Goal: Transaction & Acquisition: Obtain resource

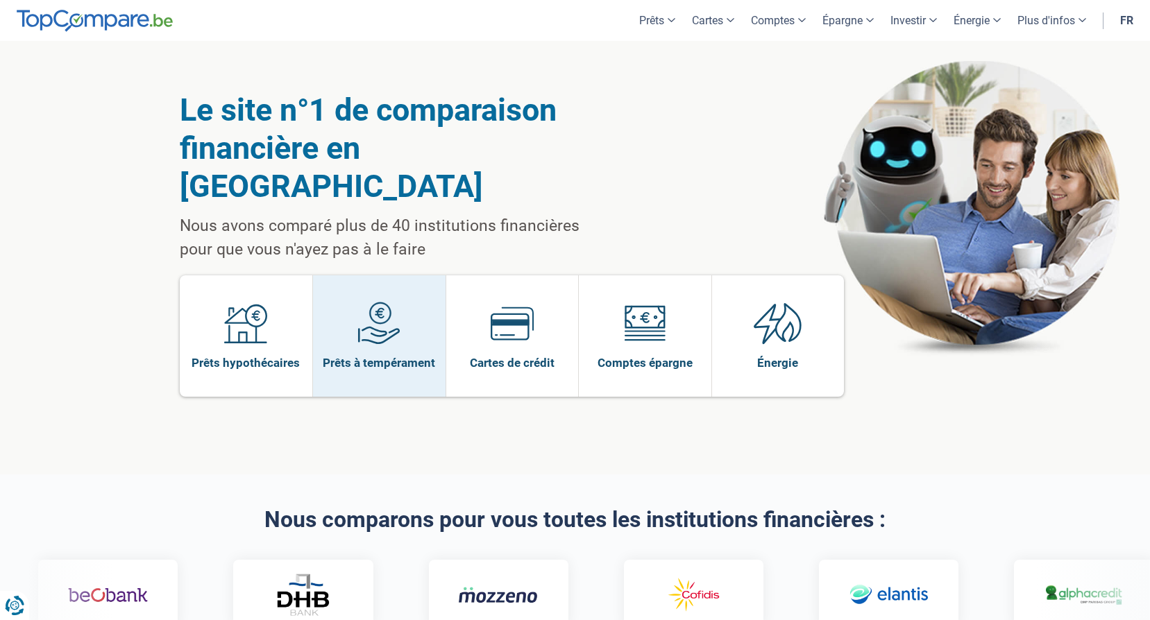
click at [385, 305] on img at bounding box center [378, 323] width 43 height 43
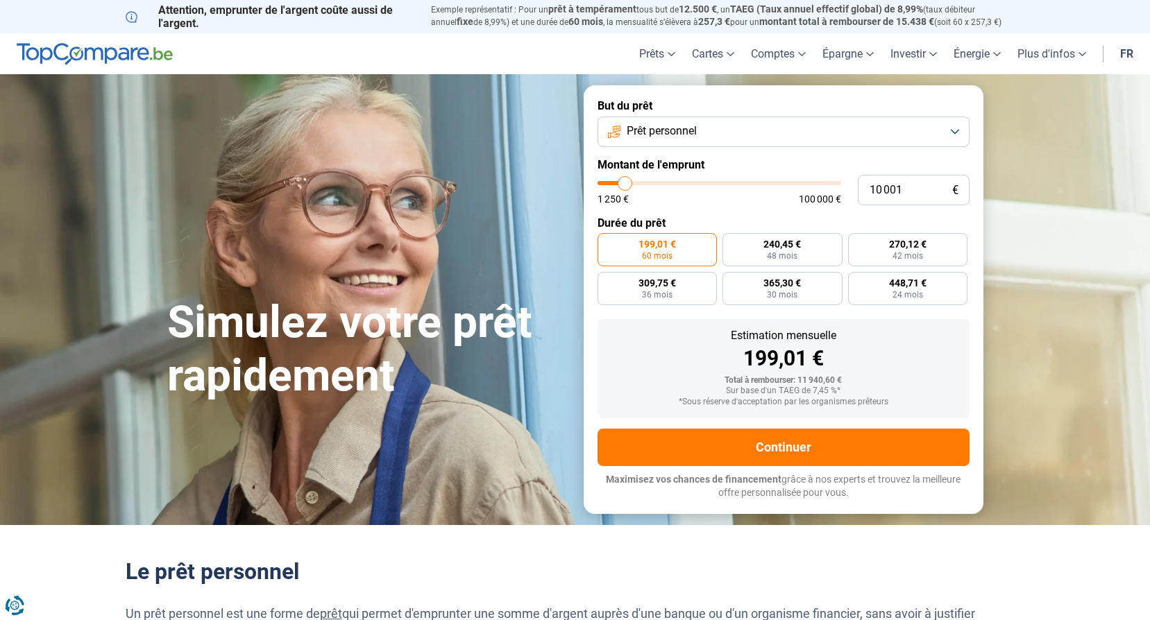
click at [957, 131] on button "Prêt personnel" at bounding box center [783, 132] width 372 height 31
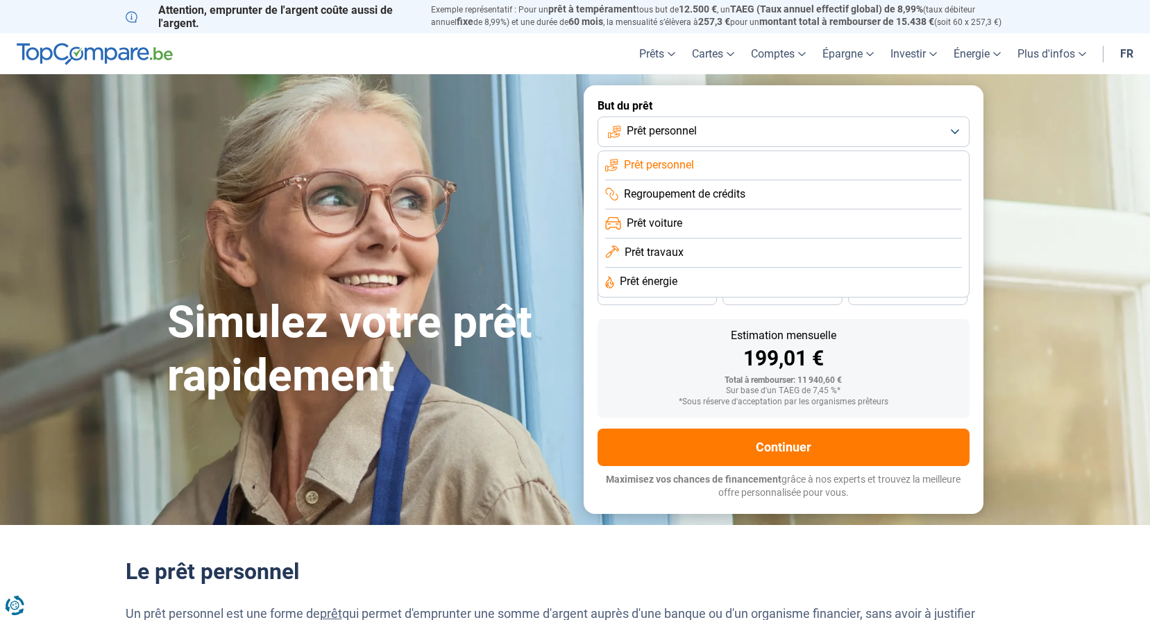
click at [647, 221] on span "Prêt voiture" at bounding box center [654, 223] width 56 height 15
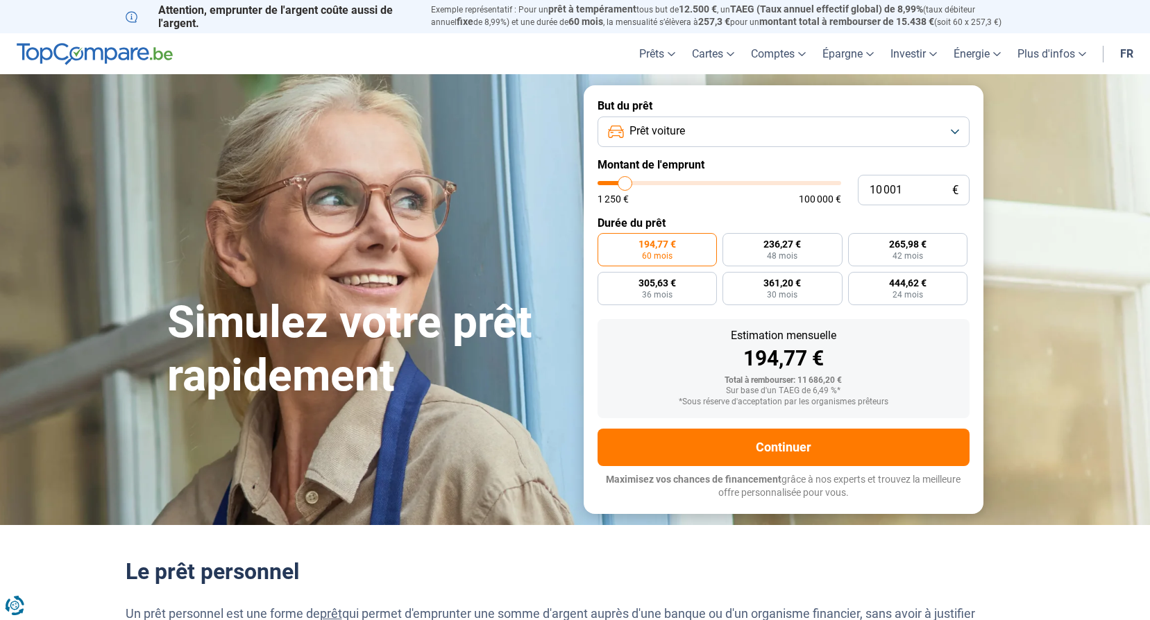
type input "11 750"
type input "11750"
type input "12 000"
type input "12000"
type input "12 500"
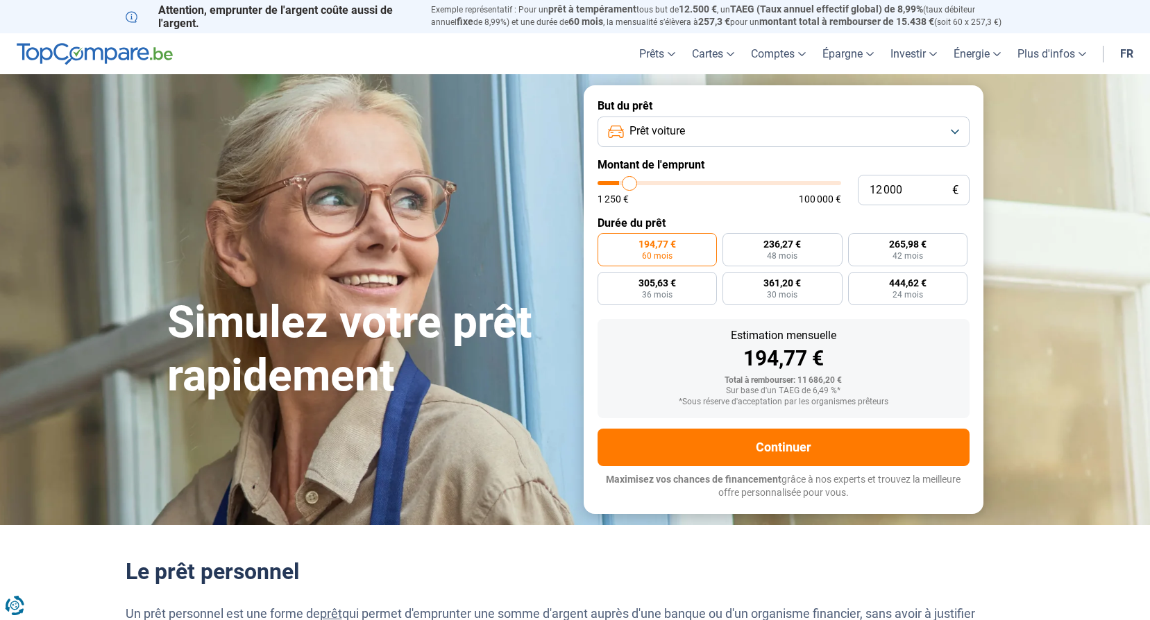
type input "12500"
type input "12 750"
type input "12750"
type input "13 000"
type input "13000"
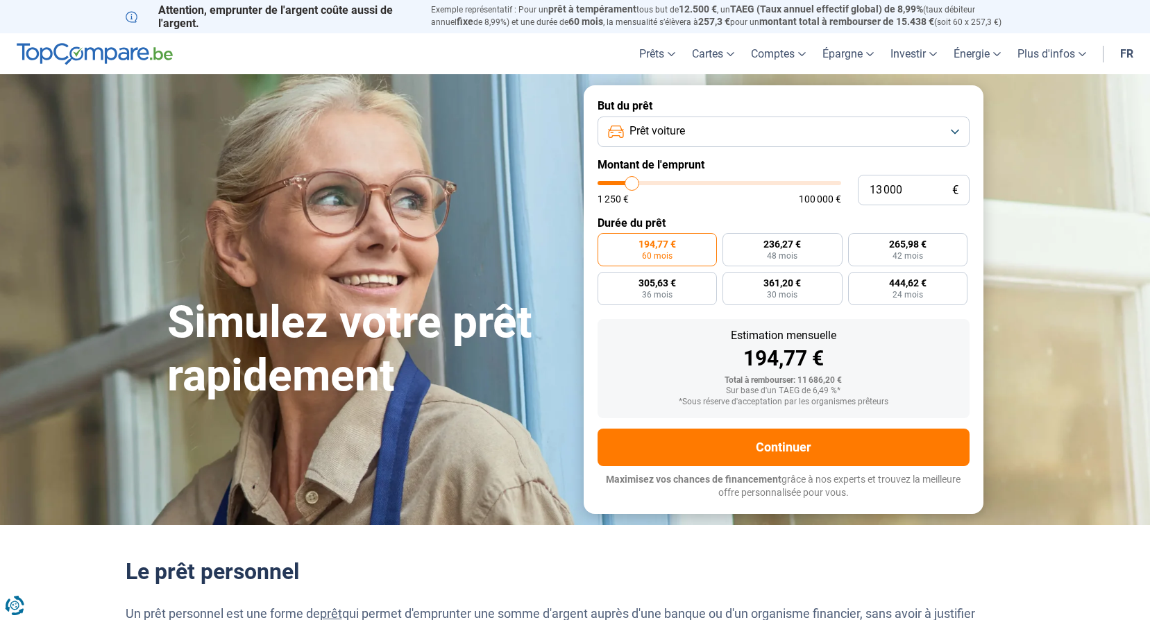
type input "12 750"
type input "12750"
type input "12 500"
type input "12500"
type input "12 000"
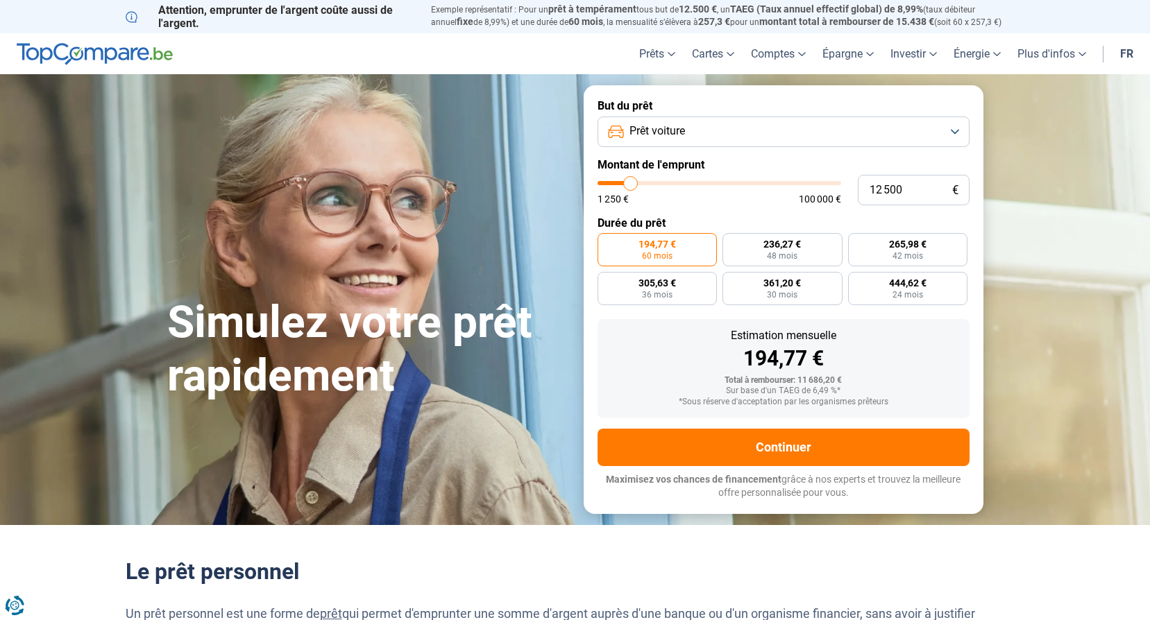
type input "12000"
type input "11 750"
type input "11750"
type input "11 500"
type input "11500"
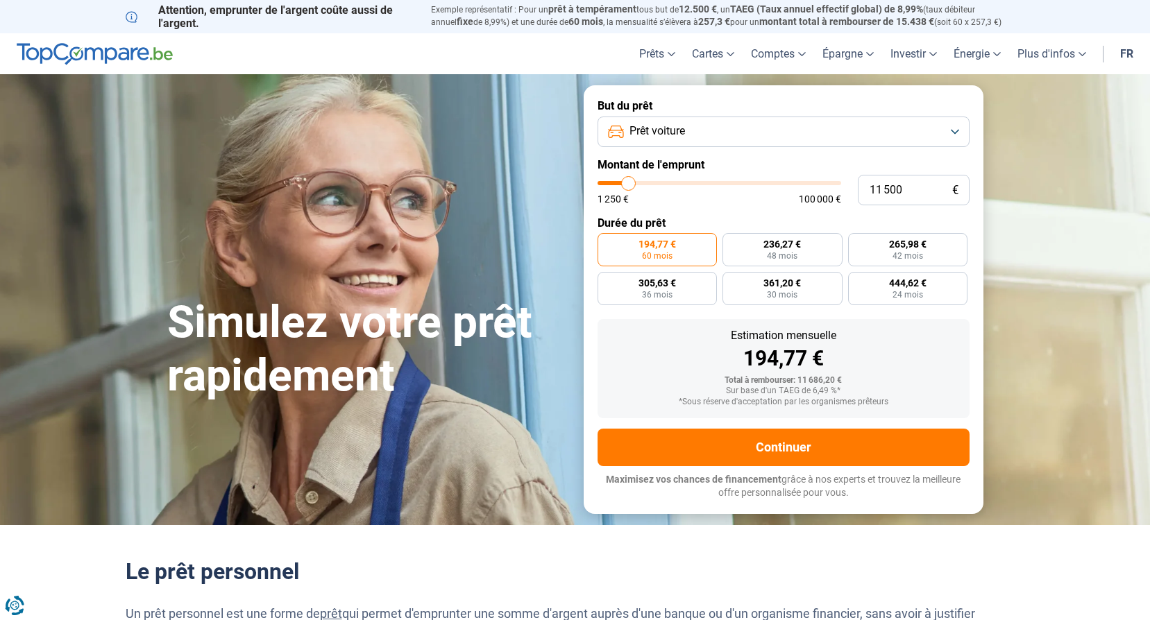
type input "11 250"
type input "11250"
type input "11 000"
type input "11000"
type input "10 500"
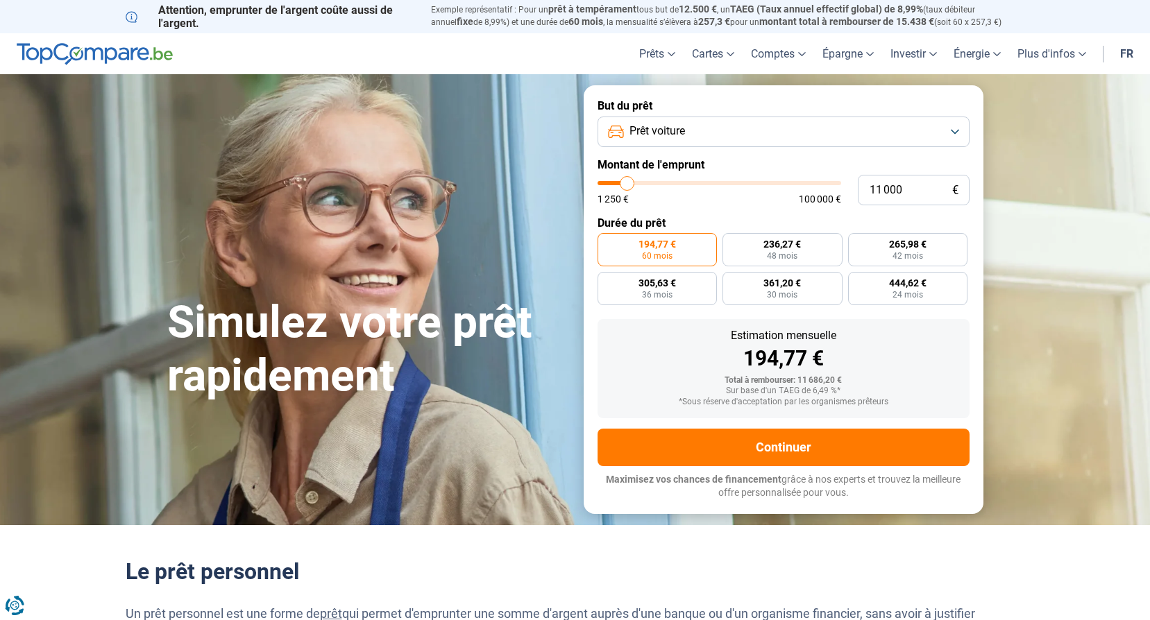
type input "10500"
type input "10 250"
type input "10250"
type input "10 000"
type input "10000"
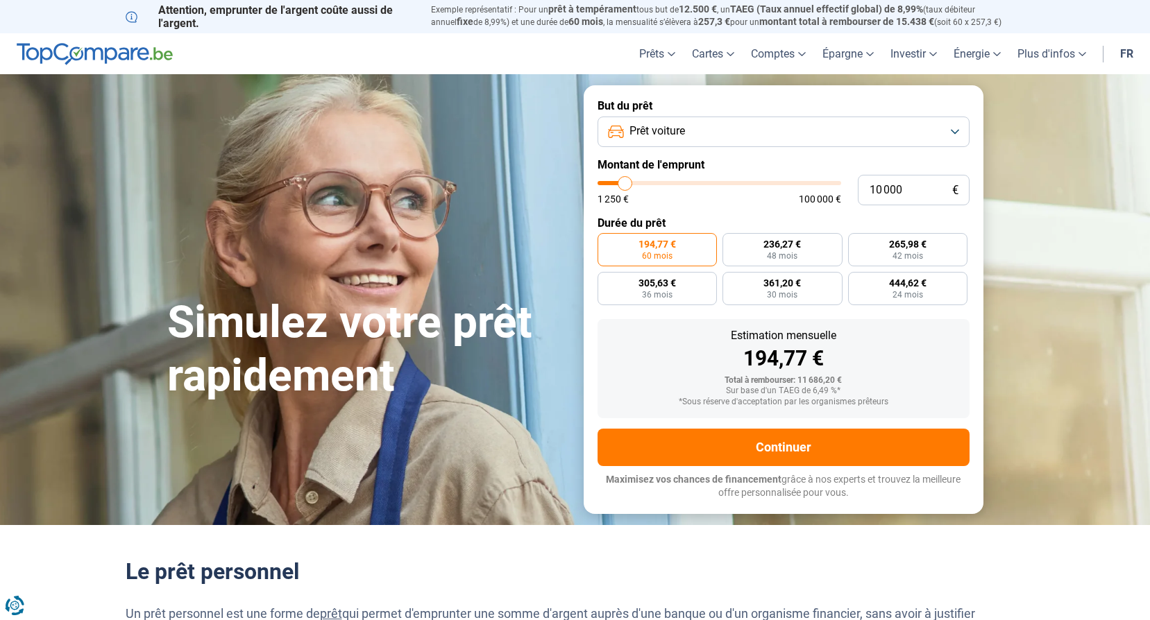
type input "9 500"
type input "9500"
type input "9 000"
type input "9000"
type input "8 750"
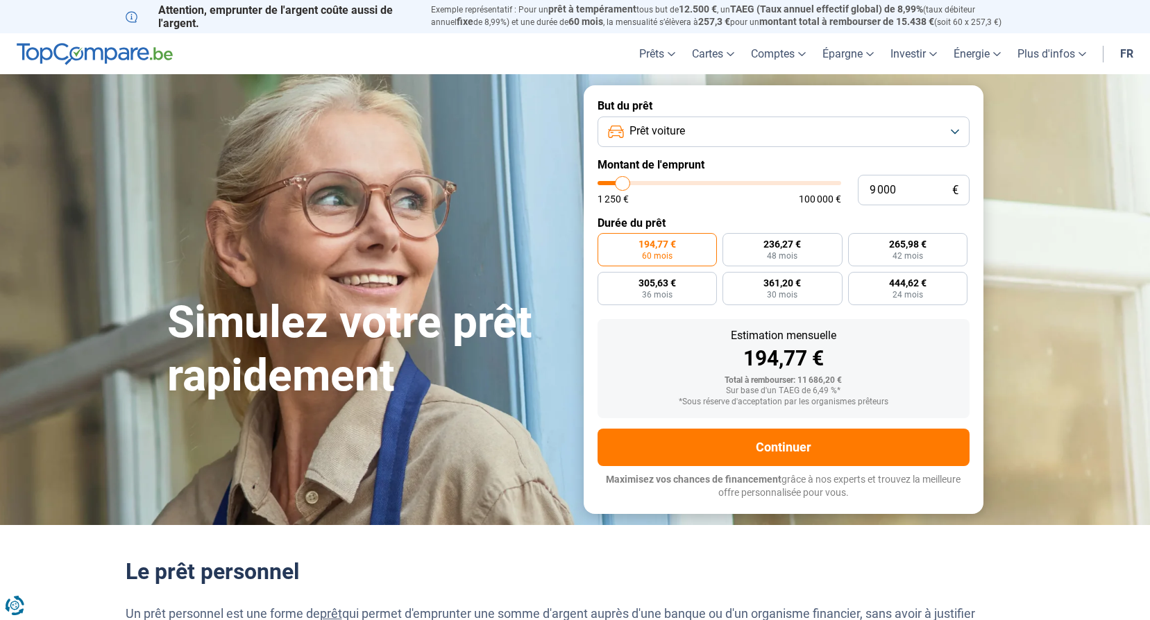
type input "8750"
type input "8 500"
type input "8500"
type input "8 250"
type input "8250"
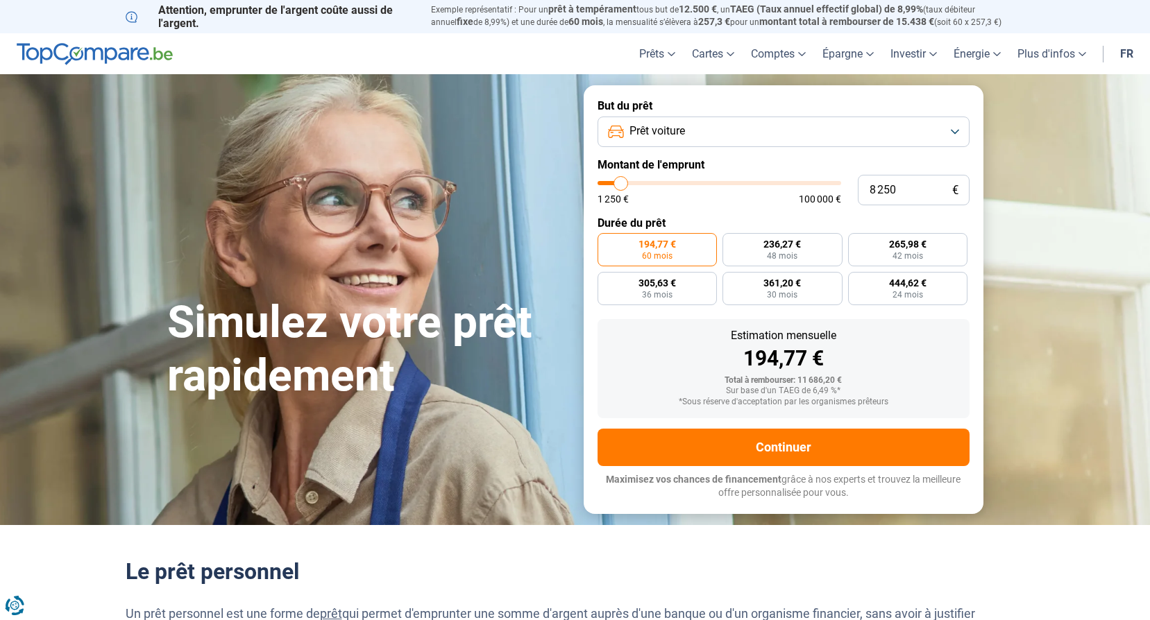
type input "8 000"
type input "8000"
type input "7 500"
type input "7500"
type input "7 250"
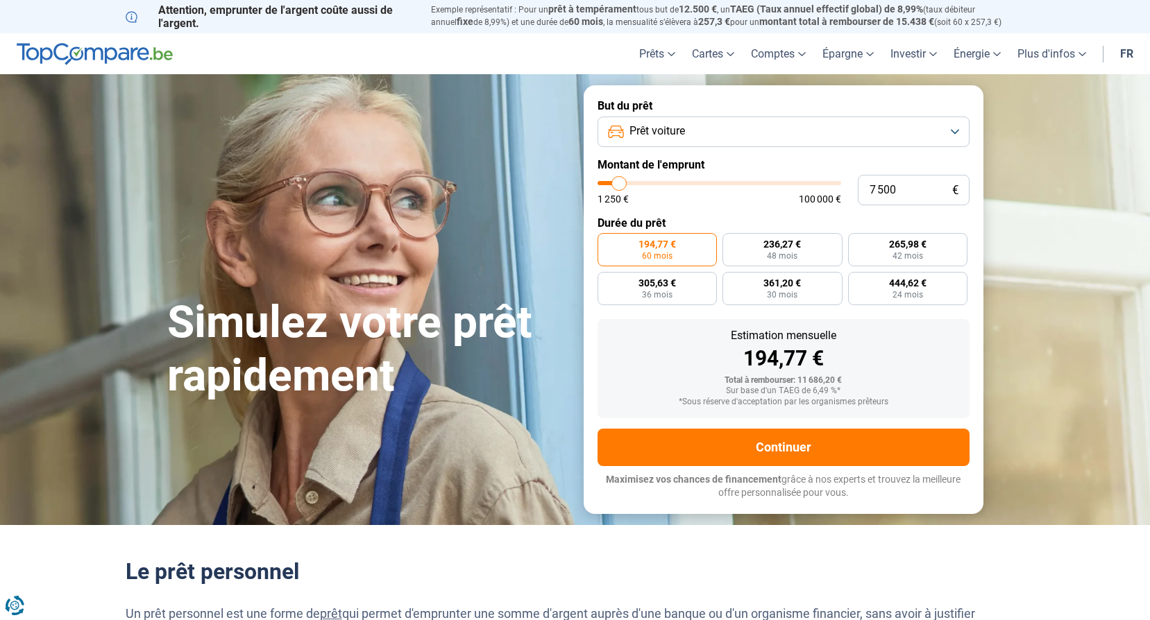
type input "7250"
type input "7 000"
type input "7000"
type input "6 750"
type input "6750"
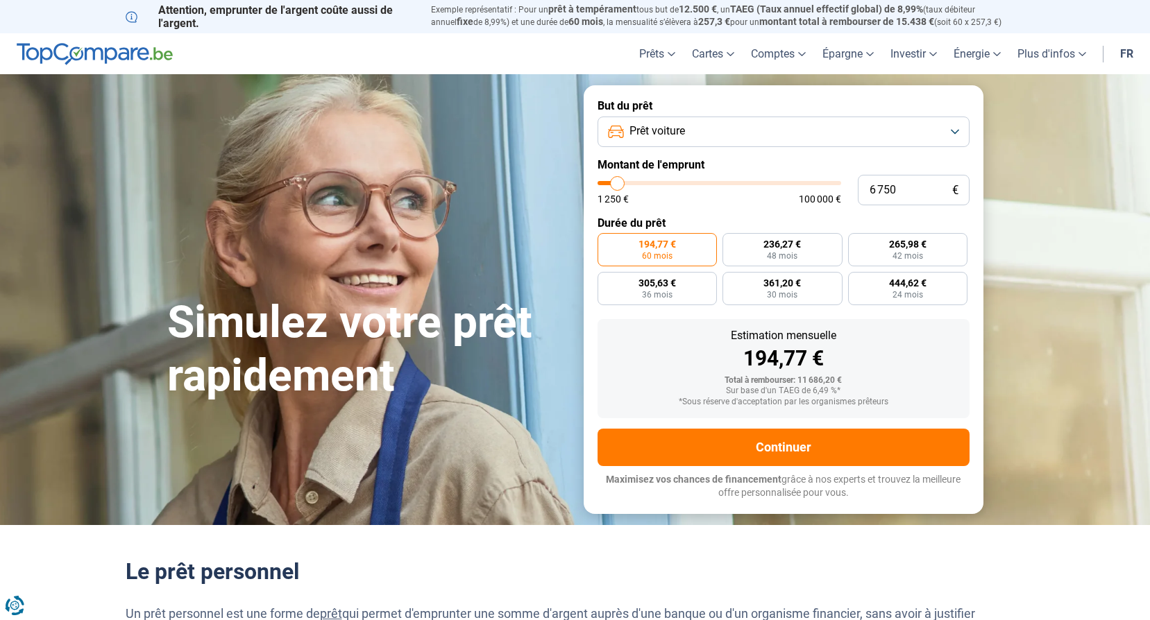
type input "6 500"
type input "6500"
type input "6 000"
type input "6000"
type input "5 750"
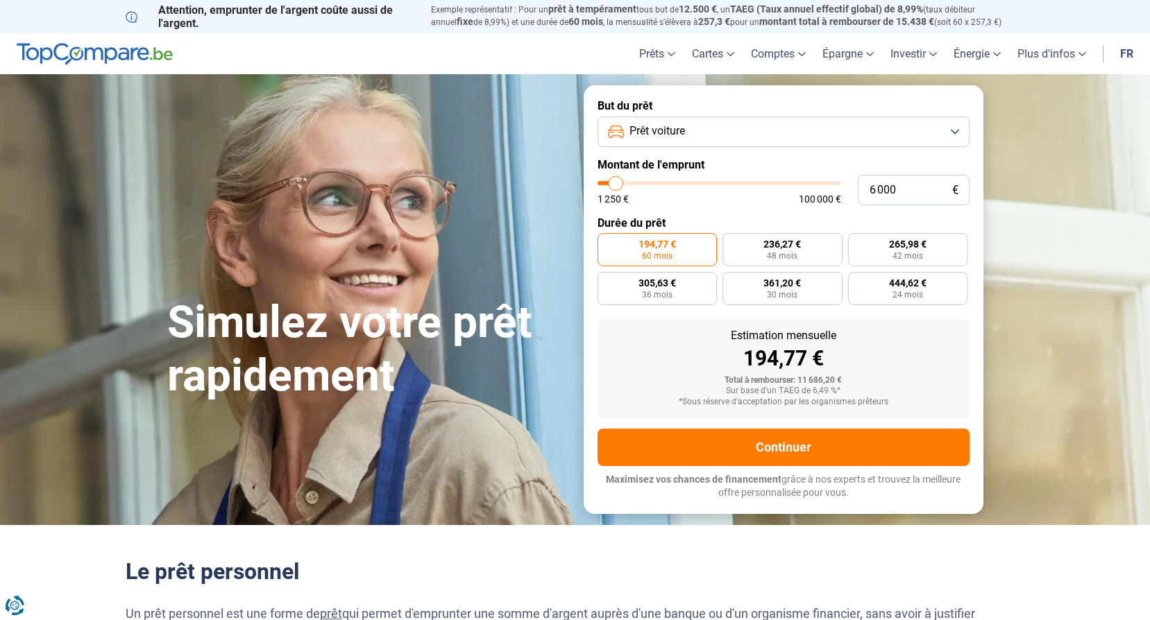
type input "5750"
type input "5 500"
type input "5500"
type input "5 250"
type input "5250"
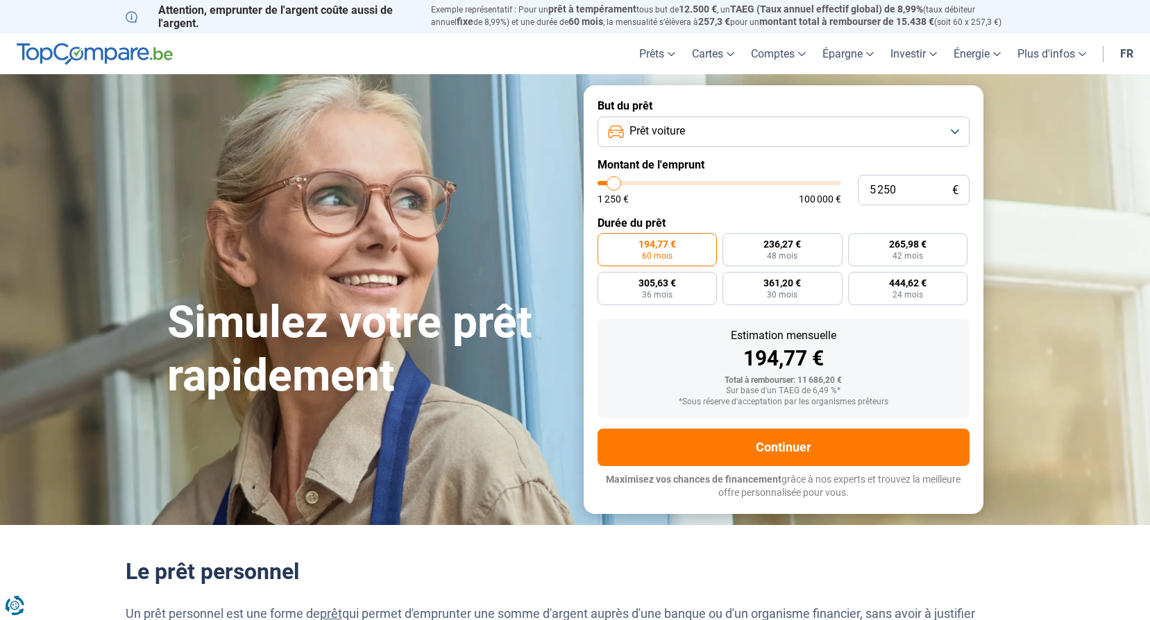
type input "5 000"
type input "5000"
type input "4 500"
drag, startPoint x: 629, startPoint y: 185, endPoint x: 608, endPoint y: 186, distance: 20.2
type input "4250"
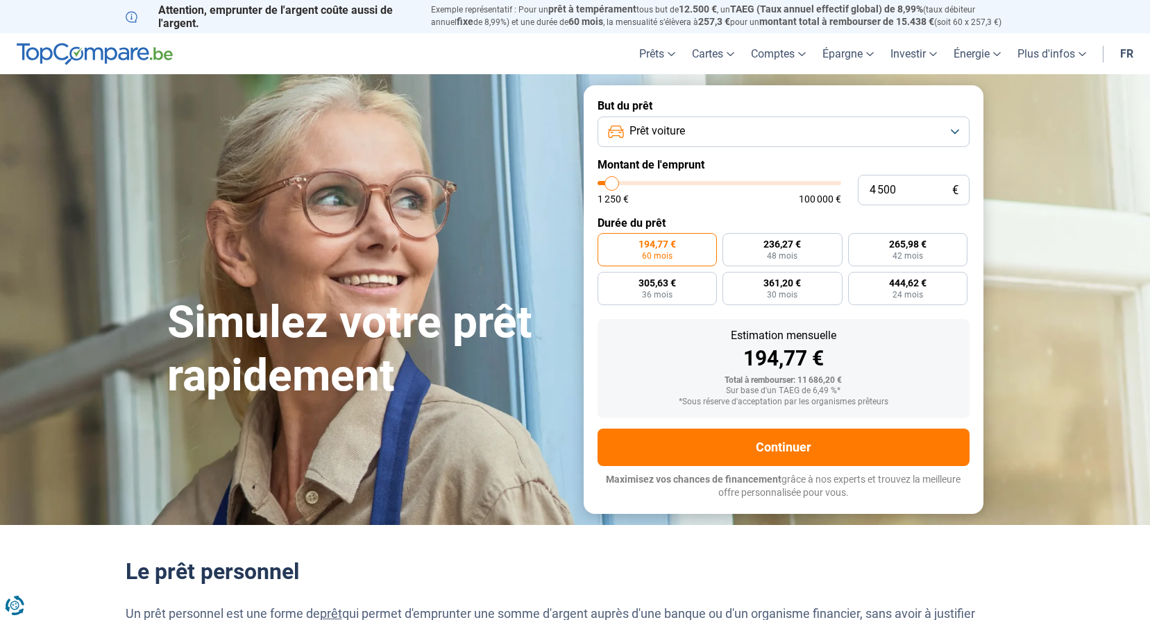
click at [612, 185] on input "range" at bounding box center [719, 183] width 244 height 4
type input "4 250"
radio input "true"
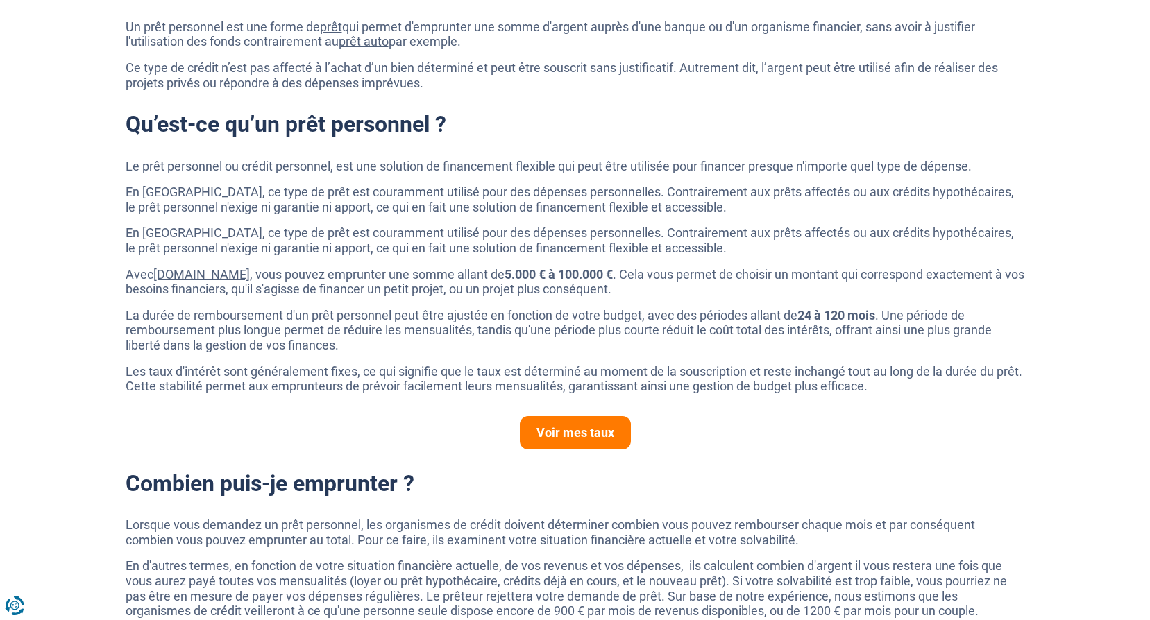
scroll to position [694, 0]
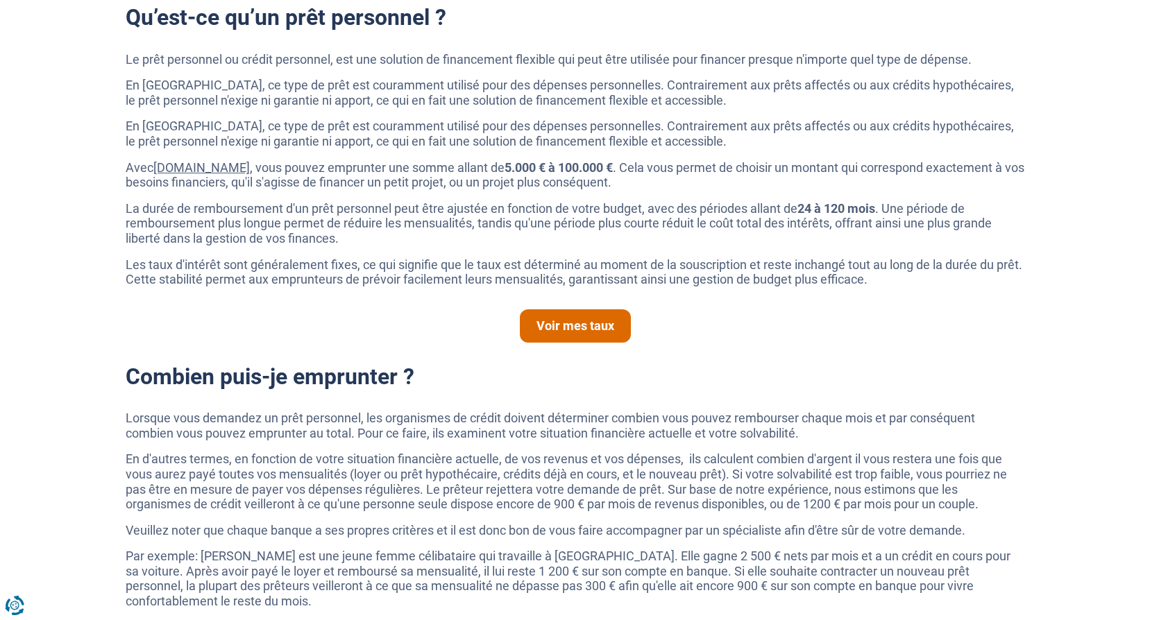
click at [573, 323] on link "Voir mes taux" at bounding box center [575, 325] width 111 height 33
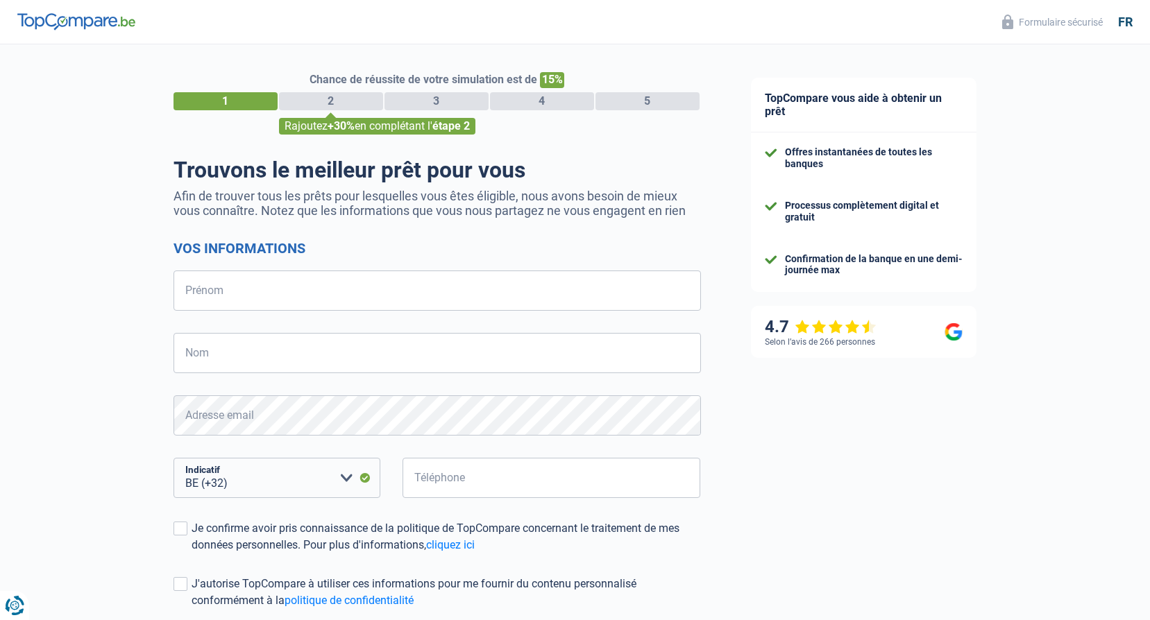
select select "32"
click at [230, 294] on input "Prénom" at bounding box center [436, 291] width 527 height 40
type input "Giovanni"
type input "Saldi"
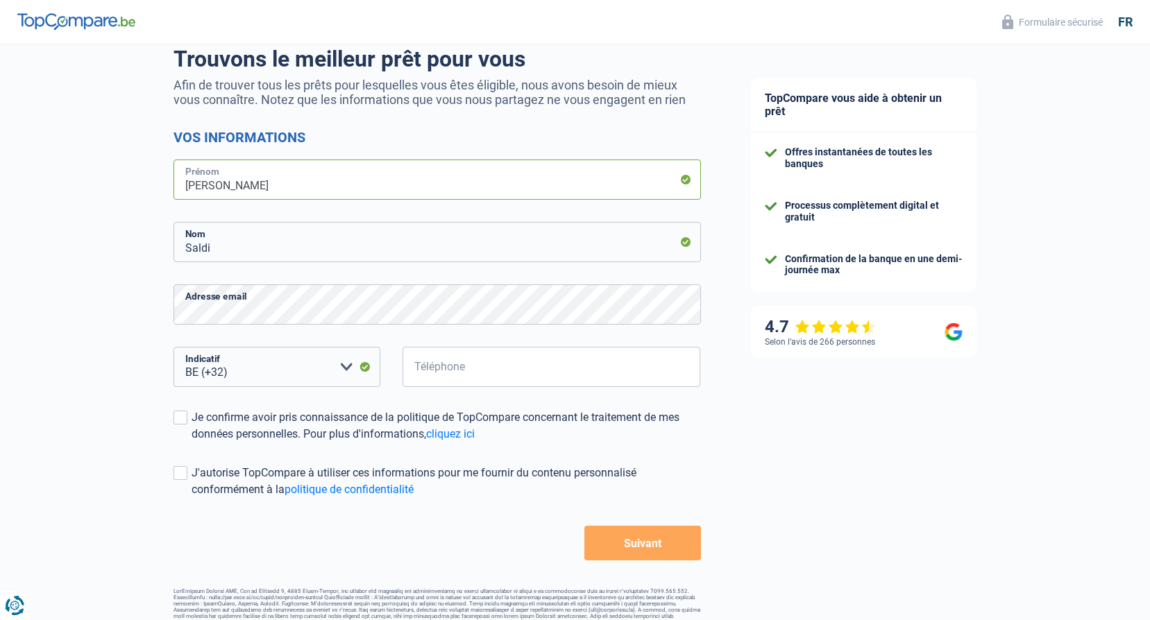
scroll to position [133, 0]
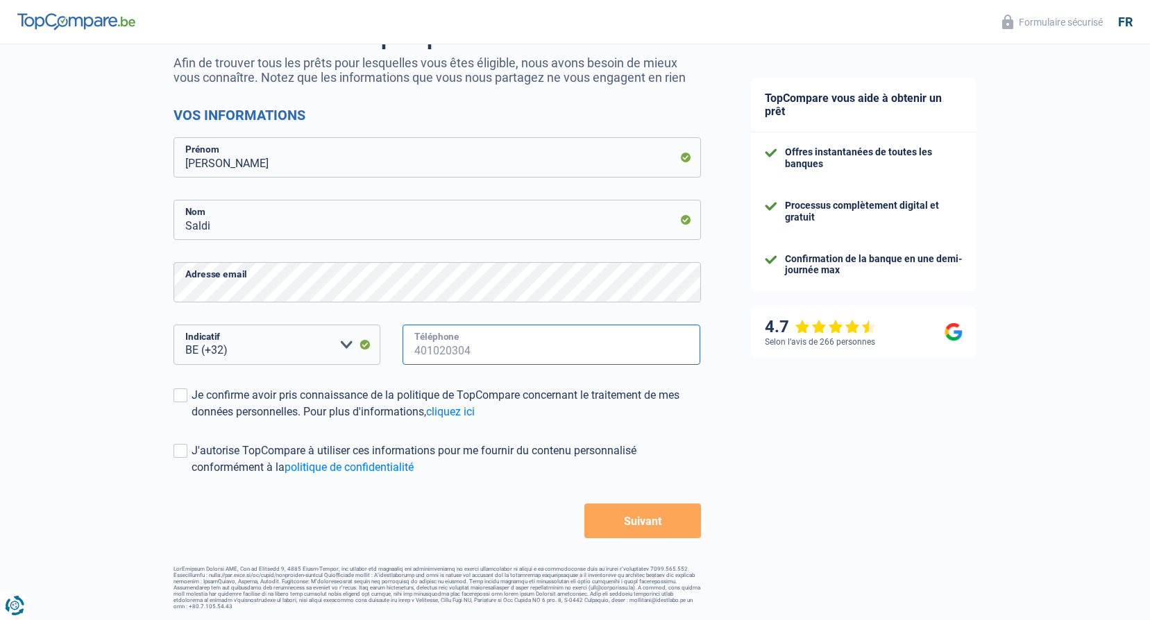
click at [460, 346] on input "Téléphone" at bounding box center [551, 345] width 298 height 40
type input "497141882"
click at [188, 399] on label "Je confirme avoir pris connaissance de la politique de TopCompare concernant le…" at bounding box center [436, 403] width 527 height 33
click at [191, 420] on input "Je confirme avoir pris connaissance de la politique de TopCompare concernant le…" at bounding box center [191, 420] width 0 height 0
click at [187, 452] on span at bounding box center [180, 451] width 14 height 14
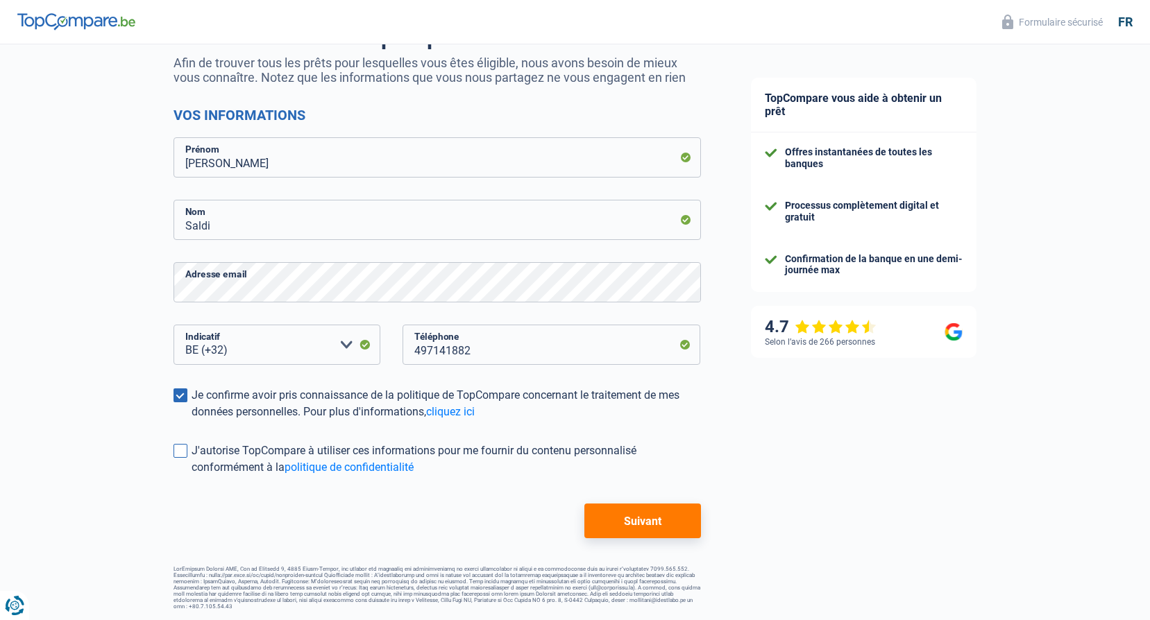
click at [191, 476] on input "J'autorise TopCompare à utiliser ces informations pour me fournir du contenu pe…" at bounding box center [191, 476] width 0 height 0
click at [652, 529] on button "Suivant" at bounding box center [642, 521] width 116 height 35
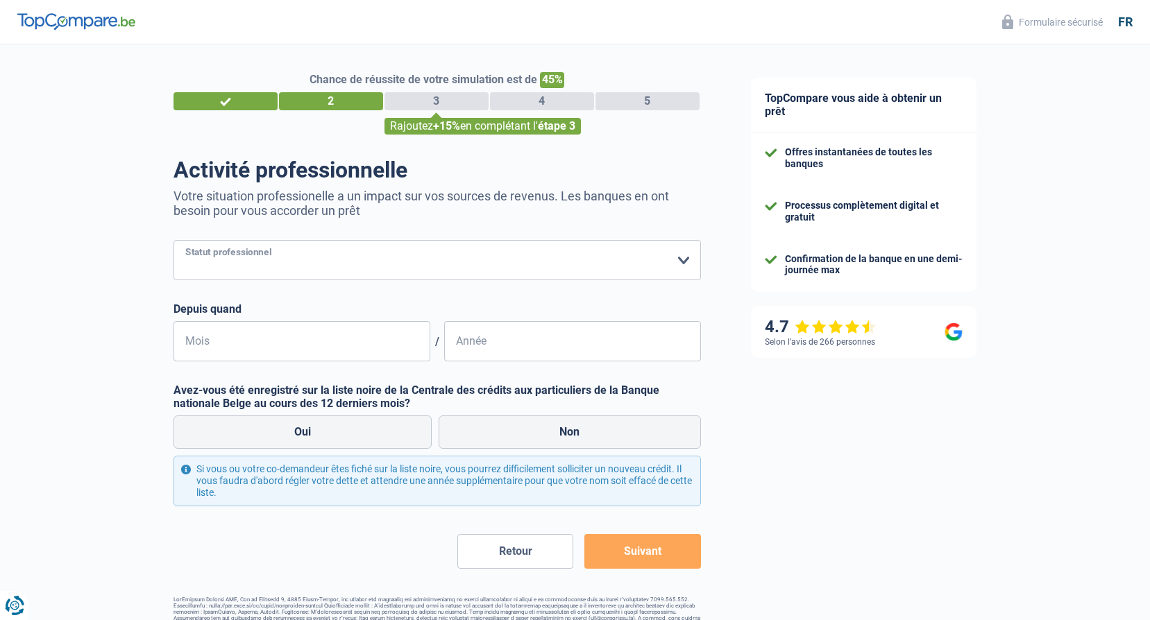
click at [685, 264] on select "Ouvrier Employé privé Employé public Invalide Indépendant Pensionné Chômeur Mut…" at bounding box center [436, 260] width 527 height 40
select select "privateEmployee"
click at [173, 241] on select "Ouvrier Employé privé Employé public Invalide Indépendant Pensionné Chômeur Mut…" at bounding box center [436, 260] width 527 height 40
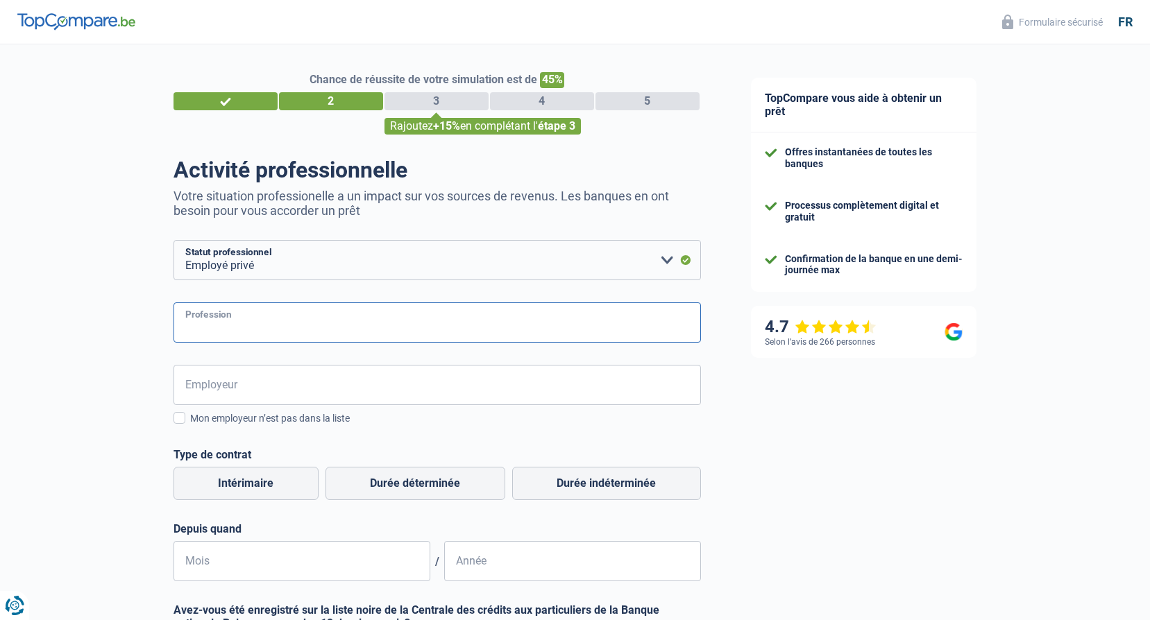
click at [254, 325] on input "Profession" at bounding box center [436, 322] width 527 height 40
type input "Head of accountant"
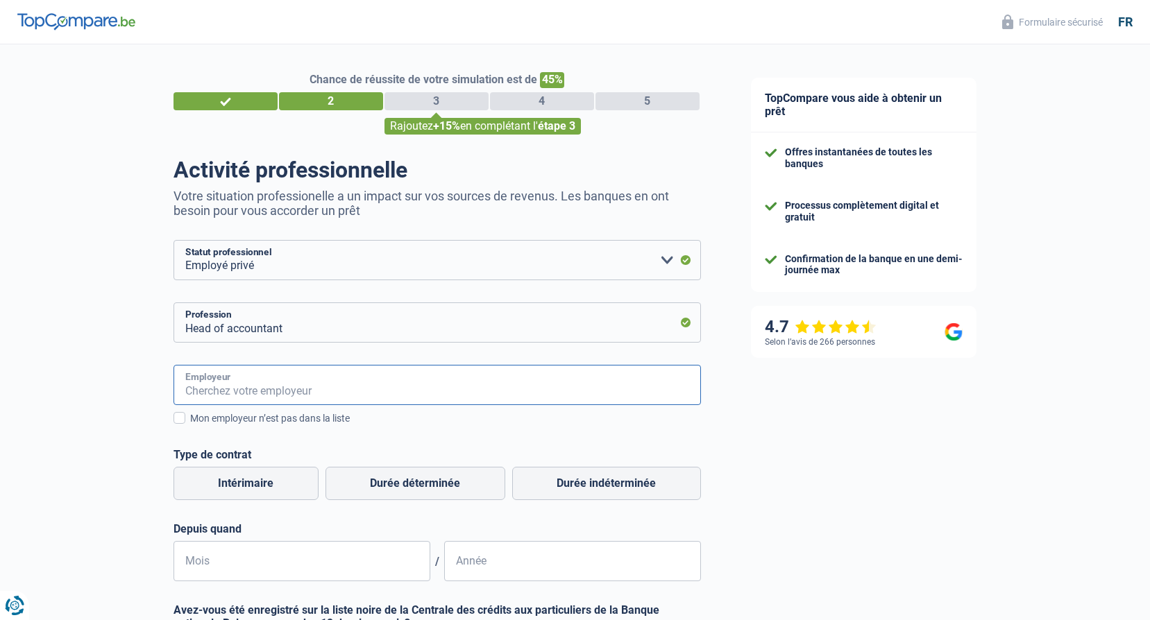
click at [261, 391] on input "Employeur" at bounding box center [436, 385] width 527 height 40
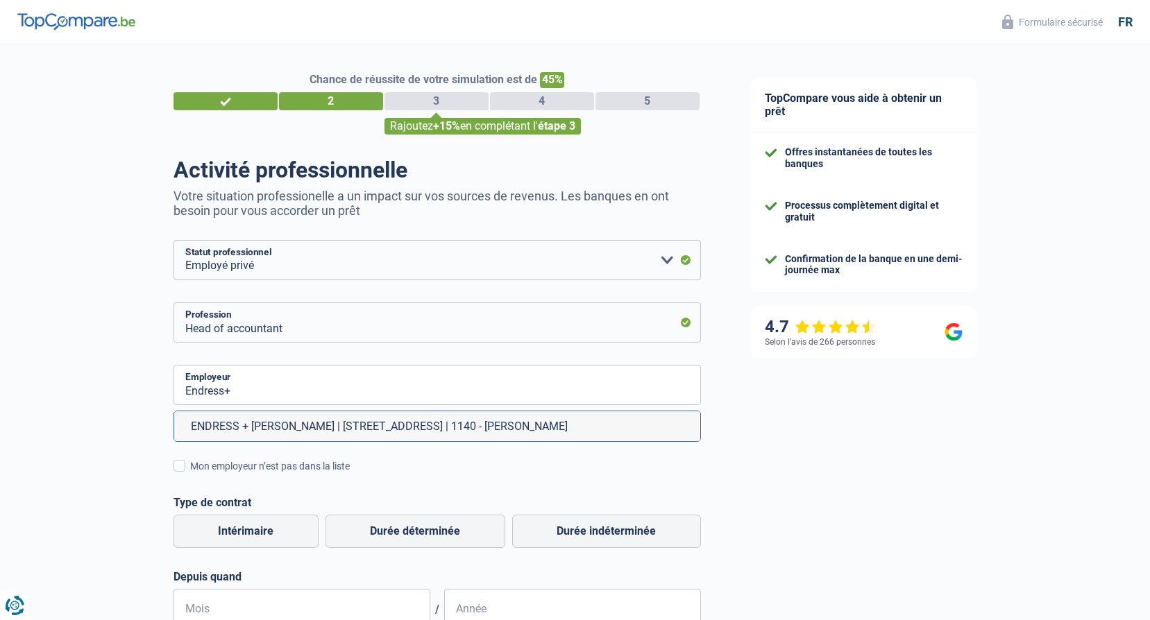
click at [264, 427] on li "ENDRESS + HAUSER | Rue Carli, 17-19 | 1140 - Evere" at bounding box center [437, 426] width 526 height 30
type input "ENDRESS + HAUSER | Rue Carli, 17-19 | 1140 - Evere"
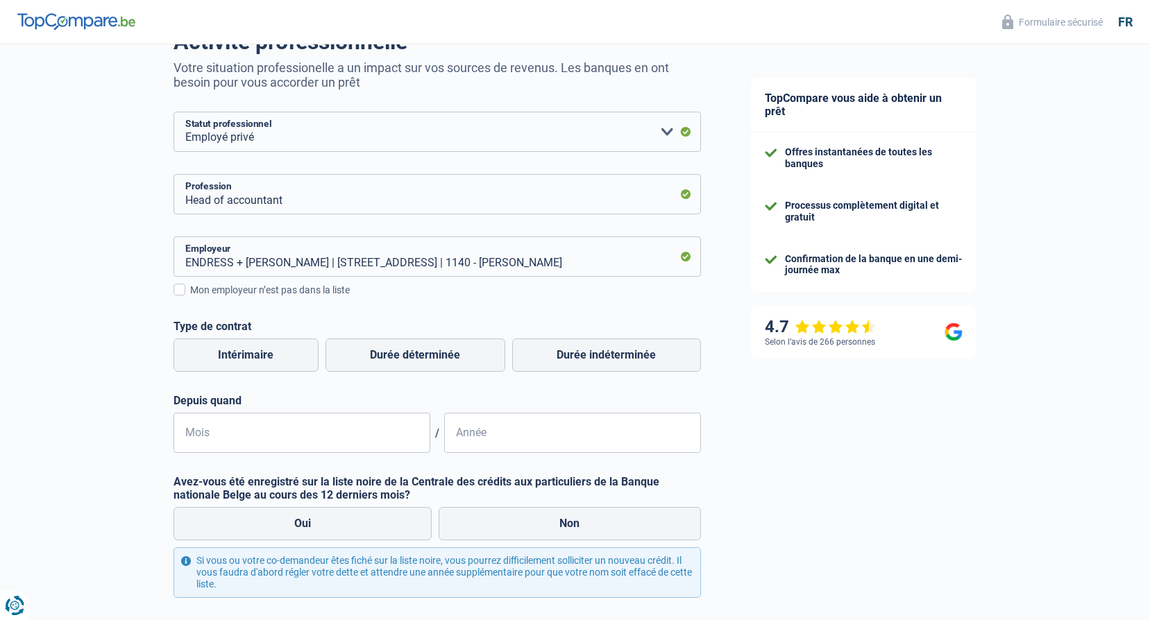
scroll to position [139, 0]
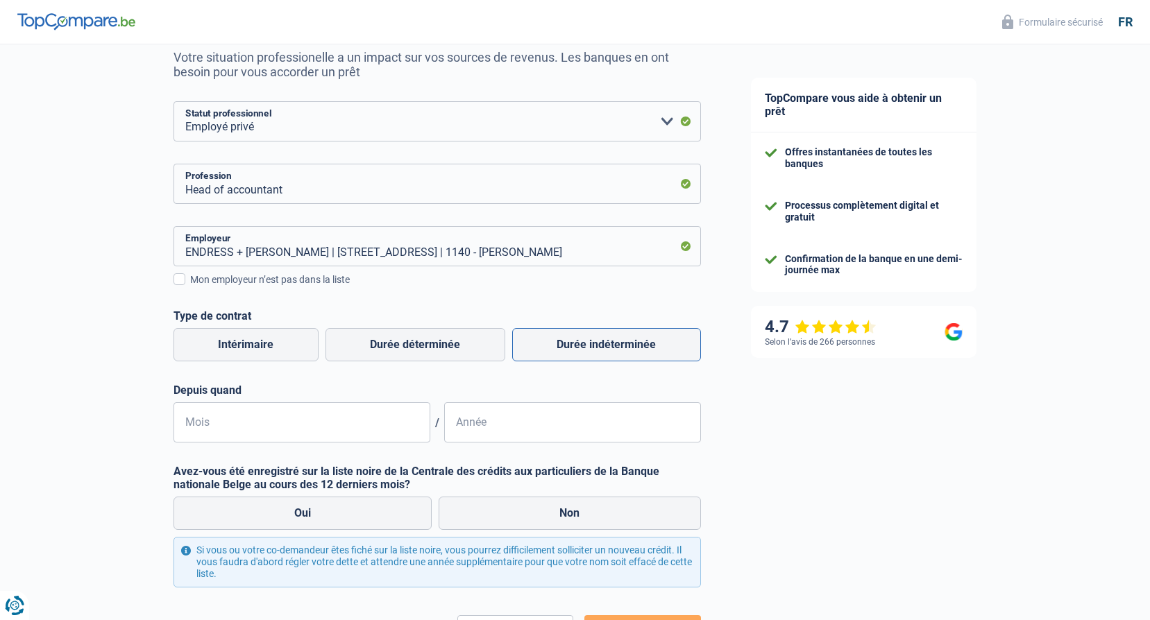
click at [603, 348] on label "Durée indéterminée" at bounding box center [606, 344] width 189 height 33
click at [603, 348] on input "Durée indéterminée" at bounding box center [606, 344] width 189 height 33
radio input "true"
click at [264, 425] on input "Mois" at bounding box center [301, 422] width 257 height 40
type input "06"
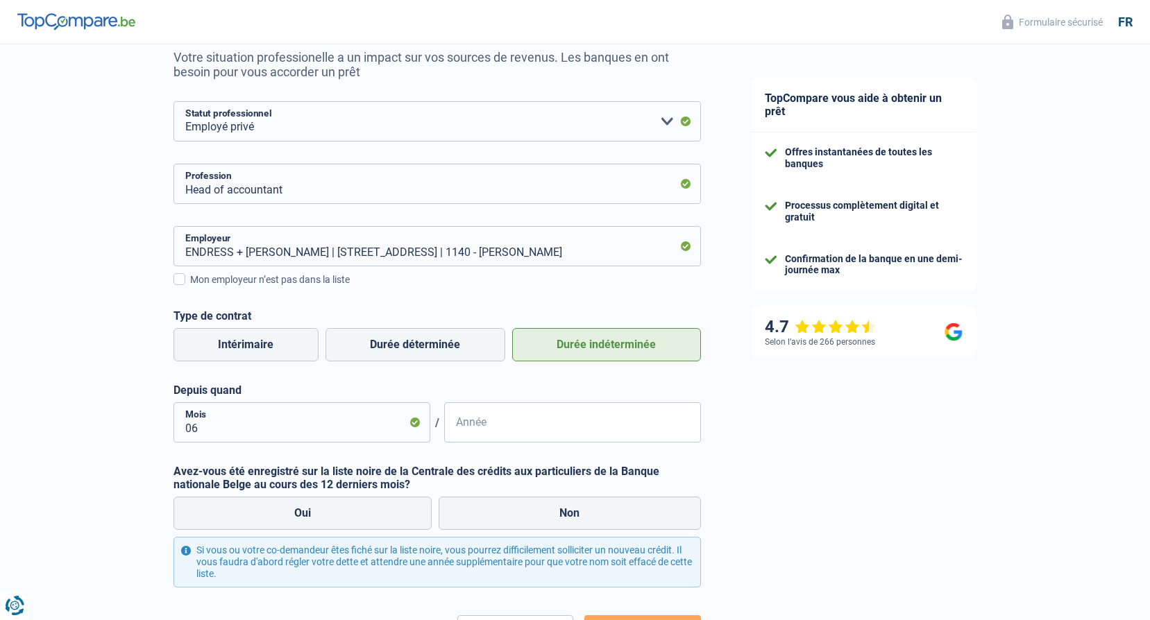
click at [539, 423] on input "Année" at bounding box center [572, 422] width 257 height 40
type input "2020"
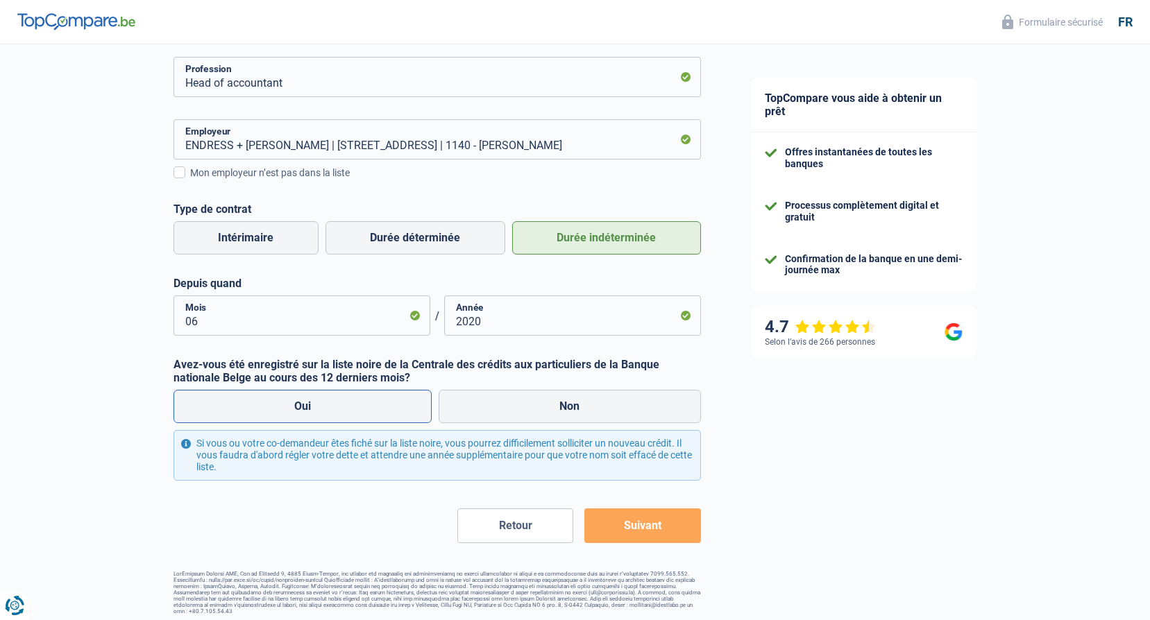
scroll to position [250, 0]
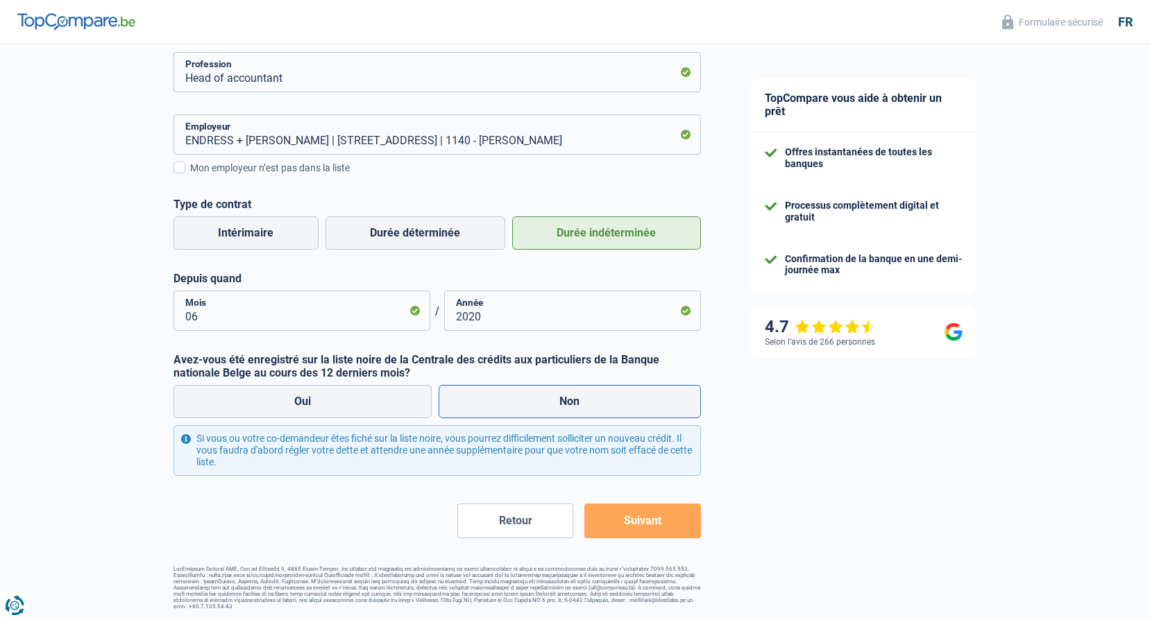
click at [566, 399] on label "Non" at bounding box center [569, 401] width 262 height 33
click at [566, 399] on input "Non" at bounding box center [569, 401] width 262 height 33
radio input "true"
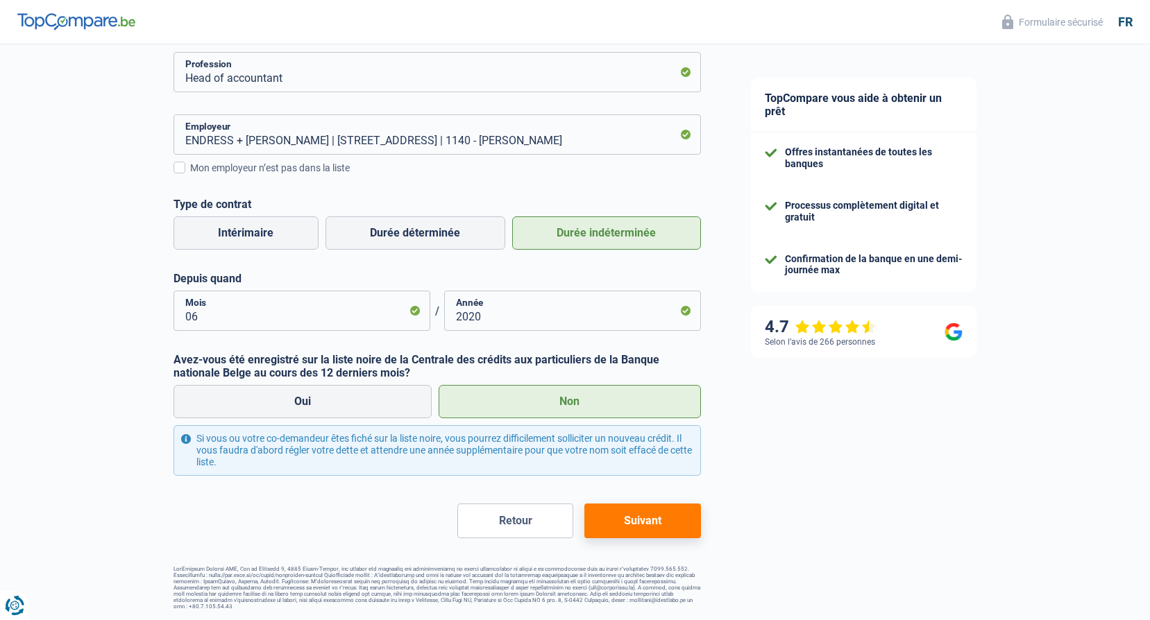
click at [649, 522] on button "Suivant" at bounding box center [642, 521] width 116 height 35
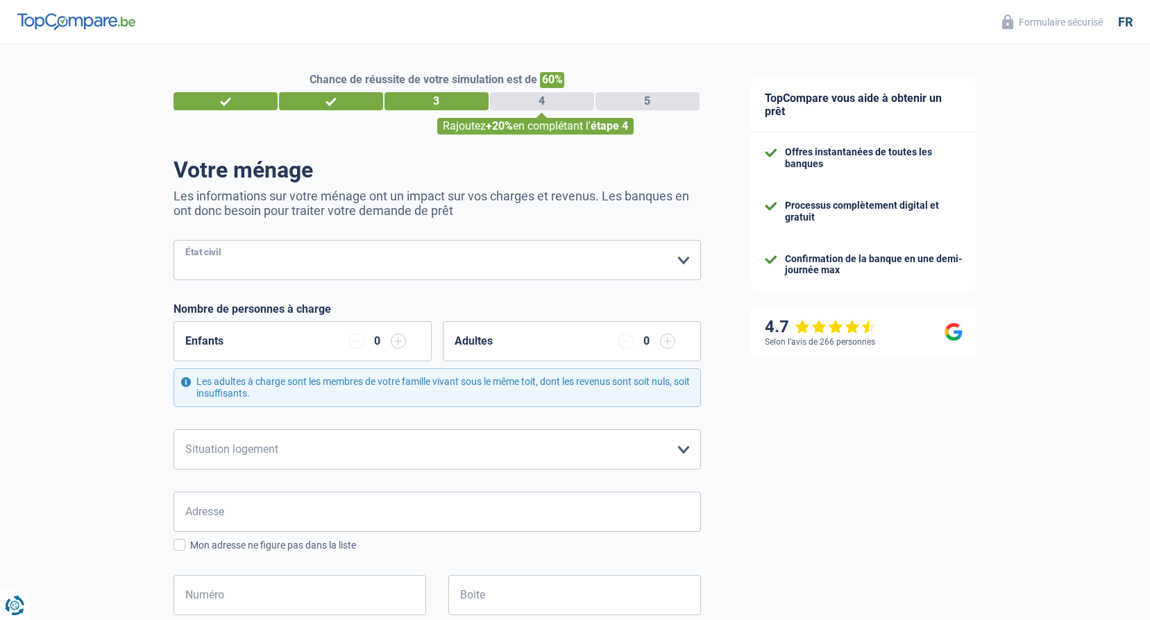
click at [681, 266] on select "Célibataire Marié(e) Cohabitant(e) légal(e) Divorcé(e) Veuf(ve) Séparé (de fait…" at bounding box center [436, 260] width 527 height 40
select select "married"
click at [173, 241] on select "Célibataire Marié(e) Cohabitant(e) légal(e) Divorcé(e) Veuf(ve) Séparé (de fait…" at bounding box center [436, 260] width 527 height 40
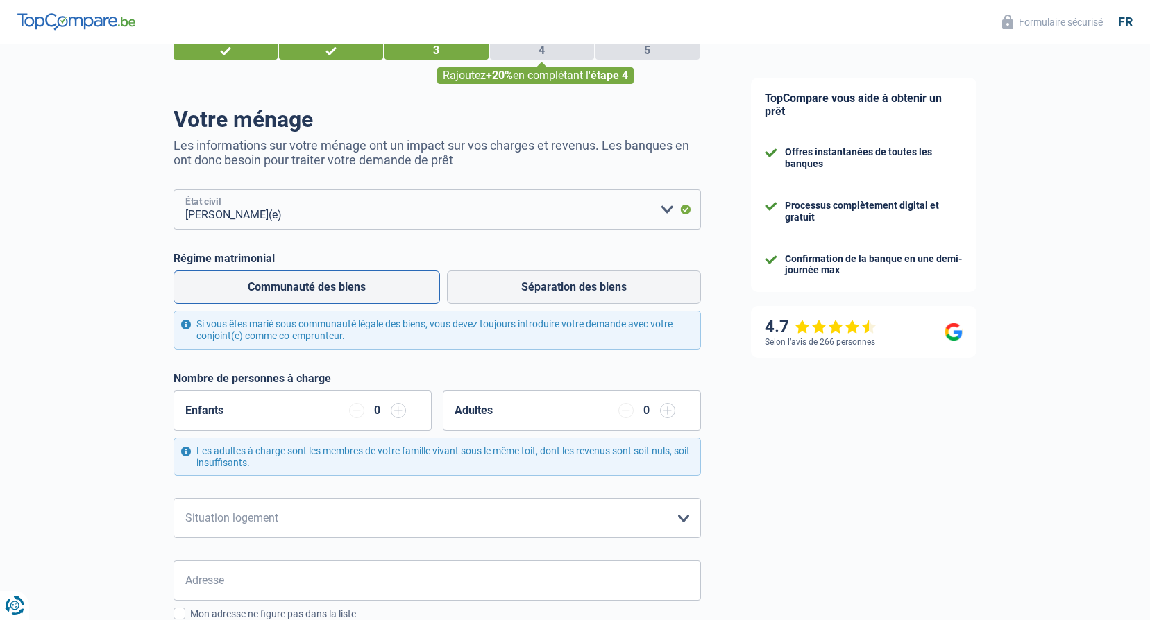
scroll to position [139, 0]
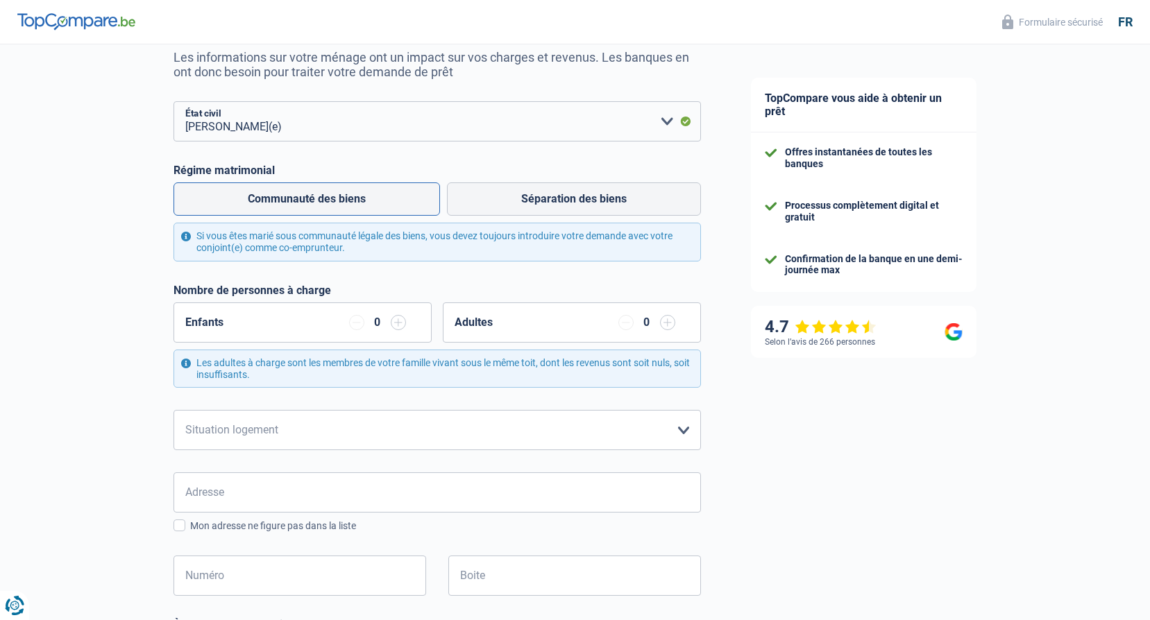
click at [300, 205] on label "Communauté des biens" at bounding box center [306, 198] width 266 height 33
click at [300, 205] on input "Communauté des biens" at bounding box center [306, 198] width 266 height 33
radio input "true"
click at [393, 324] on input "button" at bounding box center [398, 322] width 15 height 15
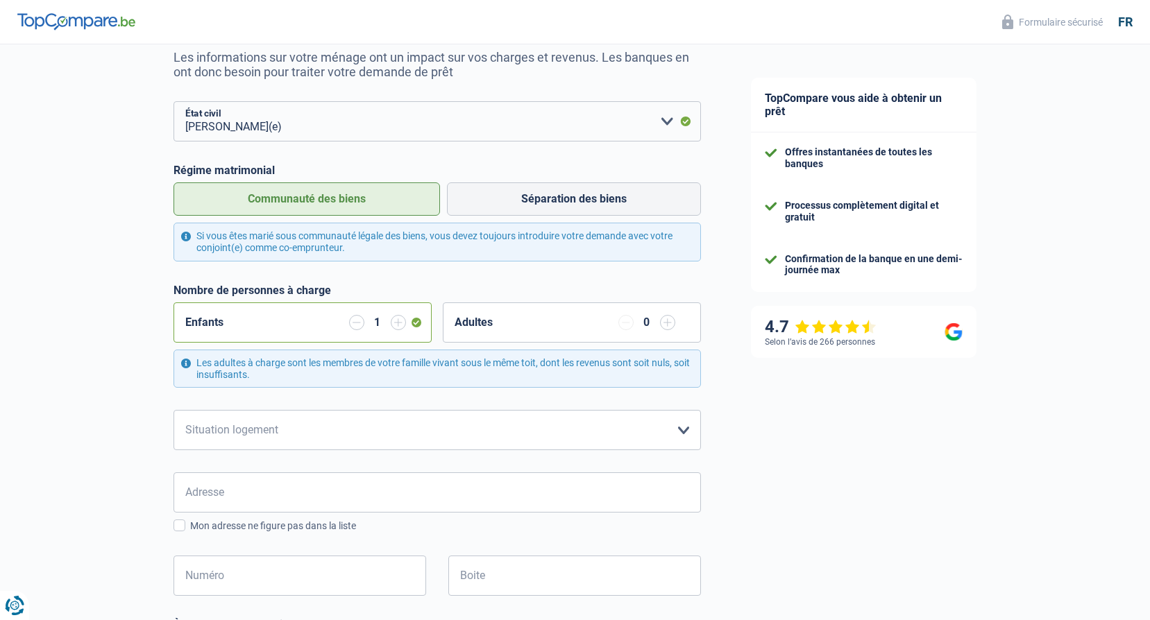
click at [393, 324] on input "button" at bounding box center [398, 322] width 15 height 15
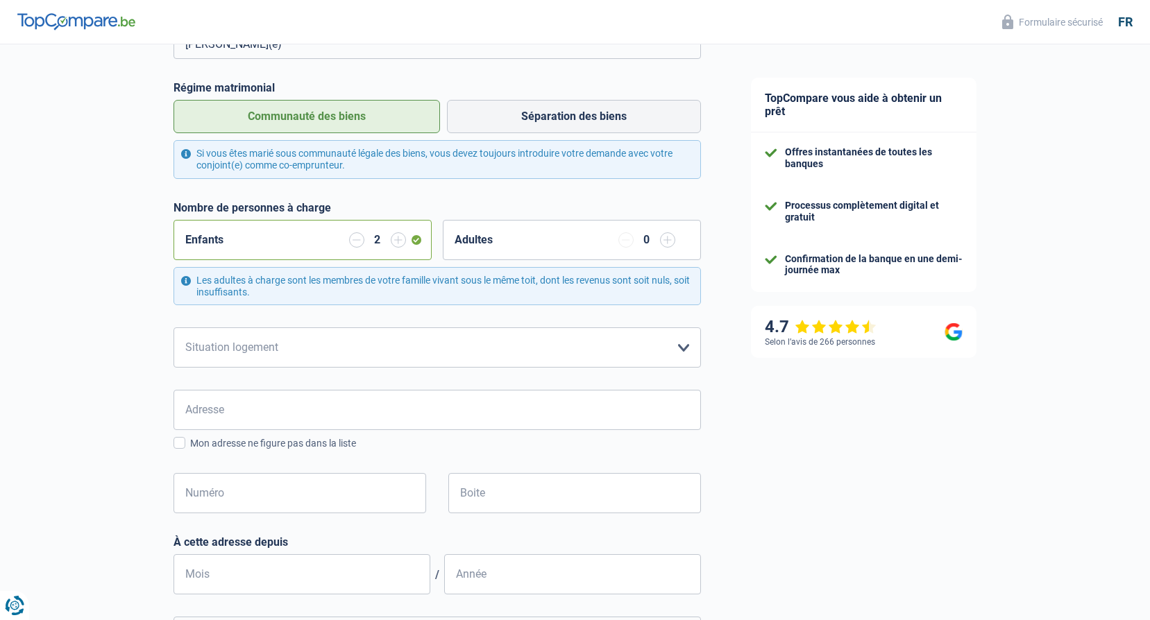
scroll to position [347, 0]
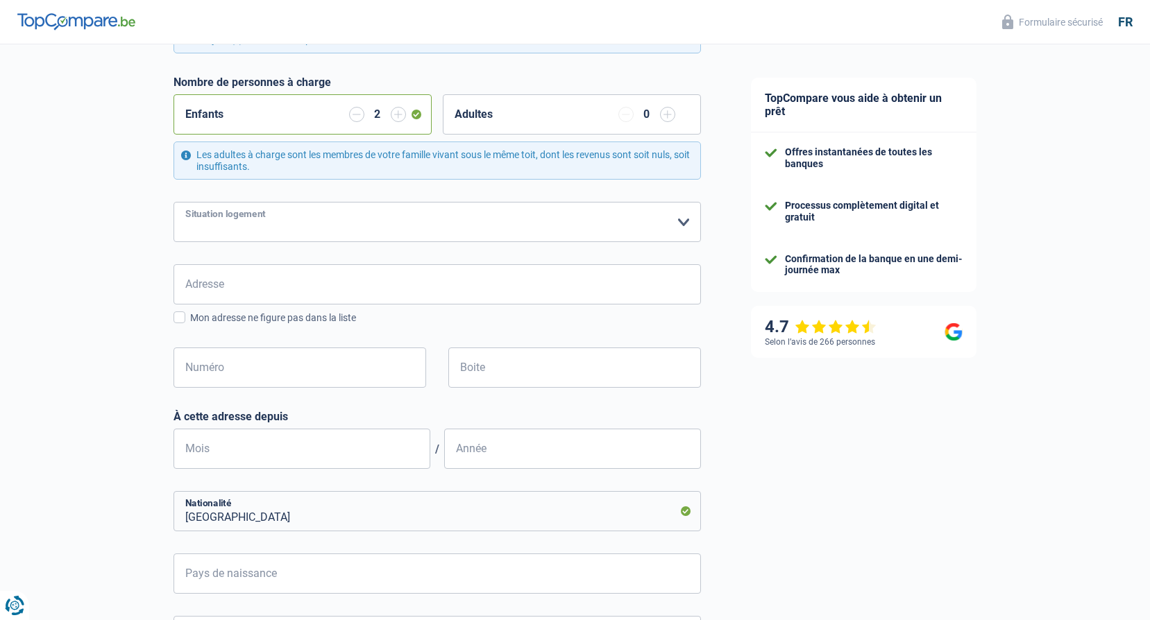
click at [310, 226] on select "Locataire Propriétaire avec prêt hypothécaire Propriétaire sans prêt hypothécai…" at bounding box center [436, 222] width 527 height 40
select select "ownerWithMortgage"
click at [173, 203] on select "Locataire Propriétaire avec prêt hypothécaire Propriétaire sans prêt hypothécai…" at bounding box center [436, 222] width 527 height 40
click at [249, 289] on input "Adresse" at bounding box center [436, 284] width 527 height 40
type input "Boslaan"
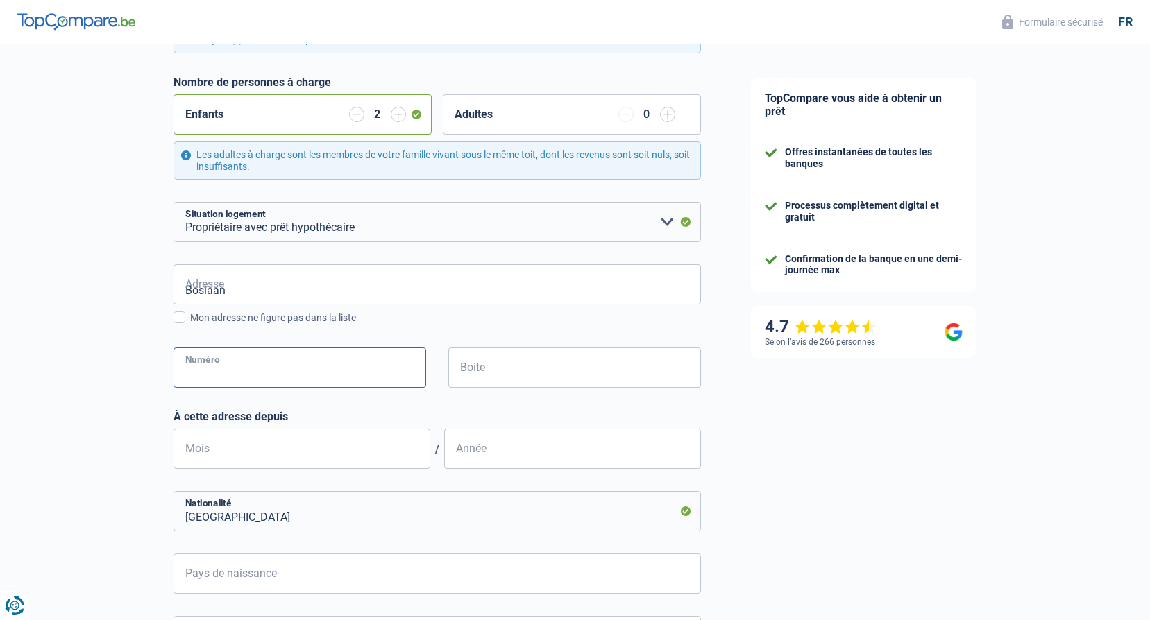
type input "42"
type input "04"
type input "2007"
type input "Belgique"
type input "[GEOGRAPHIC_DATA]"
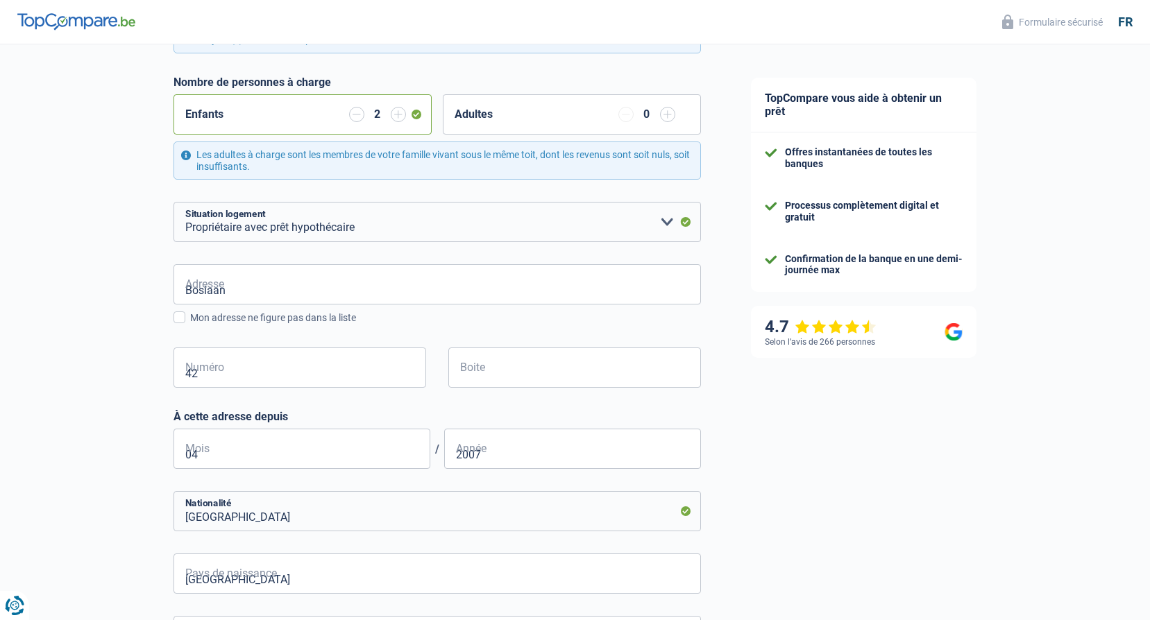
type input "72.04.18-381.37"
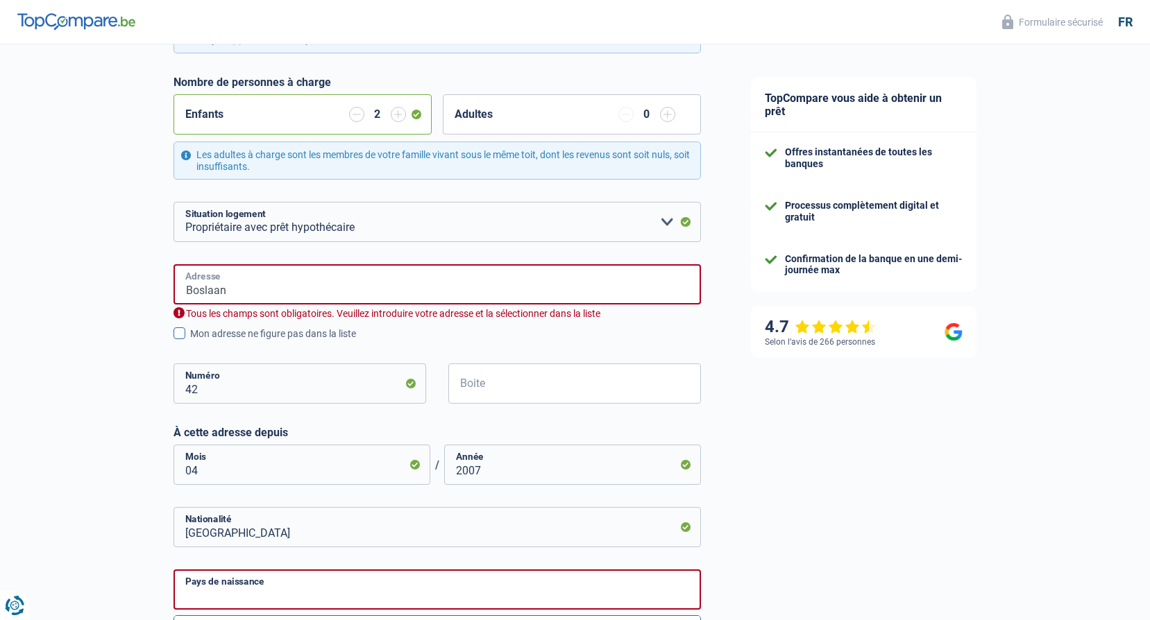
type input "Belgique"
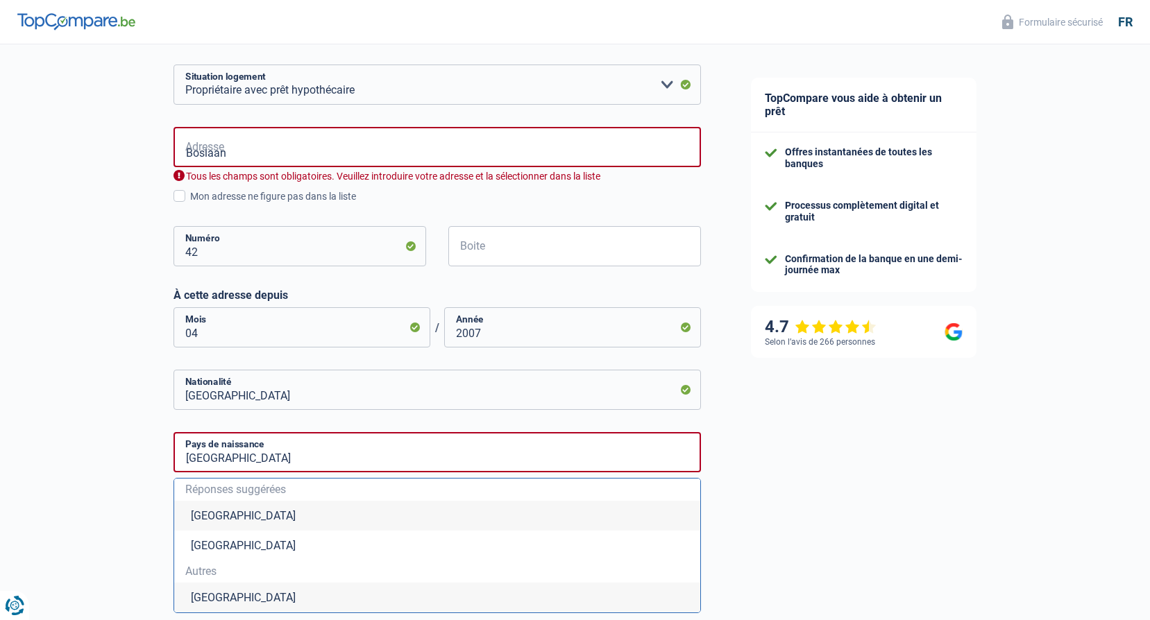
scroll to position [486, 0]
click at [268, 252] on input "42" at bounding box center [299, 245] width 253 height 40
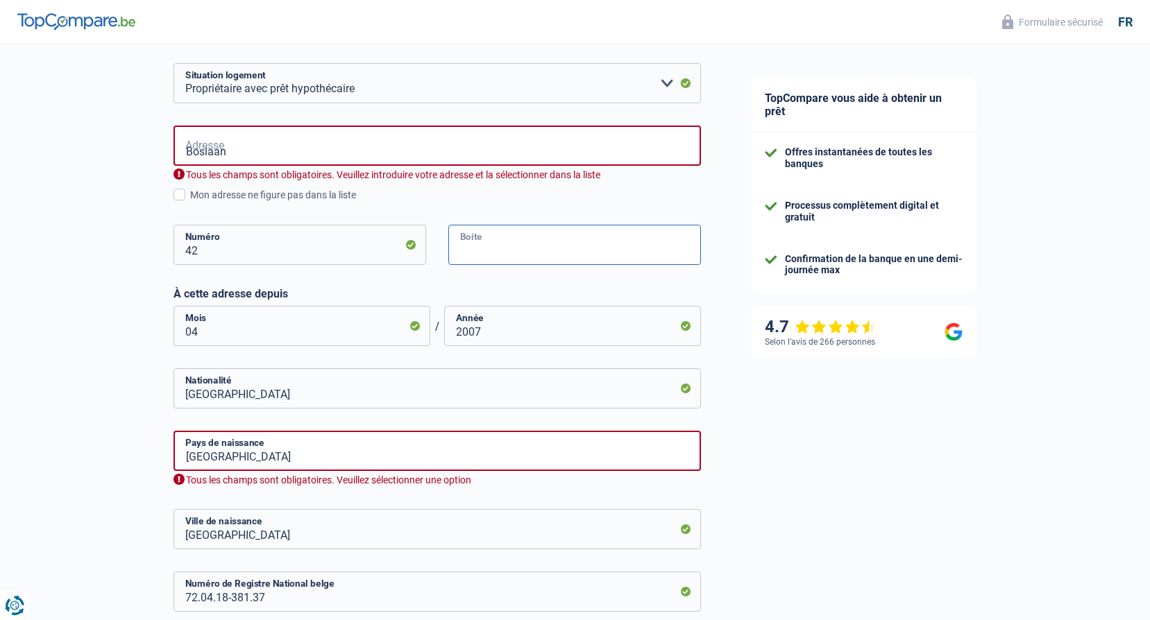
click at [479, 247] on input "Boite" at bounding box center [574, 245] width 253 height 40
click at [291, 155] on input "Boslaan" at bounding box center [436, 146] width 527 height 40
type input "Boslaan, 42"
click at [180, 197] on span at bounding box center [179, 195] width 12 height 12
click at [190, 203] on input "Mon adresse ne figure pas dans la liste" at bounding box center [190, 203] width 0 height 0
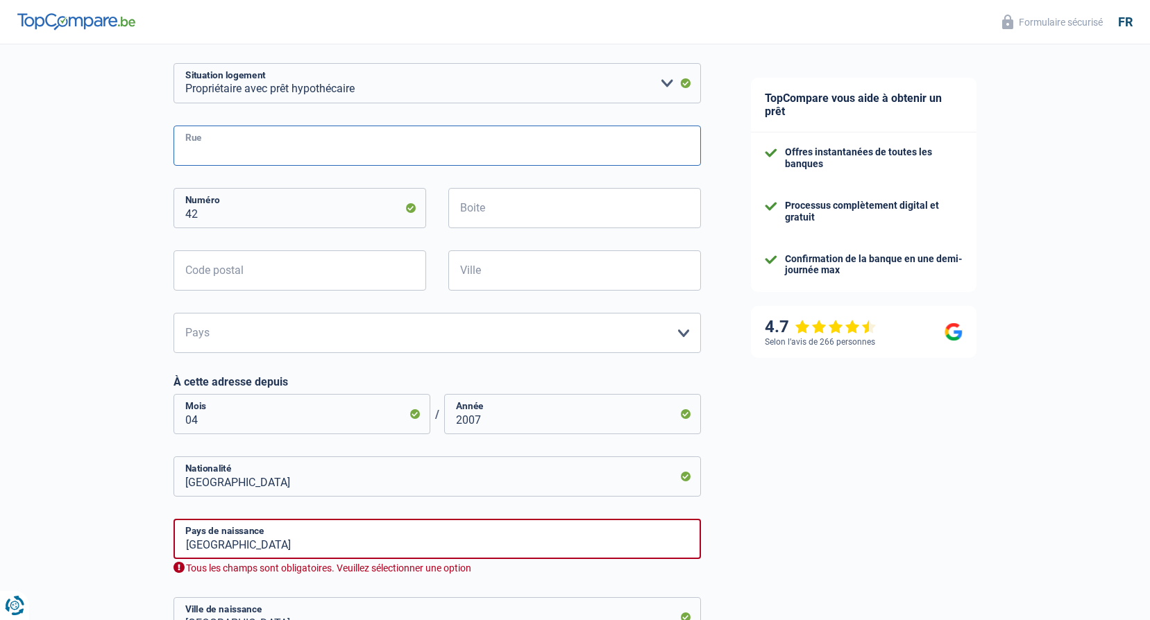
click at [221, 146] on input "Rue" at bounding box center [436, 146] width 527 height 40
type input "Boslaan"
type input "1150"
type input "[GEOGRAPHIC_DATA]"
select select "BE"
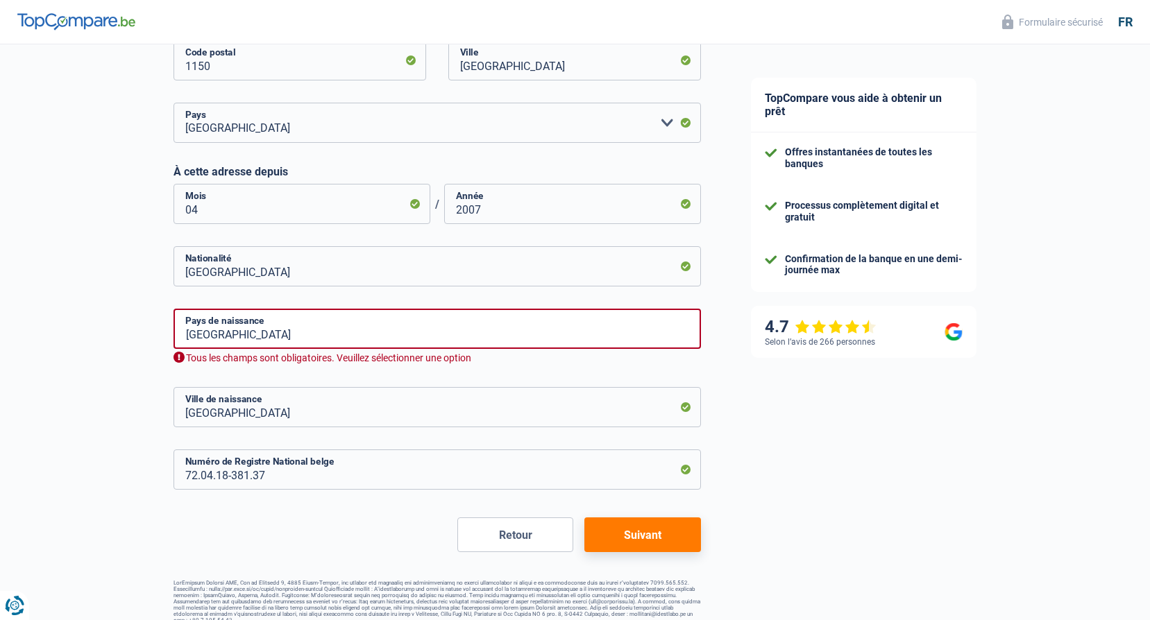
scroll to position [710, 0]
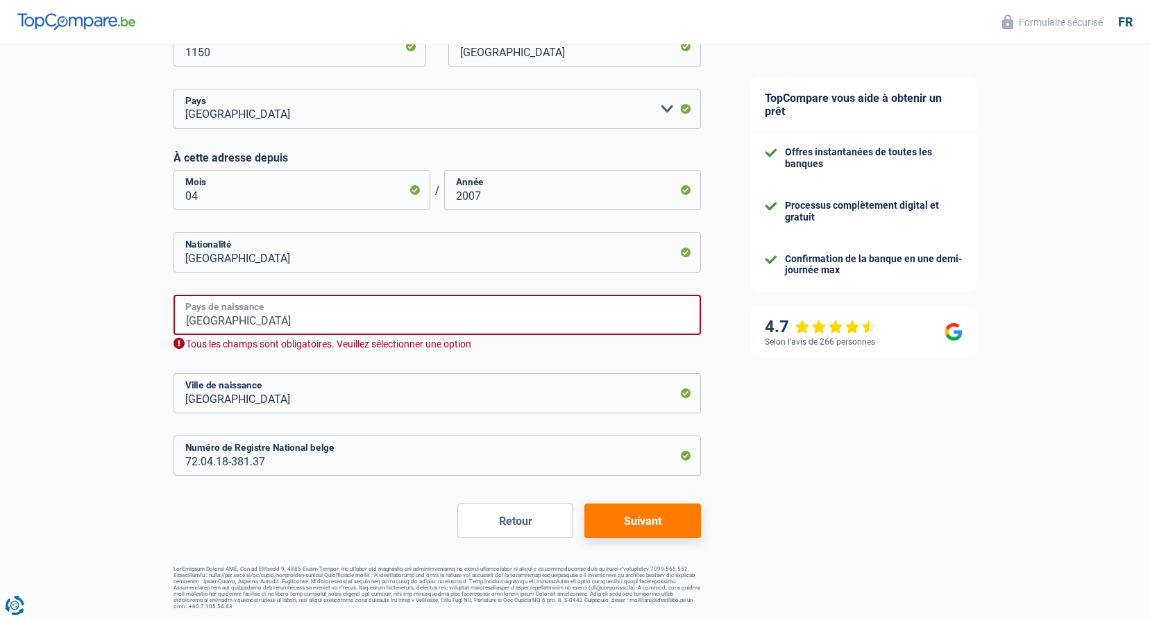
click at [250, 321] on input "Belgique" at bounding box center [436, 315] width 527 height 40
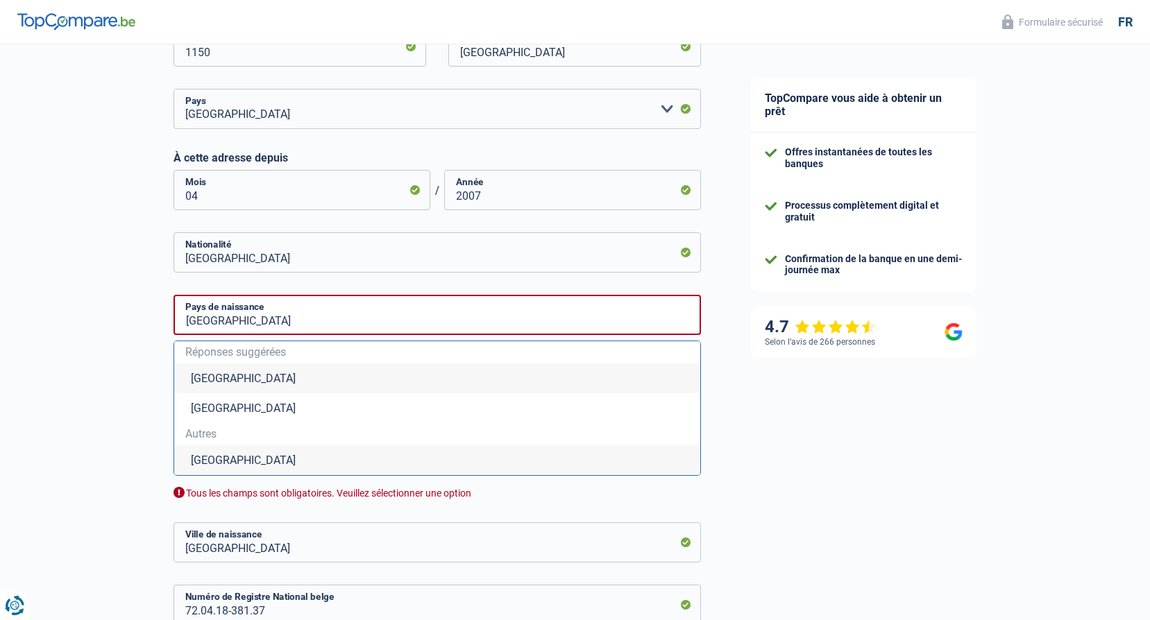
click at [205, 384] on li "Belgique" at bounding box center [437, 379] width 526 height 30
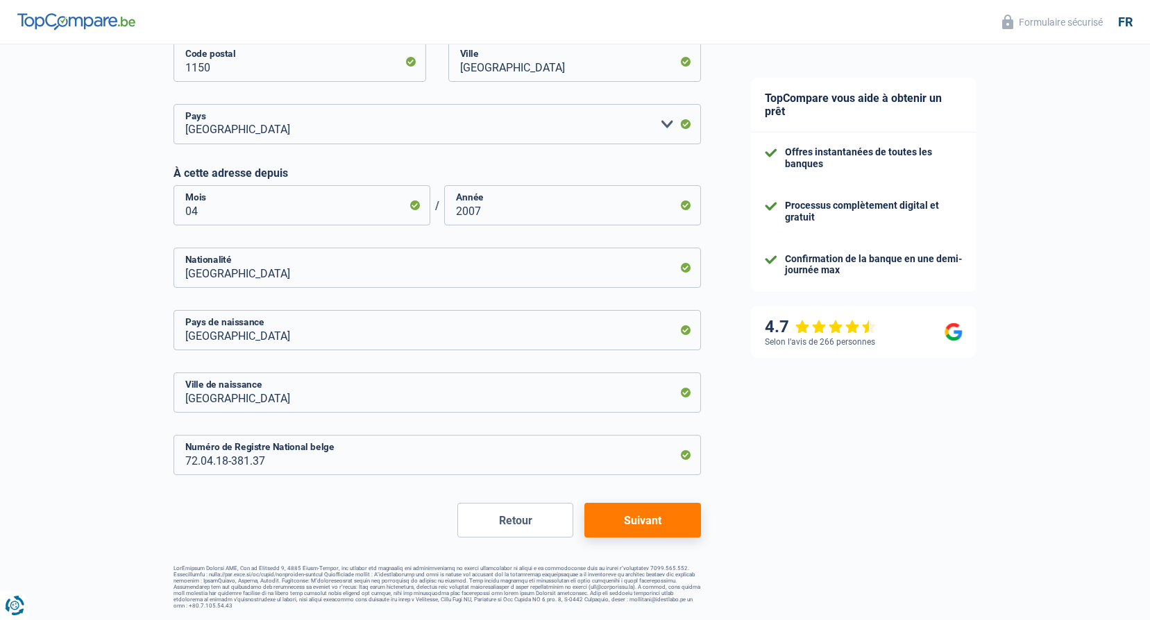
scroll to position [694, 0]
click at [646, 525] on button "Suivant" at bounding box center [642, 521] width 116 height 35
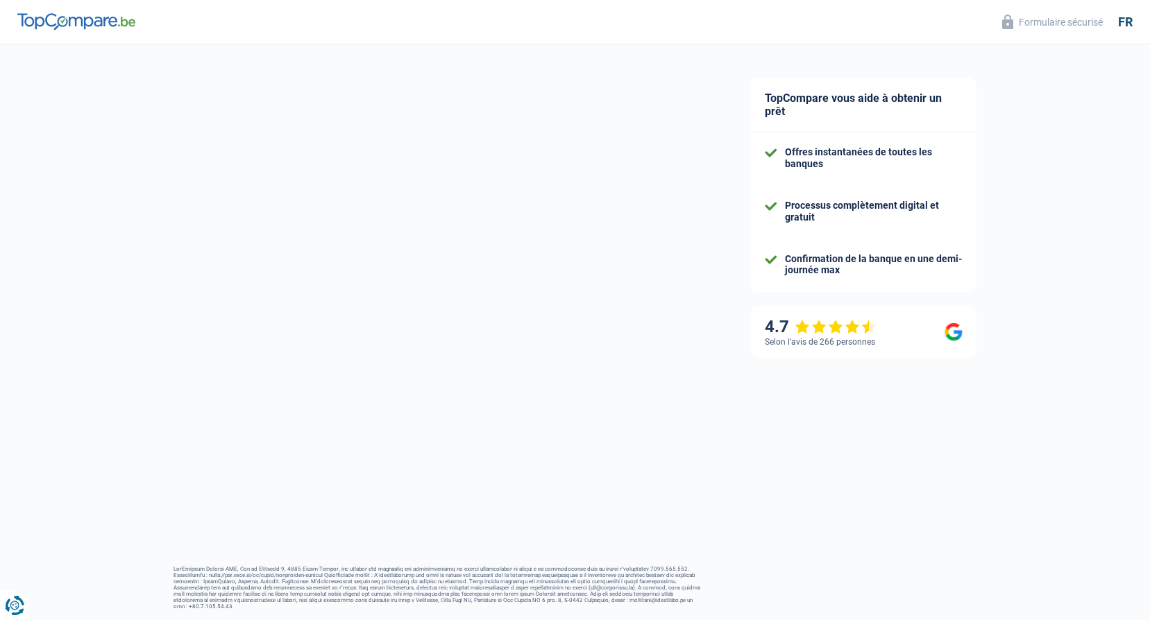
select select "familyAllowances"
select select "netSalary"
select select "mealVouchers"
select select "mortgage"
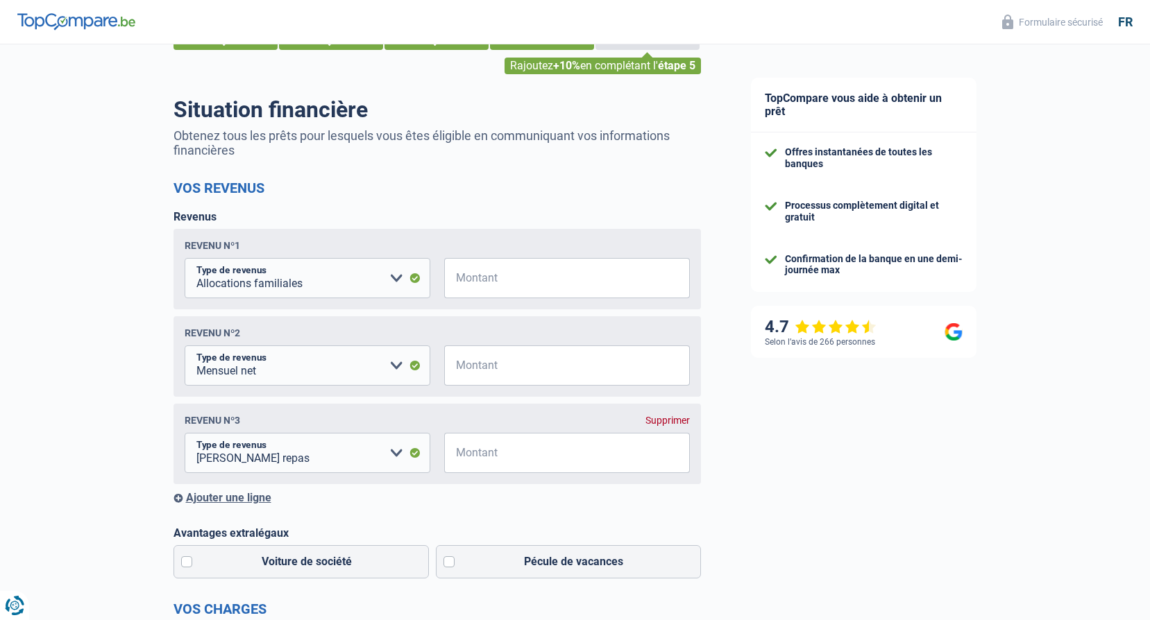
scroll to position [139, 0]
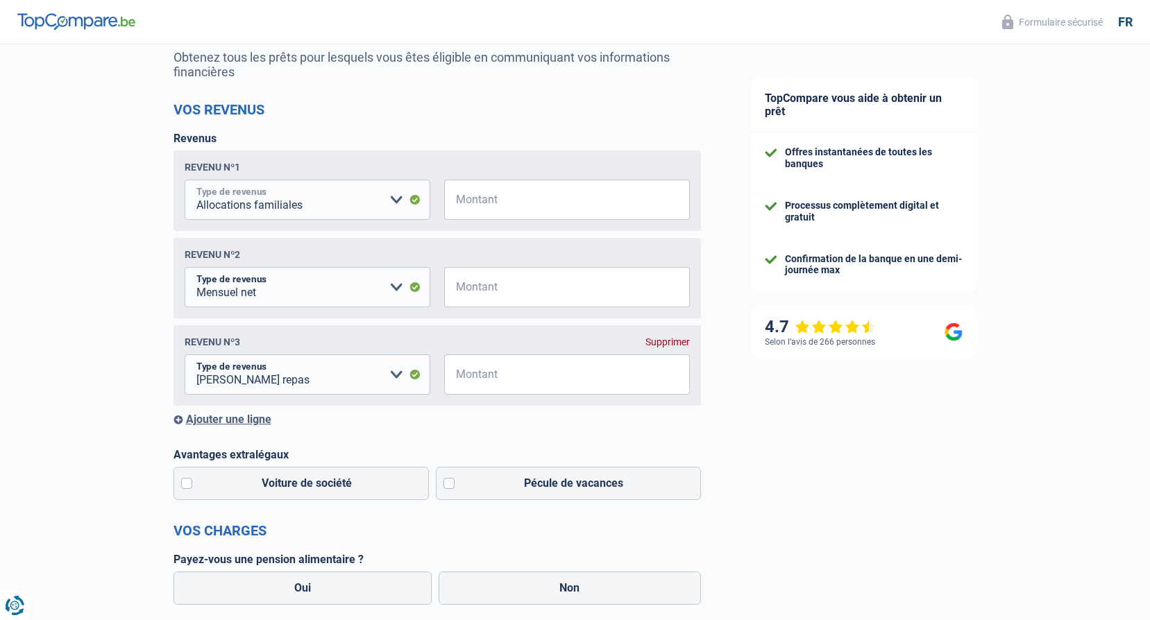
click at [402, 200] on select "Allocation d'handicap Allocations chômage Allocations familiales Chèques repas …" at bounding box center [308, 200] width 246 height 40
click at [505, 203] on input "Montant" at bounding box center [575, 200] width 228 height 40
type input "387"
click at [490, 288] on input "Montant" at bounding box center [575, 287] width 228 height 40
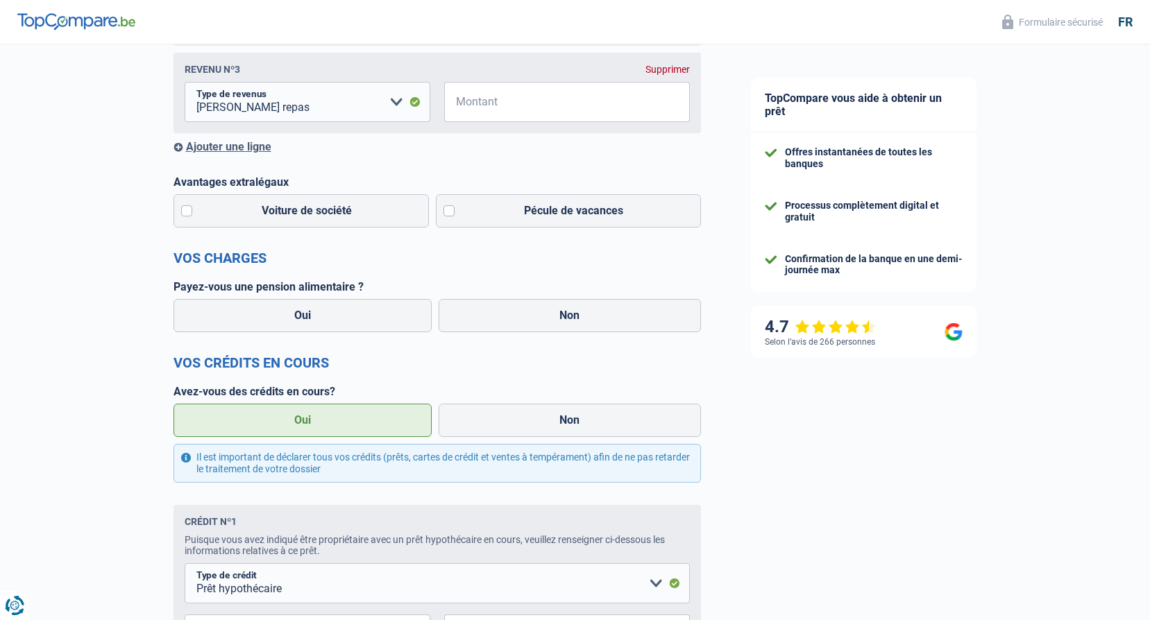
scroll to position [203, 0]
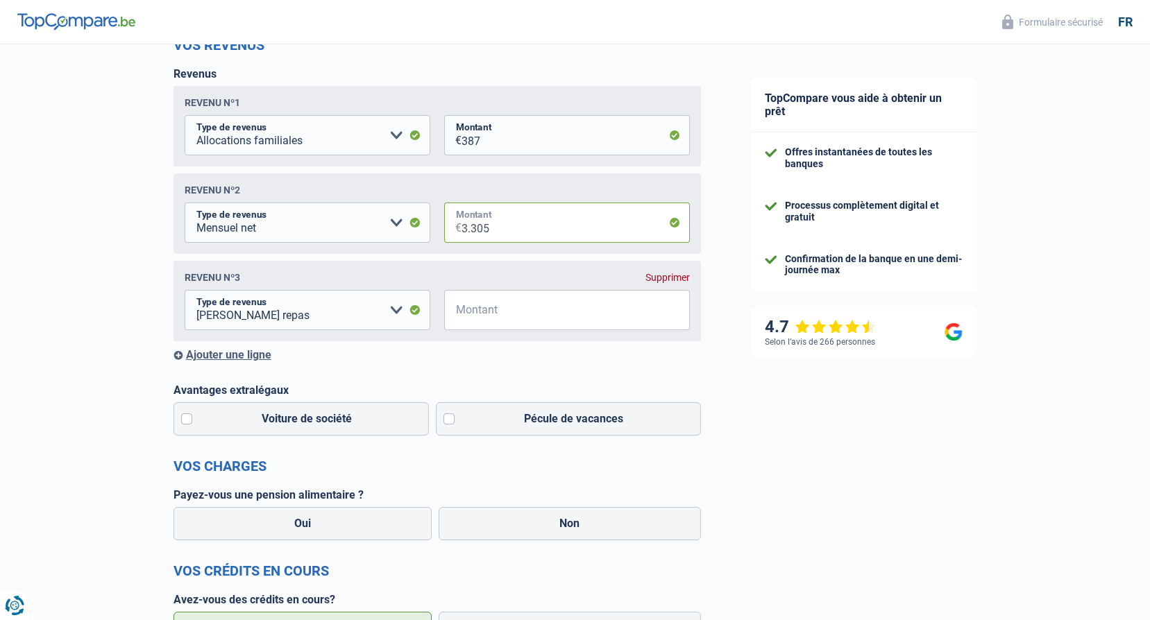
type input "3.305"
click at [488, 314] on input "Montant" at bounding box center [575, 310] width 228 height 40
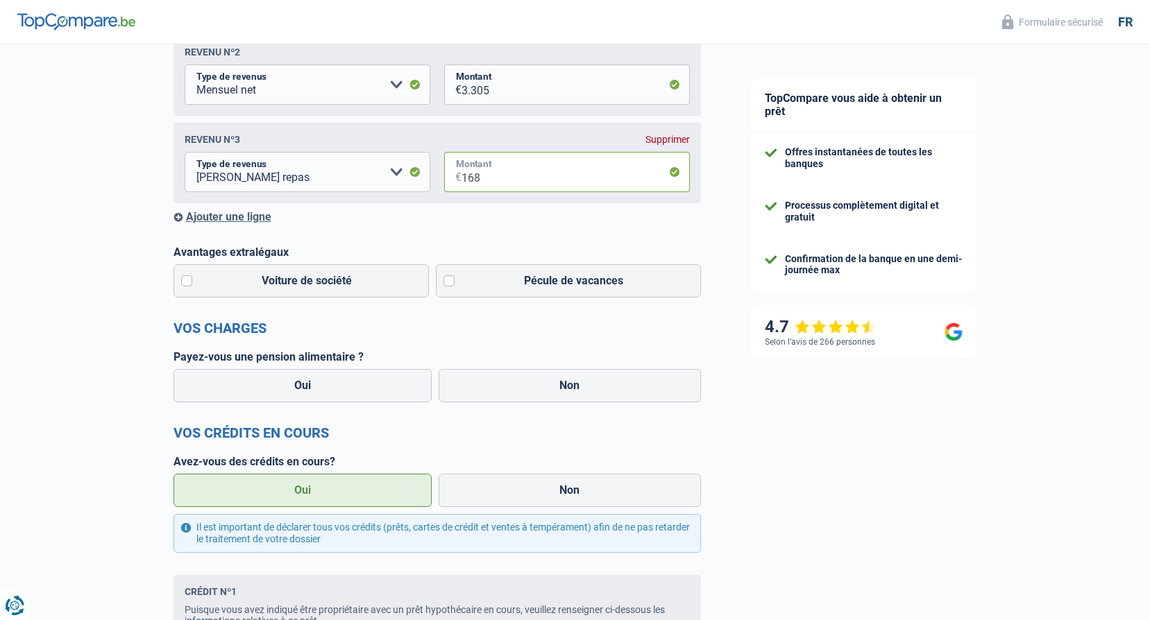
scroll to position [342, 0]
type input "168"
click at [187, 282] on label "Voiture de société" at bounding box center [301, 280] width 256 height 33
click at [187, 282] on input "Voiture de société" at bounding box center [301, 280] width 256 height 33
checkbox input "true"
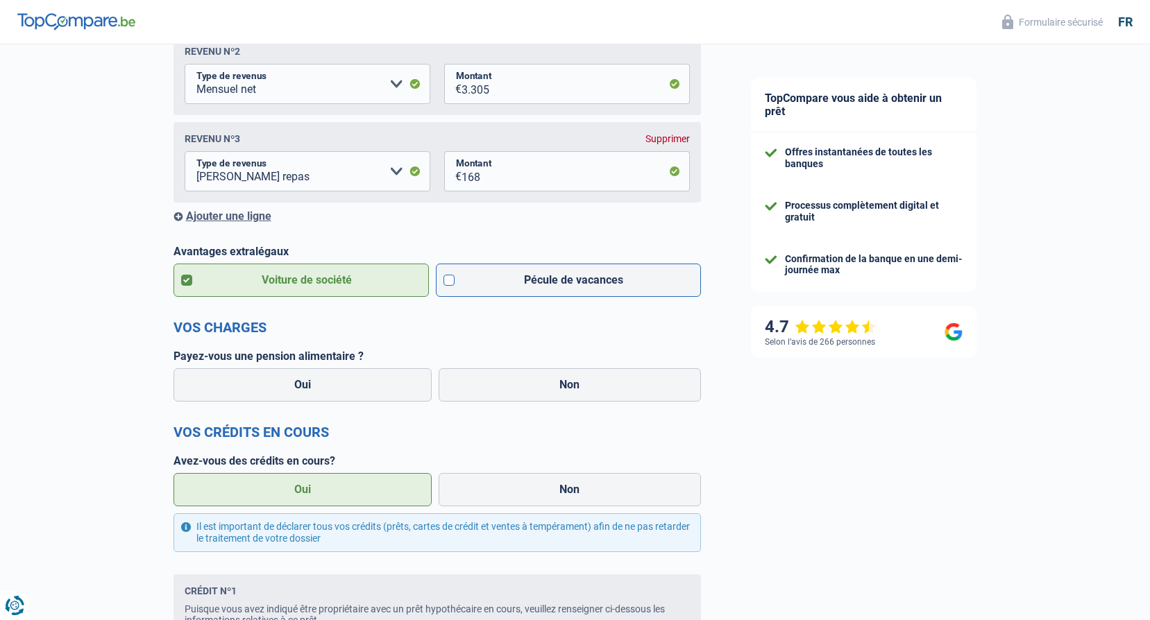
click at [447, 284] on label "Pécule de vacances" at bounding box center [568, 280] width 265 height 33
click at [447, 284] on input "Pécule de vacances" at bounding box center [568, 280] width 265 height 33
checkbox input "true"
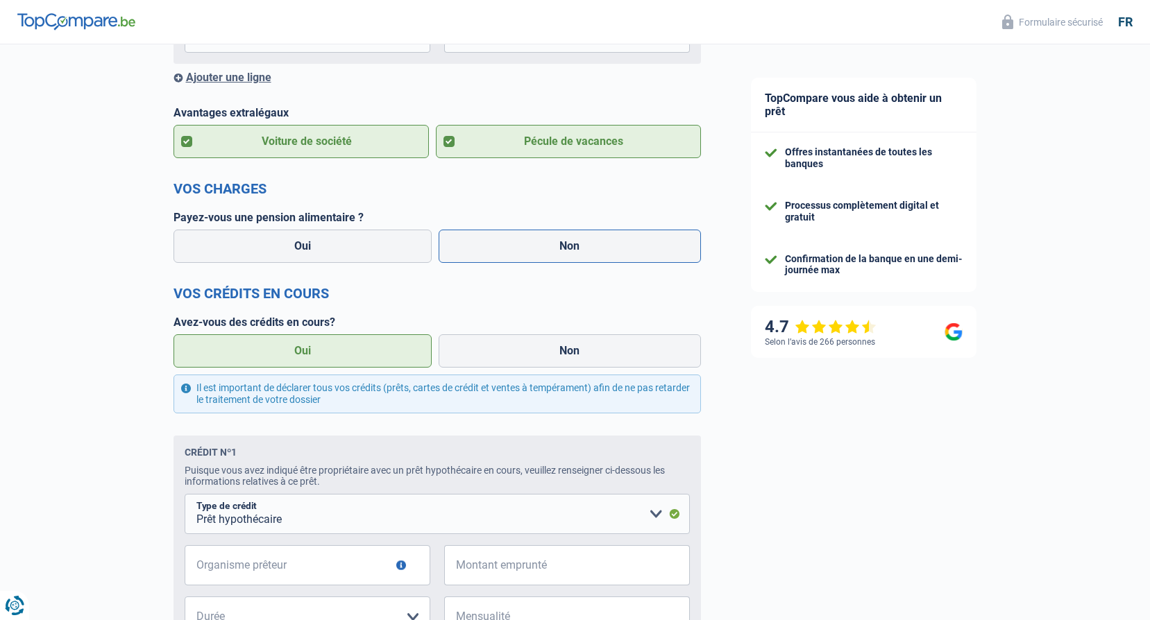
click at [547, 253] on label "Non" at bounding box center [569, 246] width 262 height 33
click at [547, 253] on input "Non" at bounding box center [569, 246] width 262 height 33
radio input "true"
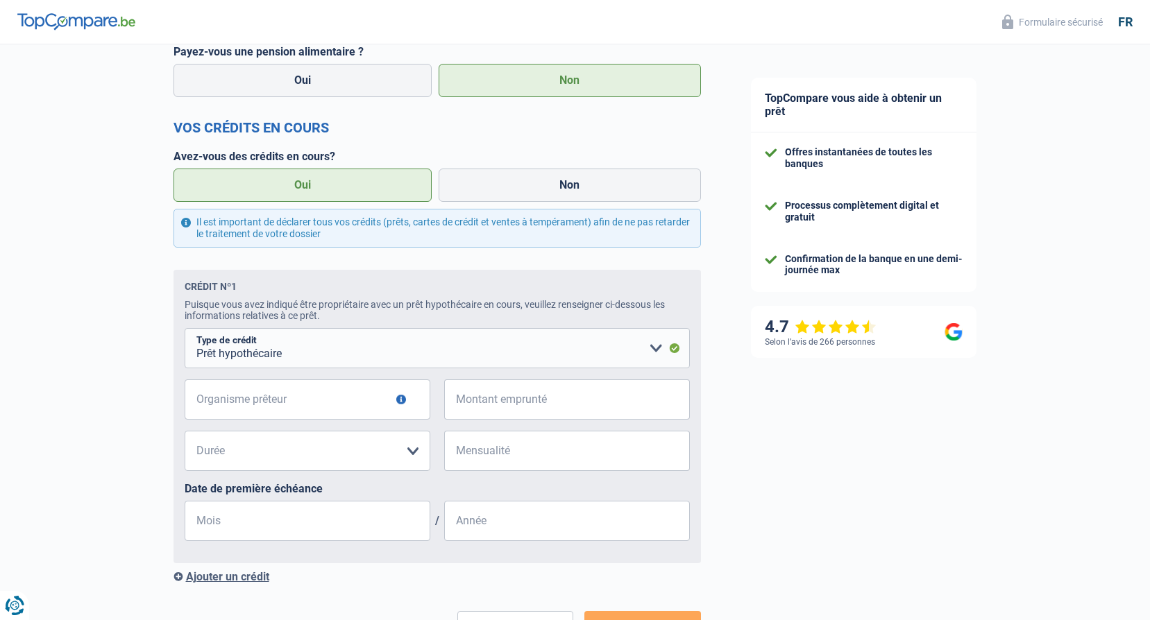
scroll to position [689, 0]
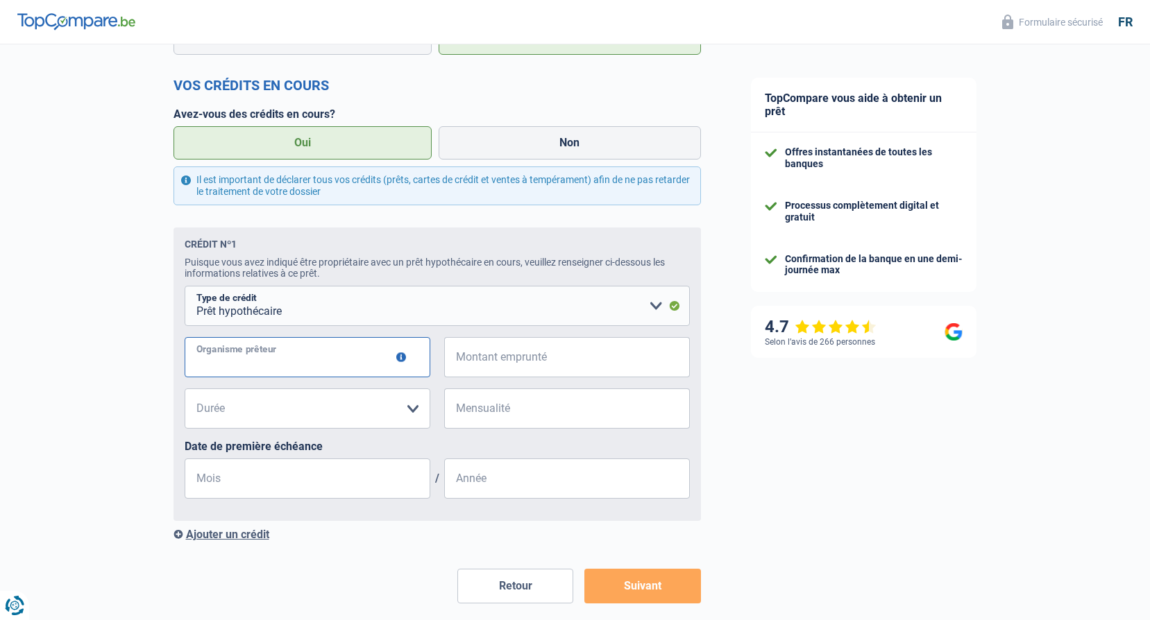
click at [292, 363] on input "Organisme prêteur" at bounding box center [308, 357] width 246 height 40
type input "CREDIMMO"
type input "199.000"
type input "1.180"
type input "06"
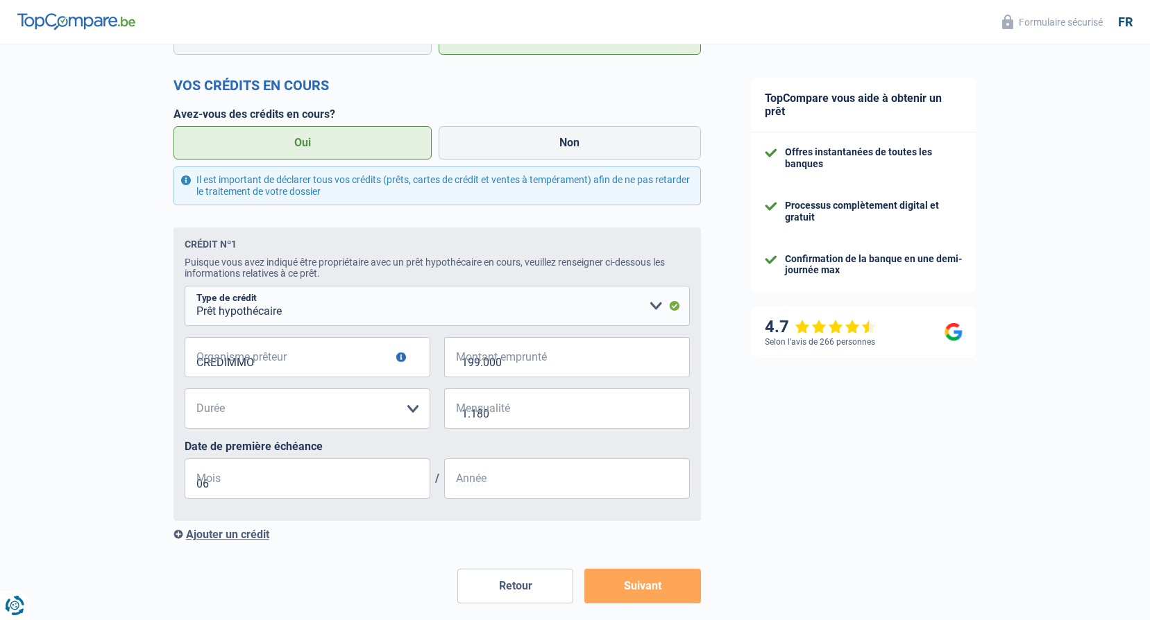
type input "2022"
click at [409, 414] on select "120 mois 180 mois 240 mois 300 mois 360 mois 420 mois Veuillez sélectionner une…" at bounding box center [308, 409] width 246 height 40
select select "300"
click at [185, 393] on select "120 mois 180 mois 240 mois 300 mois 360 mois 420 mois Veuillez sélectionner une…" at bounding box center [308, 409] width 246 height 40
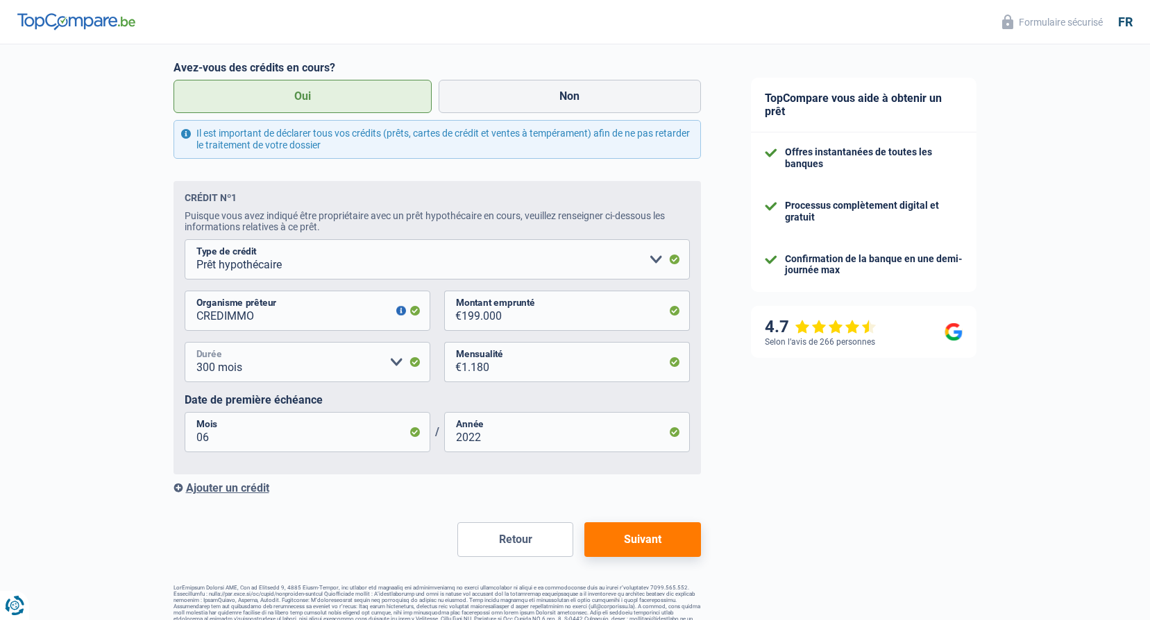
scroll to position [758, 0]
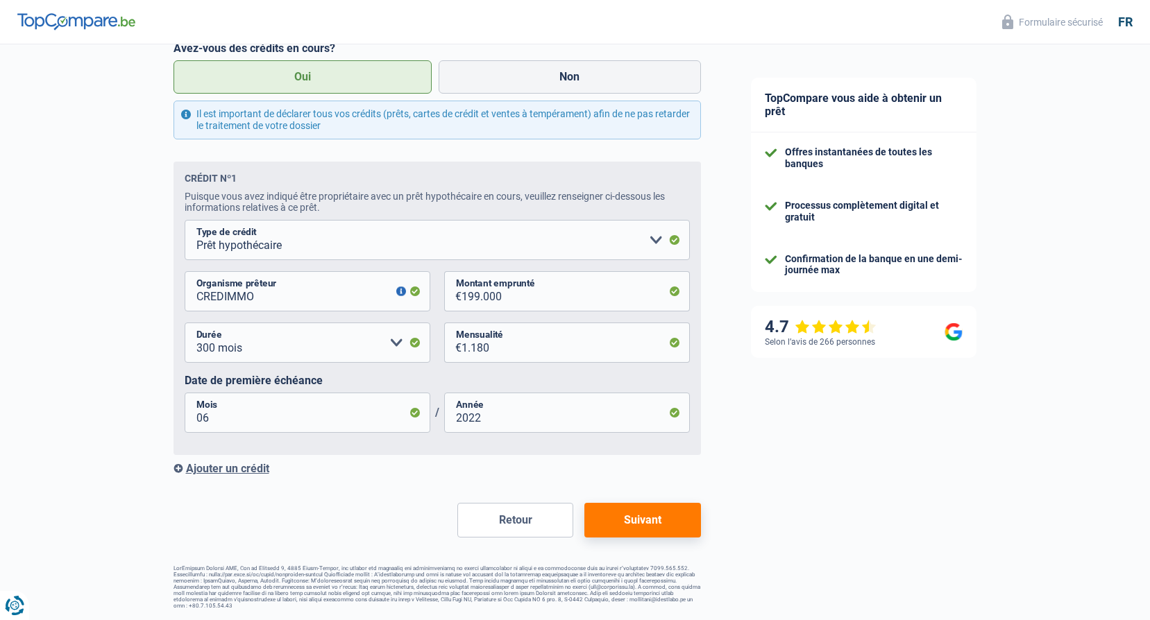
click at [207, 468] on div "Ajouter un crédit" at bounding box center [436, 468] width 527 height 13
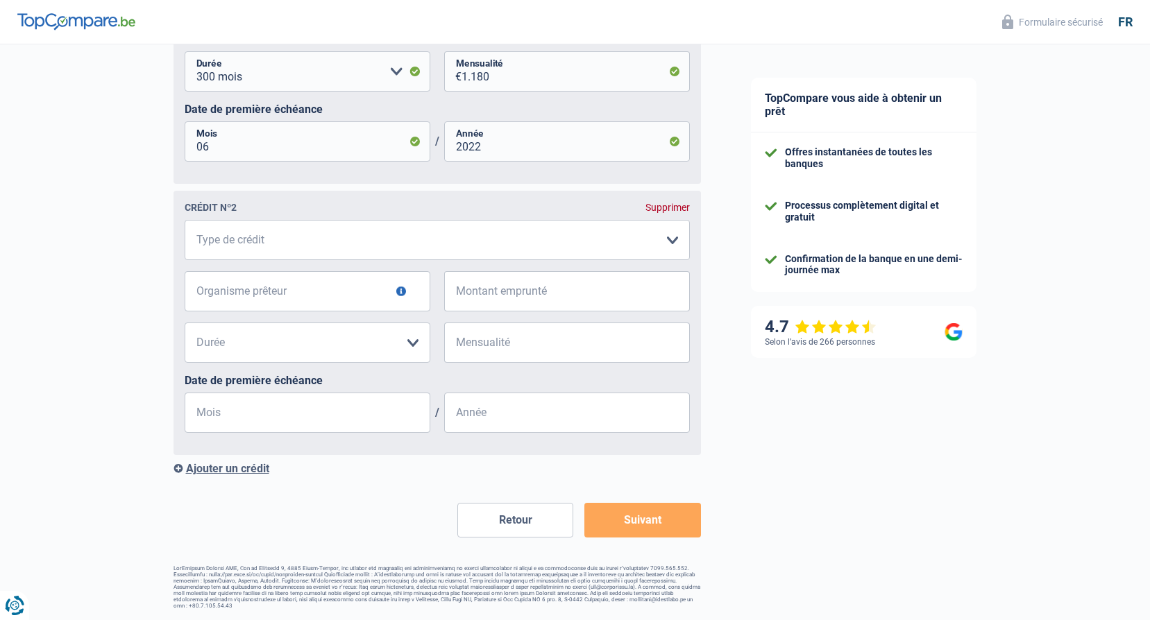
scroll to position [1030, 0]
click at [334, 241] on select "Carte ou ouverture de crédit Prêt hypothécaire Vente à tempérament Prêt à tempé…" at bounding box center [437, 240] width 505 height 40
select select "creditConsolidation"
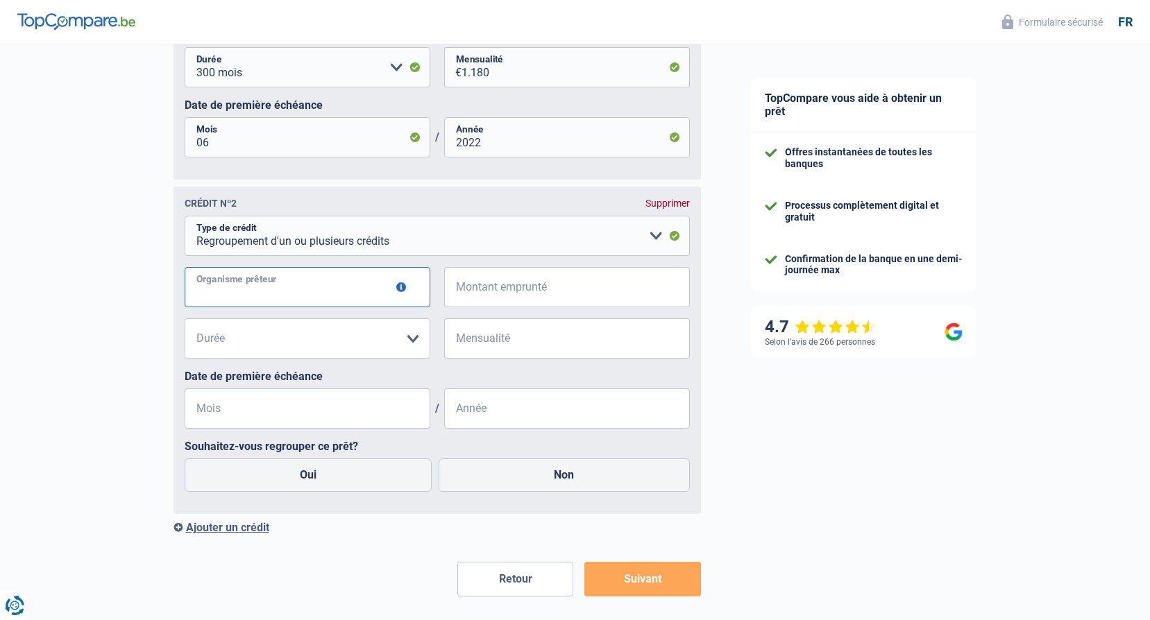
click at [382, 289] on input "Organisme prêteur" at bounding box center [308, 287] width 246 height 40
type input "RECORD BANK"
click at [485, 293] on input "Montant emprunté" at bounding box center [575, 287] width 228 height 40
type input "66.000"
click at [409, 345] on select "12 mois 18 mois 24 mois 30 mois 36 mois 42 mois 48 mois 60 mois 72 mois 84 mois…" at bounding box center [308, 338] width 246 height 40
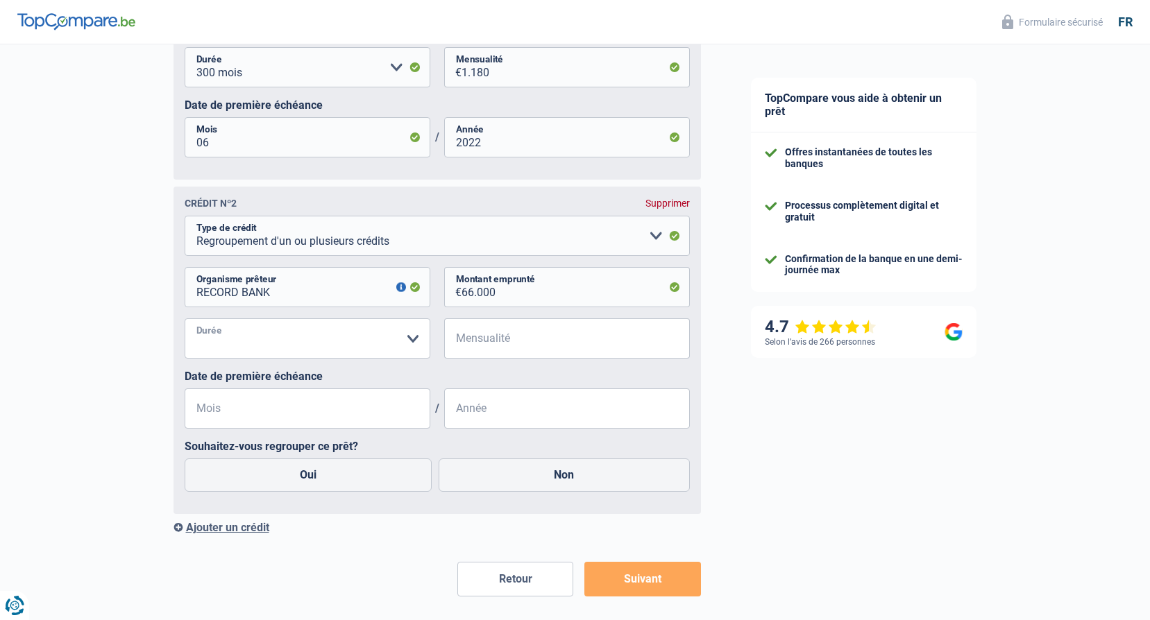
select select "120"
click at [185, 324] on select "12 mois 18 mois 24 mois 30 mois 36 mois 42 mois 48 mois 60 mois 72 mois 84 mois…" at bounding box center [308, 338] width 246 height 40
click at [476, 343] on input "Mensualité" at bounding box center [575, 338] width 228 height 40
type input "7"
type input "789"
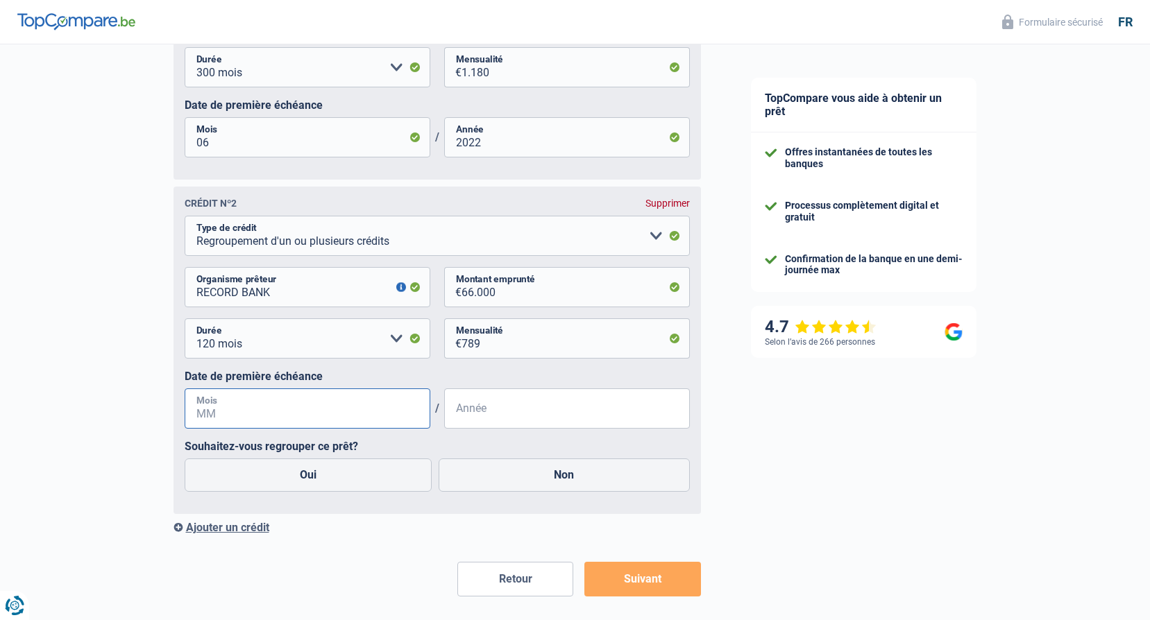
click at [253, 411] on input "Mois" at bounding box center [308, 409] width 246 height 40
type input "06"
click at [514, 423] on input "Année" at bounding box center [567, 409] width 246 height 40
type input "2025"
click at [533, 481] on label "Non" at bounding box center [563, 475] width 251 height 33
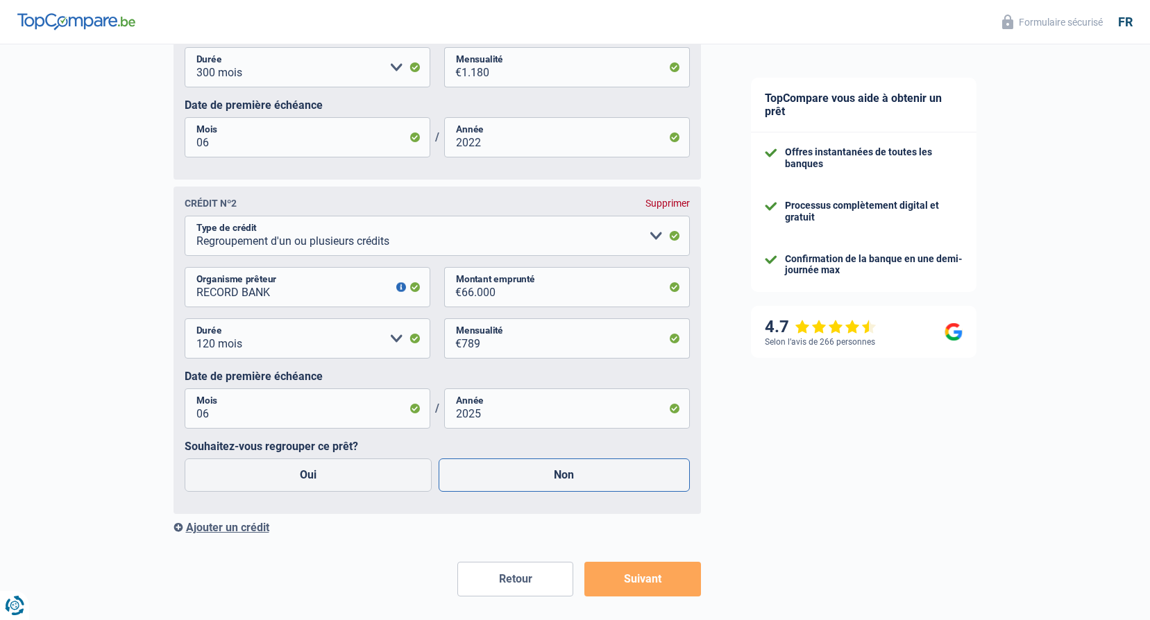
click at [533, 481] on input "Non" at bounding box center [563, 475] width 251 height 33
radio input "true"
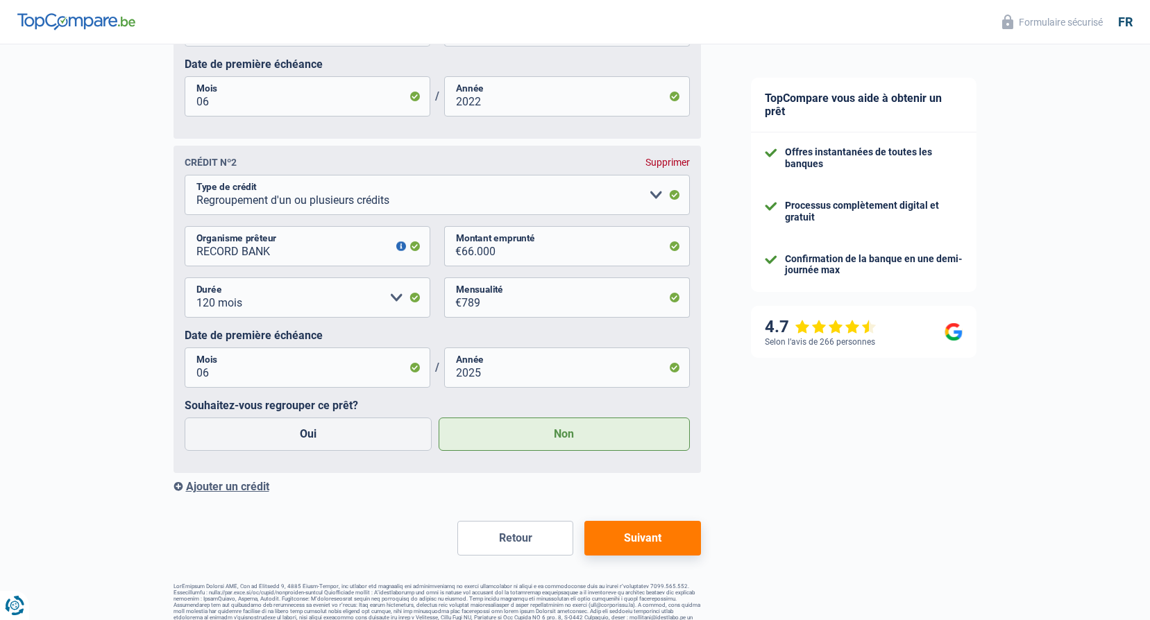
scroll to position [1093, 0]
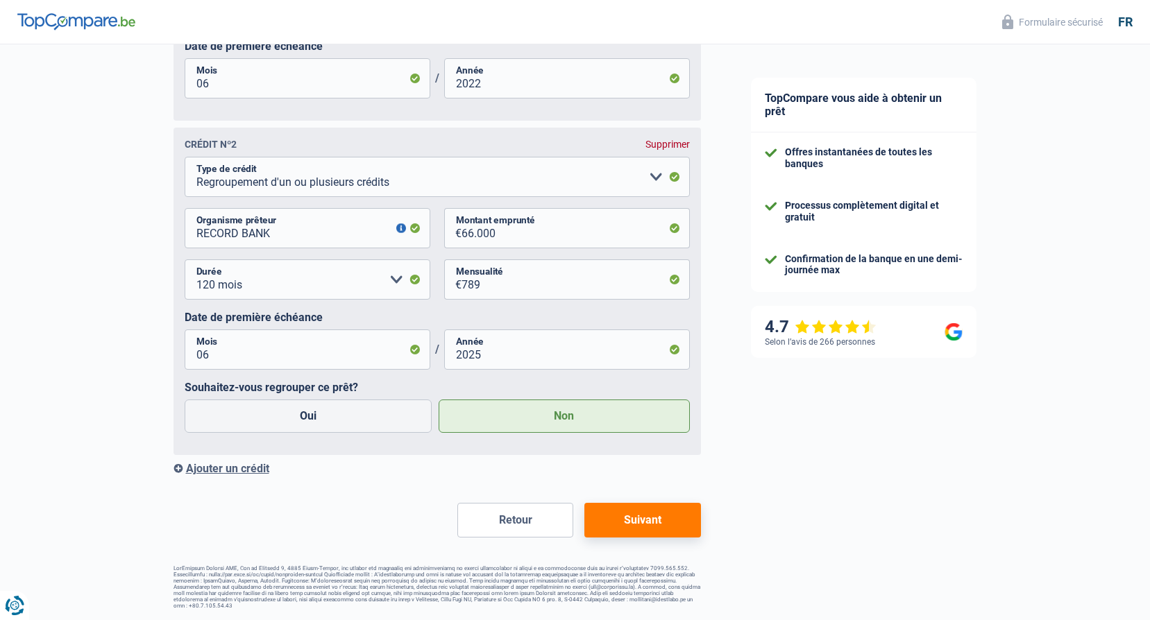
click at [663, 525] on button "Suivant" at bounding box center [642, 520] width 116 height 35
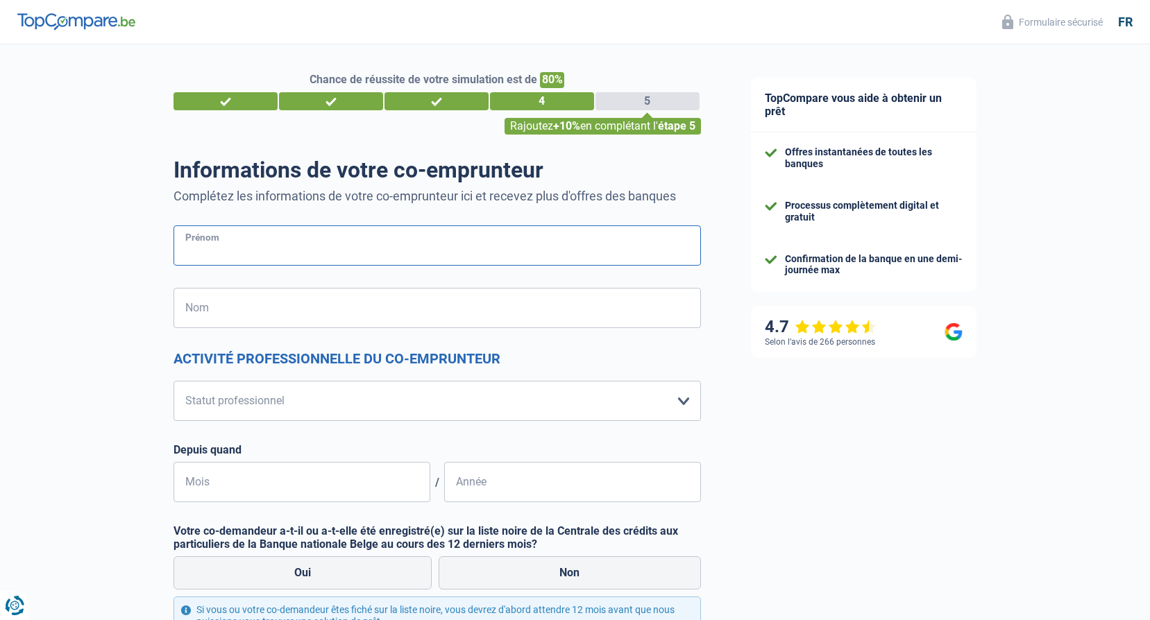
click at [256, 244] on input "Prénom" at bounding box center [436, 245] width 527 height 40
type input "[PERSON_NAME]"
type input "Pletinckx"
type input "10"
type input "1994"
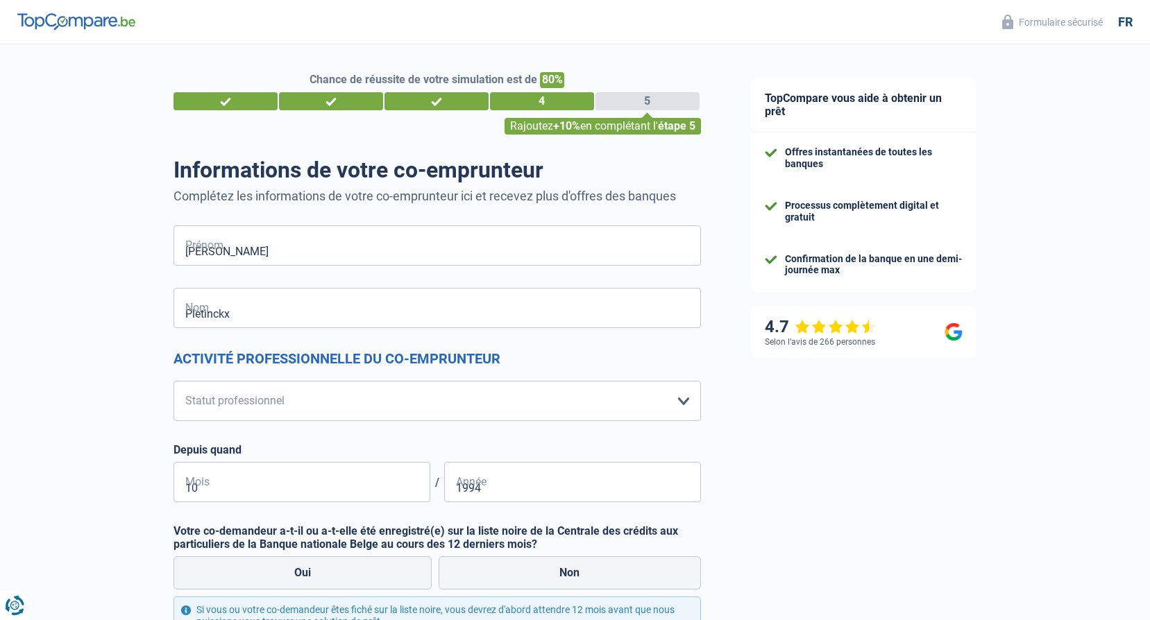
type input "Belgique"
type input "Anderlecht"
type input "71.02.25-404.60"
type input "2.600"
type input "Belgique"
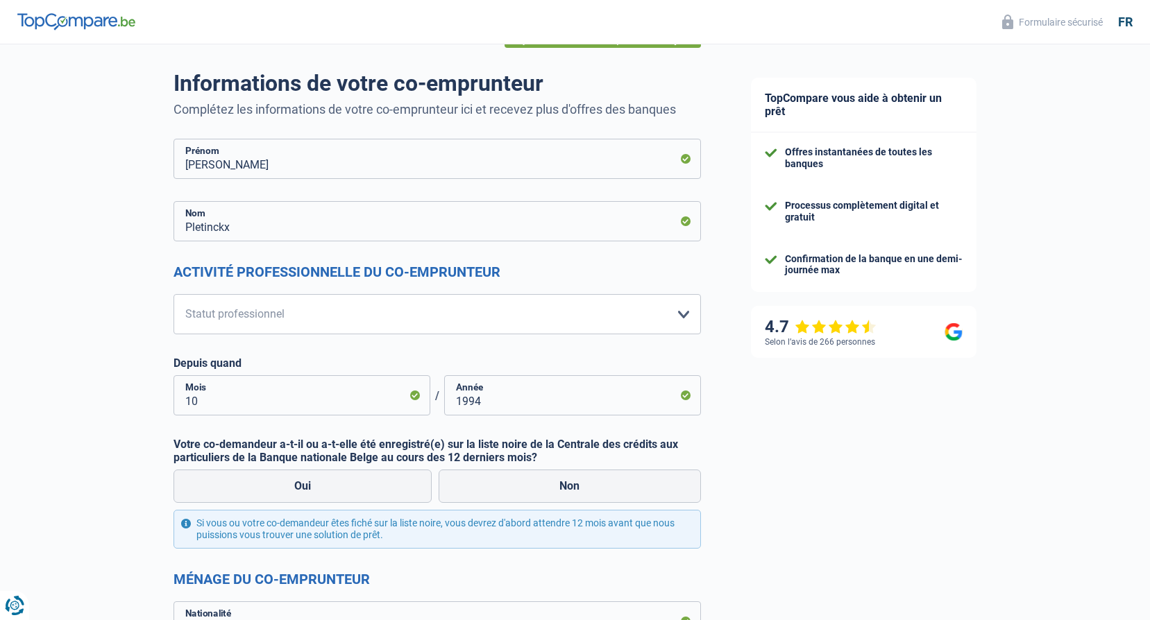
scroll to position [208, 0]
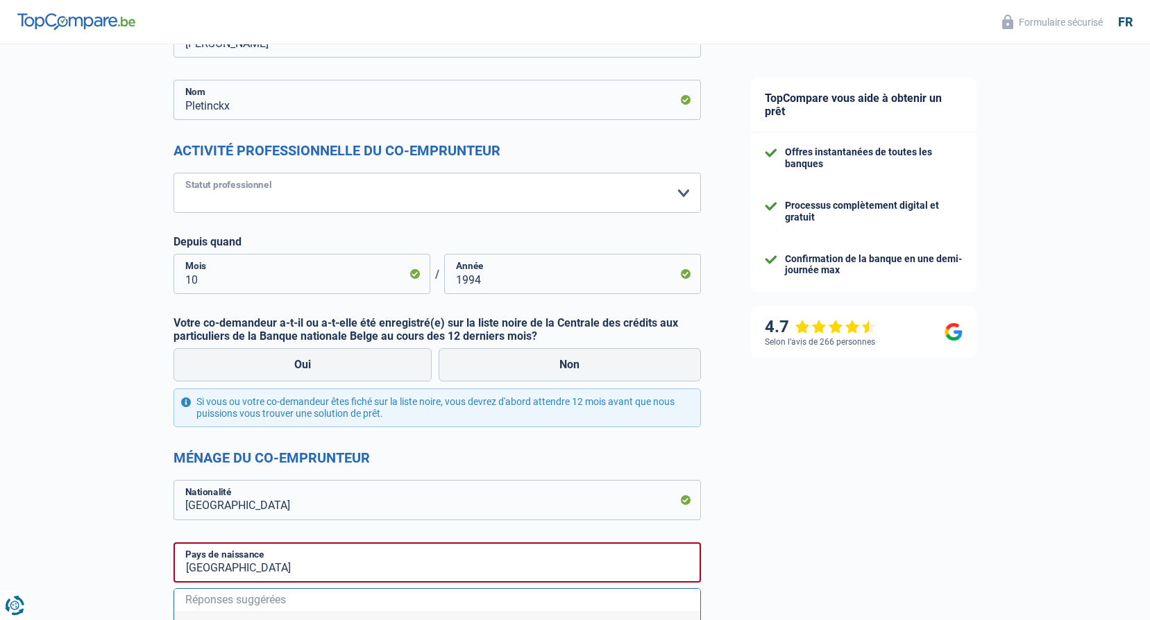
click at [284, 198] on select "Ouvrier Employé privé Employé public Invalide Indépendant Pensionné Chômeur Mut…" at bounding box center [436, 193] width 527 height 40
select select "privateEmployee"
click at [173, 173] on select "Ouvrier Employé privé Employé public Invalide Indépendant Pensionné Chômeur Mut…" at bounding box center [436, 193] width 527 height 40
select select "netSalary"
select select "mealVouchers"
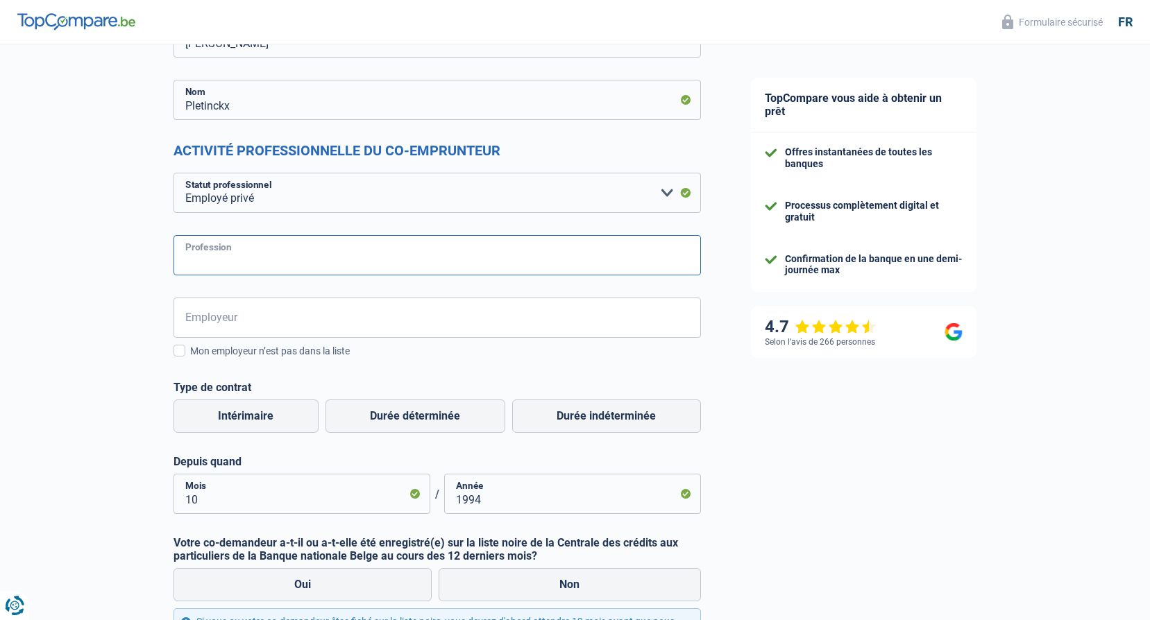
click at [244, 257] on input "Profession" at bounding box center [436, 255] width 527 height 40
type input "Employée respnsable de magasin"
click at [219, 319] on input "Employeur" at bounding box center [436, 318] width 527 height 40
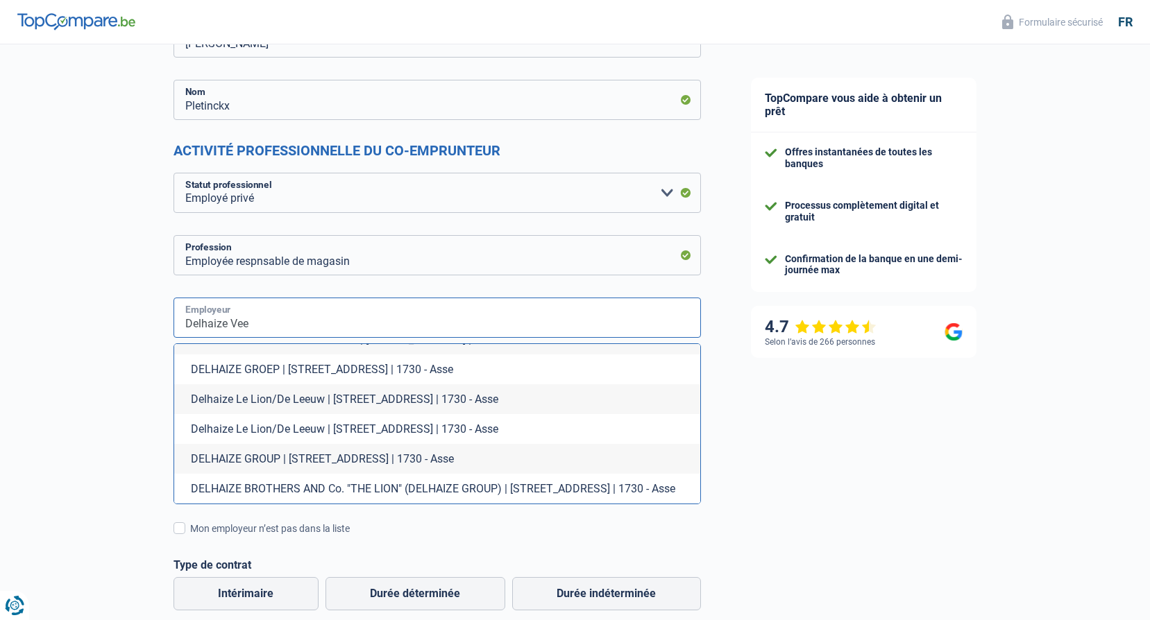
scroll to position [152, 0]
click at [228, 444] on li "DELHAIZE GROUP | Brusselsesteenweg, 347 | 1730 - Asse" at bounding box center [437, 459] width 526 height 30
type input "DELHAIZE GROUP | Brusselsesteenweg, 347 | 1730 - Asse"
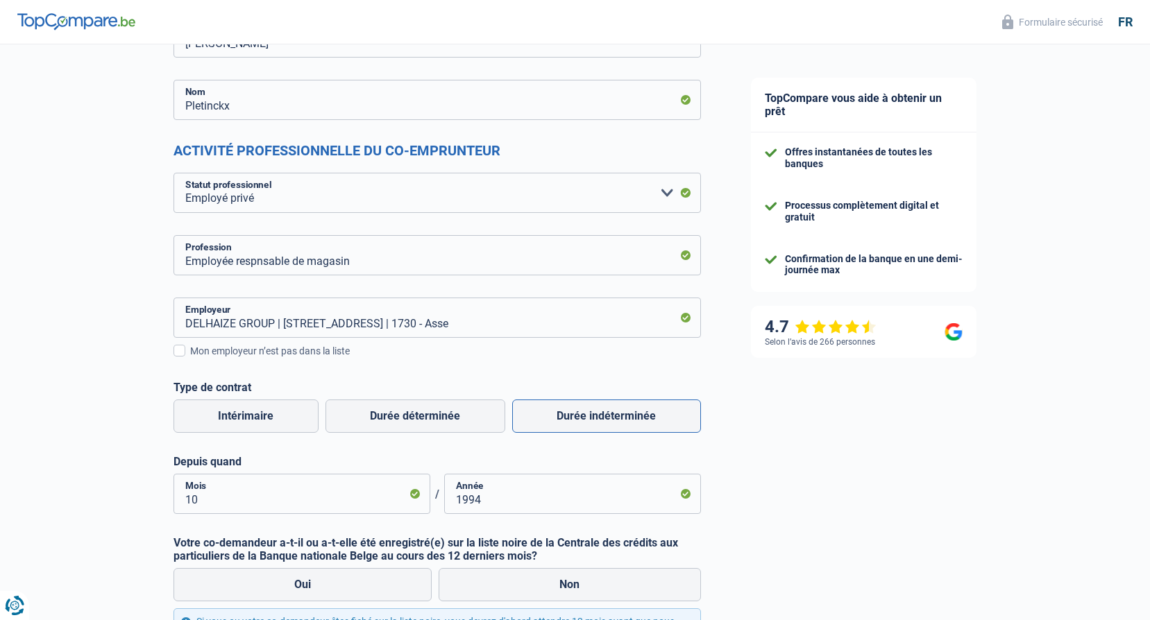
click at [597, 417] on label "Durée indéterminée" at bounding box center [606, 416] width 189 height 33
click at [597, 417] on input "Durée indéterminée" at bounding box center [606, 416] width 189 height 33
radio input "true"
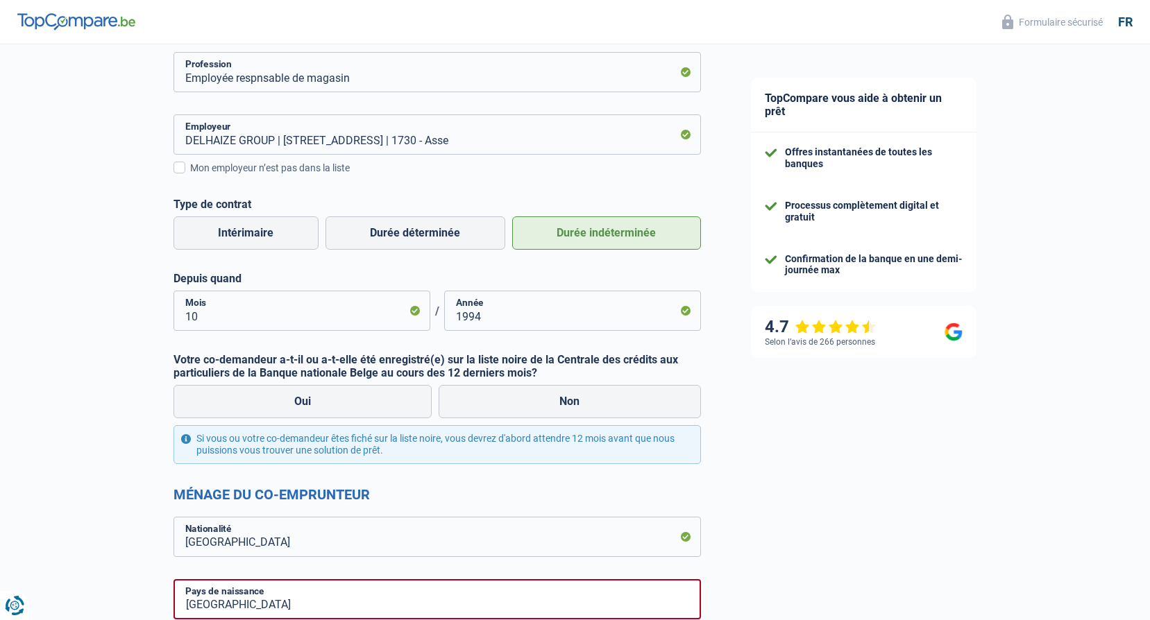
scroll to position [416, 0]
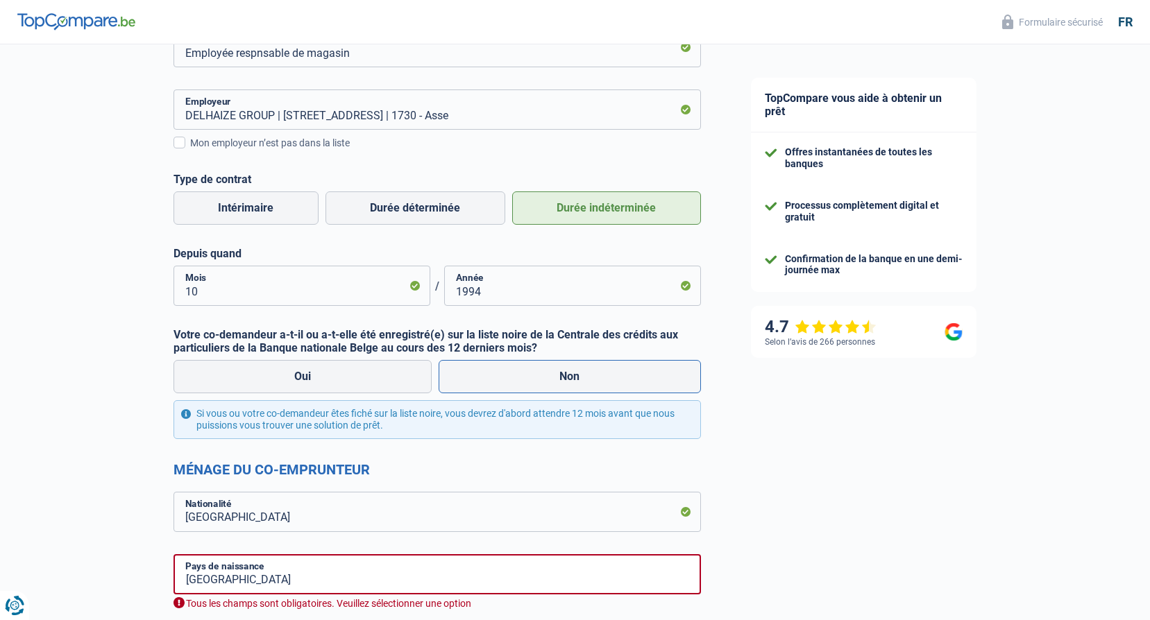
click at [572, 380] on label "Non" at bounding box center [569, 376] width 262 height 33
click at [572, 380] on input "Non" at bounding box center [569, 376] width 262 height 33
radio input "true"
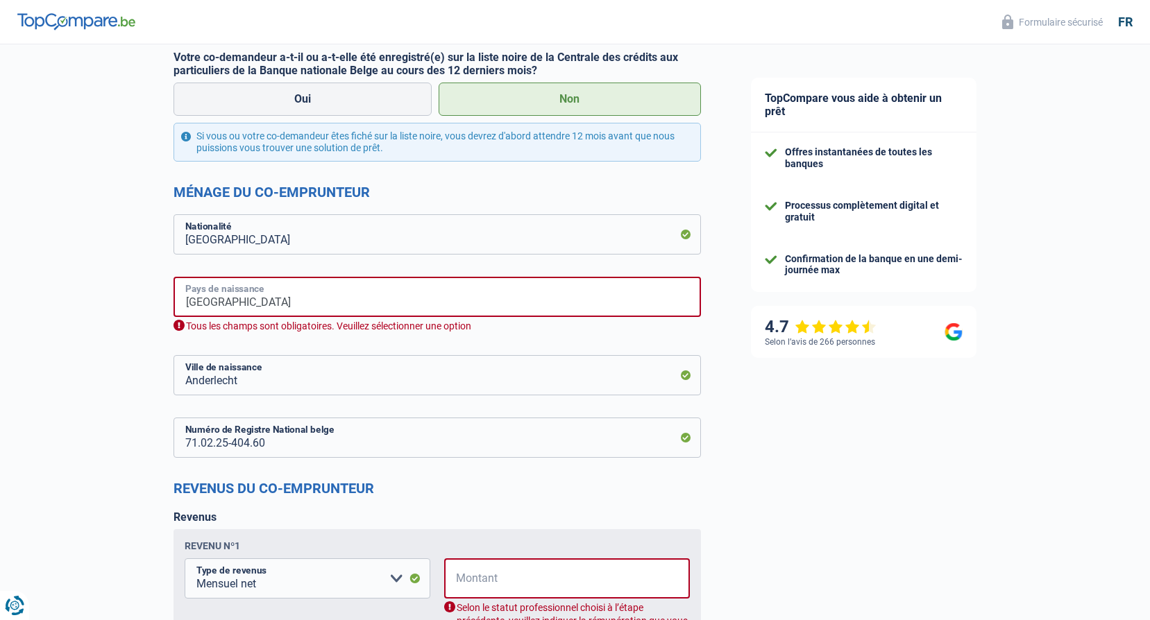
click at [269, 298] on input "Belgique" at bounding box center [436, 297] width 527 height 40
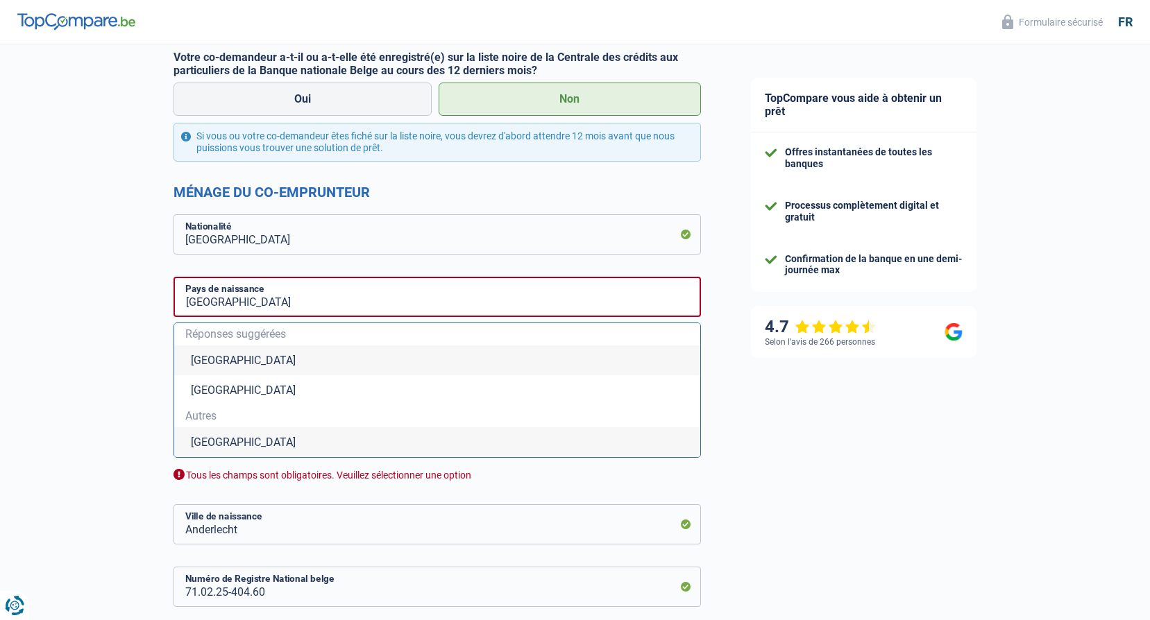
click at [194, 361] on li "Belgique" at bounding box center [437, 361] width 526 height 30
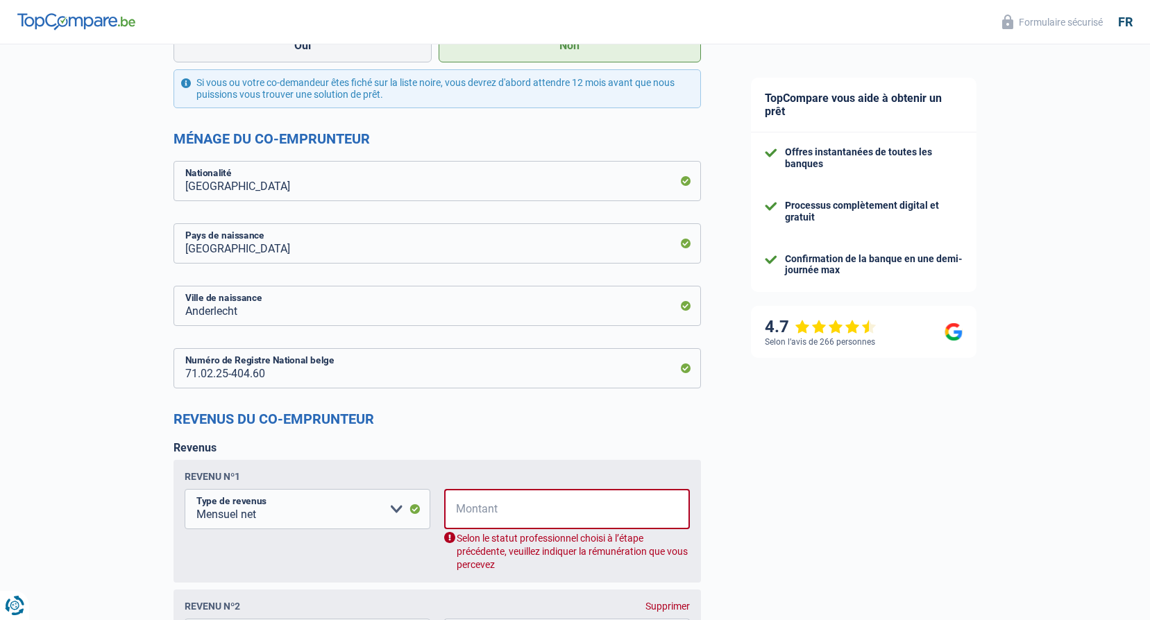
scroll to position [971, 0]
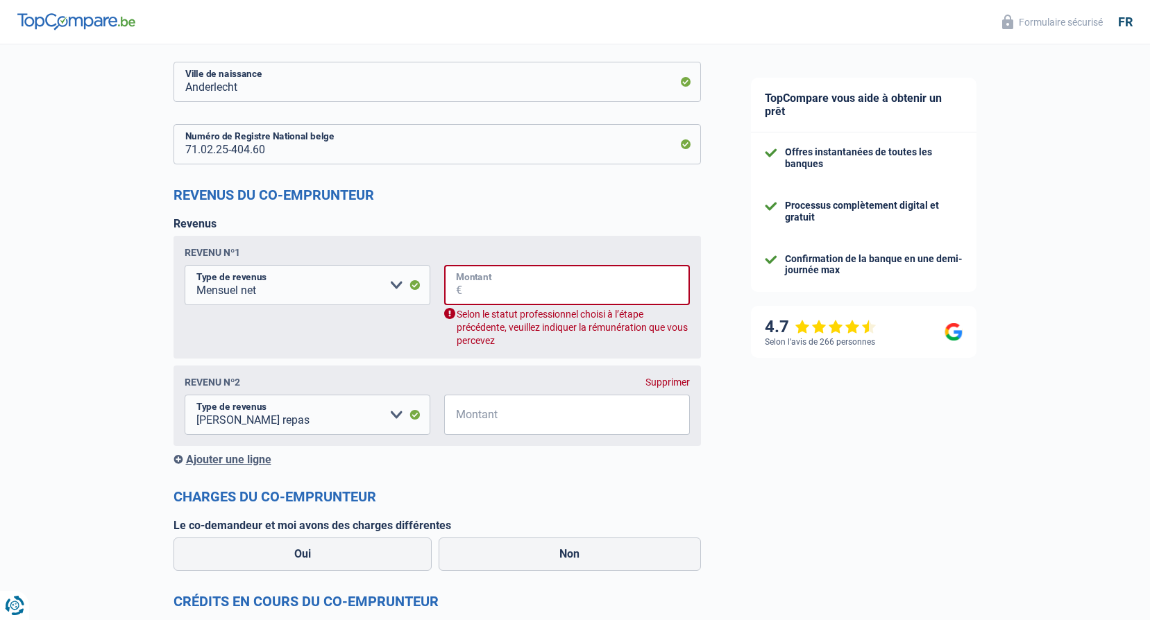
click at [491, 283] on input "Montant" at bounding box center [576, 285] width 228 height 40
type input "2.600"
type input "120"
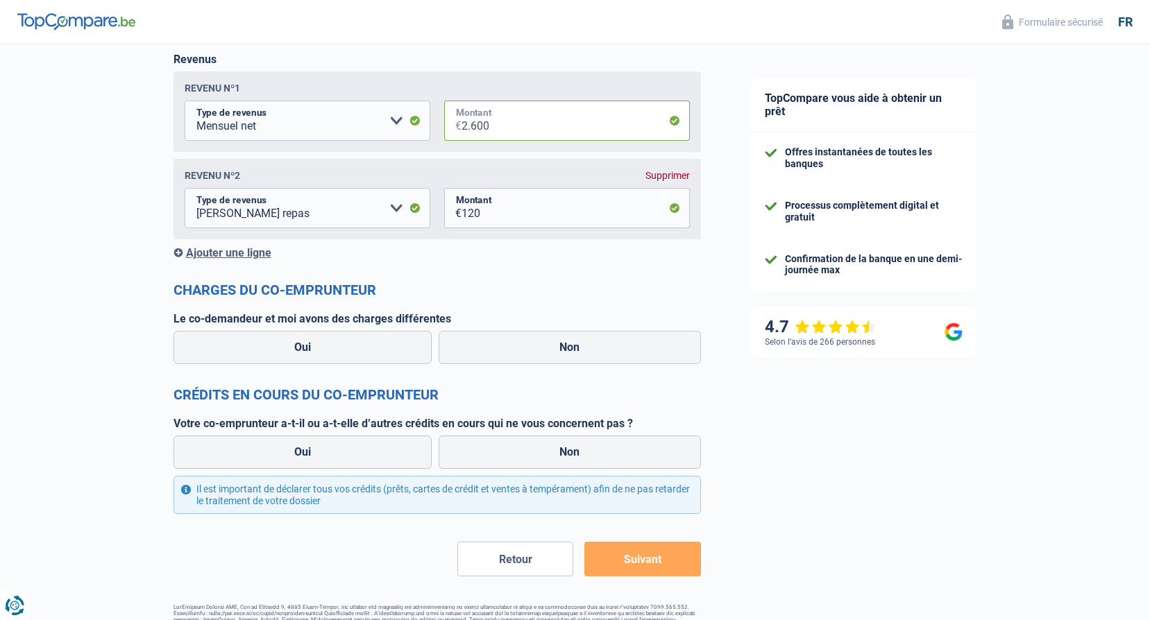
scroll to position [1175, 0]
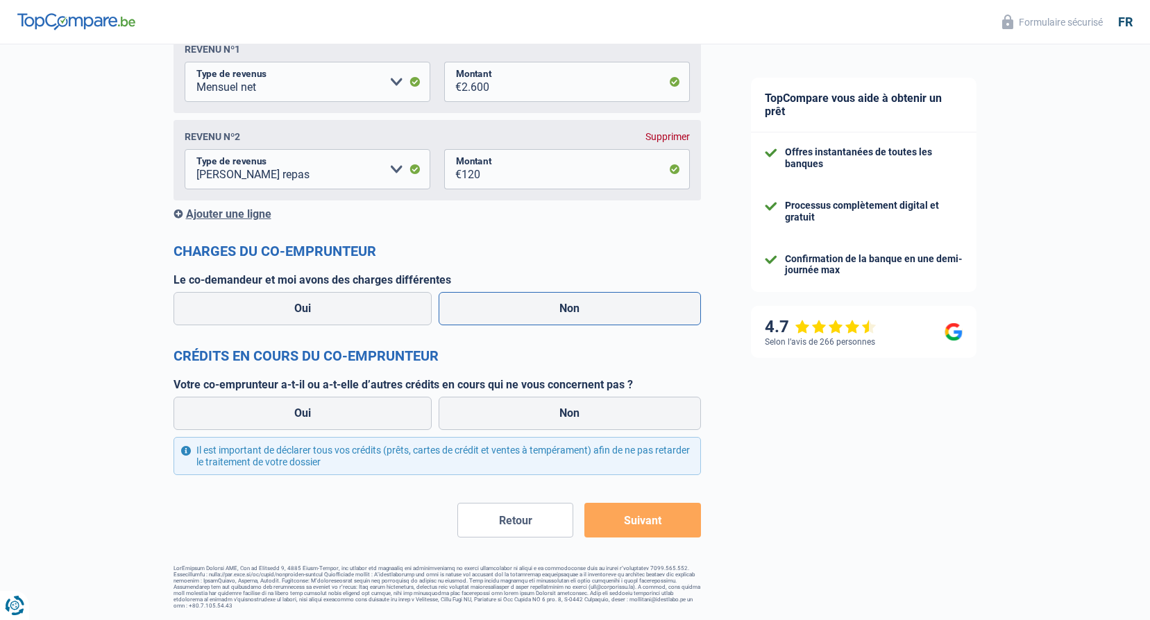
click at [567, 316] on label "Non" at bounding box center [569, 308] width 262 height 33
click at [567, 316] on input "Non" at bounding box center [569, 308] width 262 height 33
radio input "true"
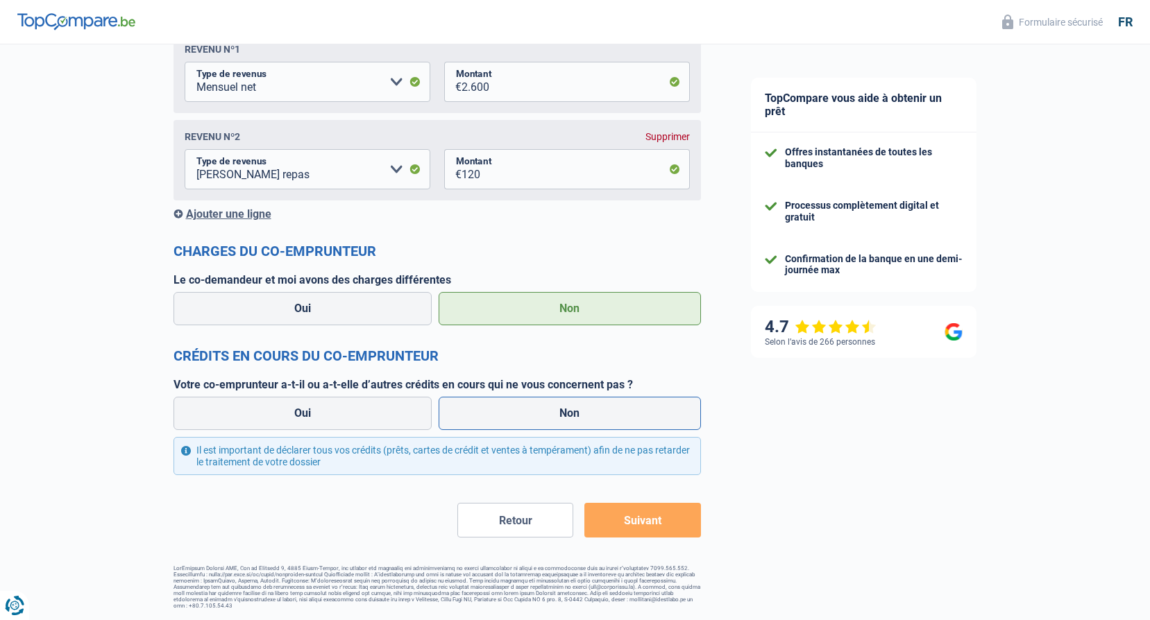
click at [570, 416] on label "Non" at bounding box center [569, 413] width 262 height 33
click at [570, 416] on input "Non" at bounding box center [569, 413] width 262 height 33
radio input "true"
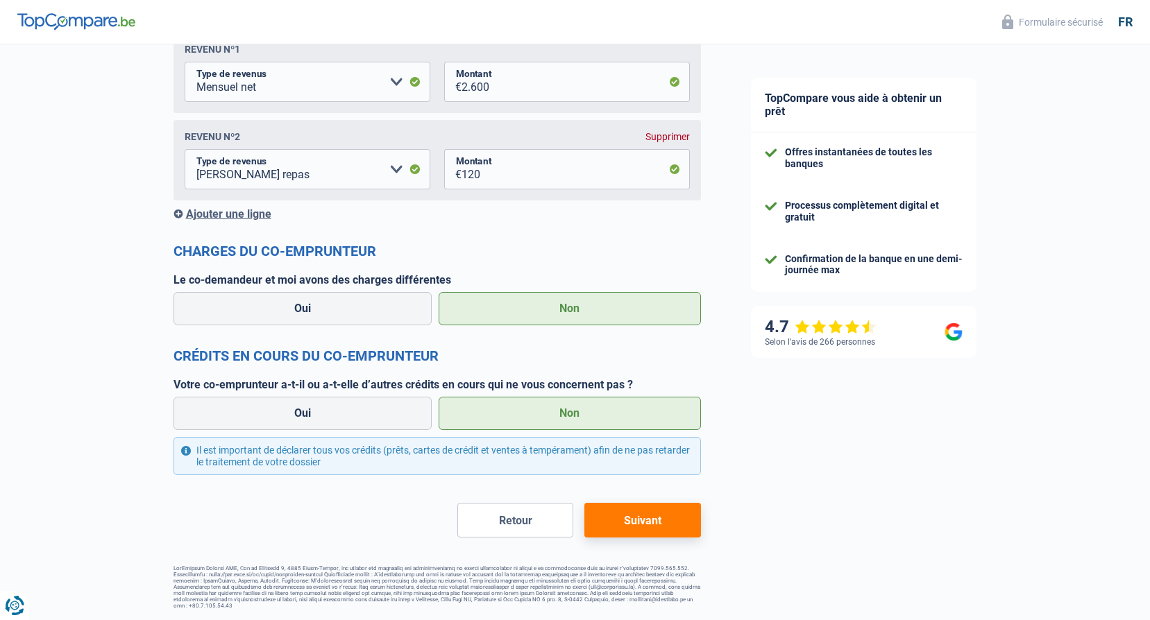
click at [629, 523] on button "Suivant" at bounding box center [642, 520] width 116 height 35
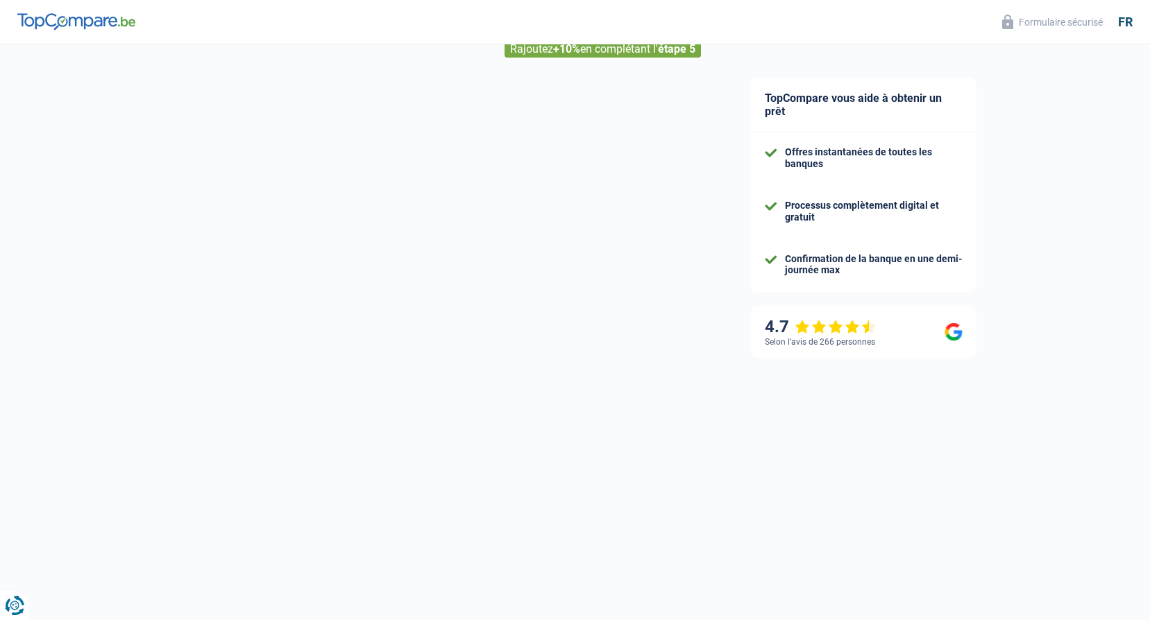
select select "24"
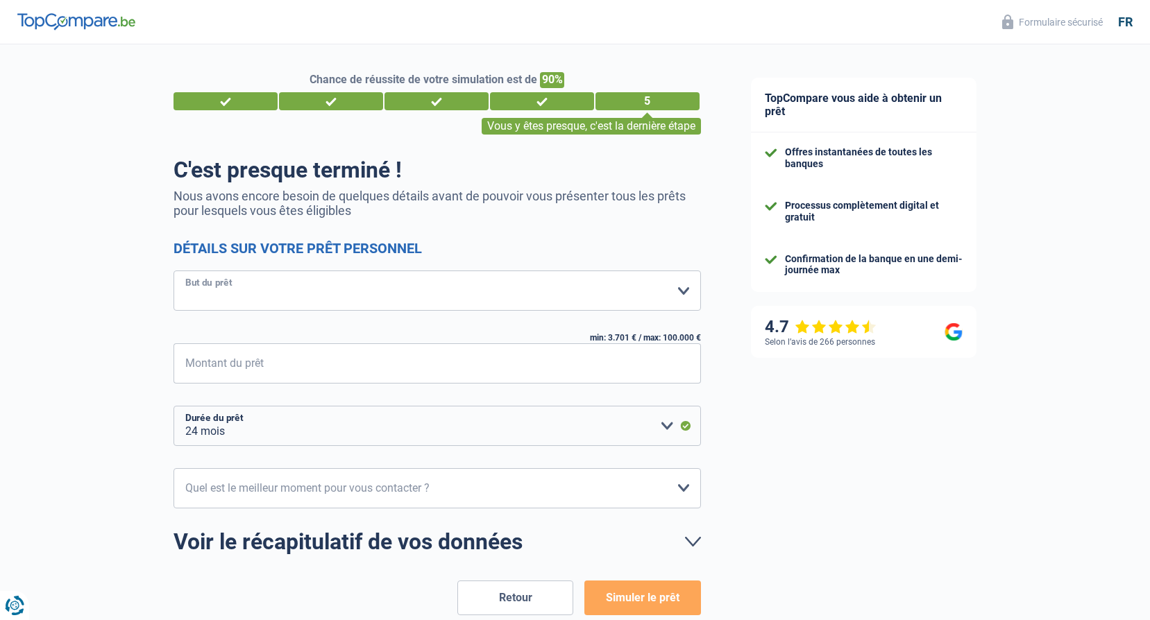
click at [484, 291] on select "Confort maison: meubles, textile, peinture, électroménager, outillage non-profe…" at bounding box center [436, 291] width 527 height 40
select select "car"
click at [173, 272] on select "Confort maison: meubles, textile, peinture, électroménager, outillage non-profe…" at bounding box center [436, 291] width 527 height 40
click at [333, 368] on input "Montant du prêt" at bounding box center [446, 363] width 510 height 40
type input "4.250"
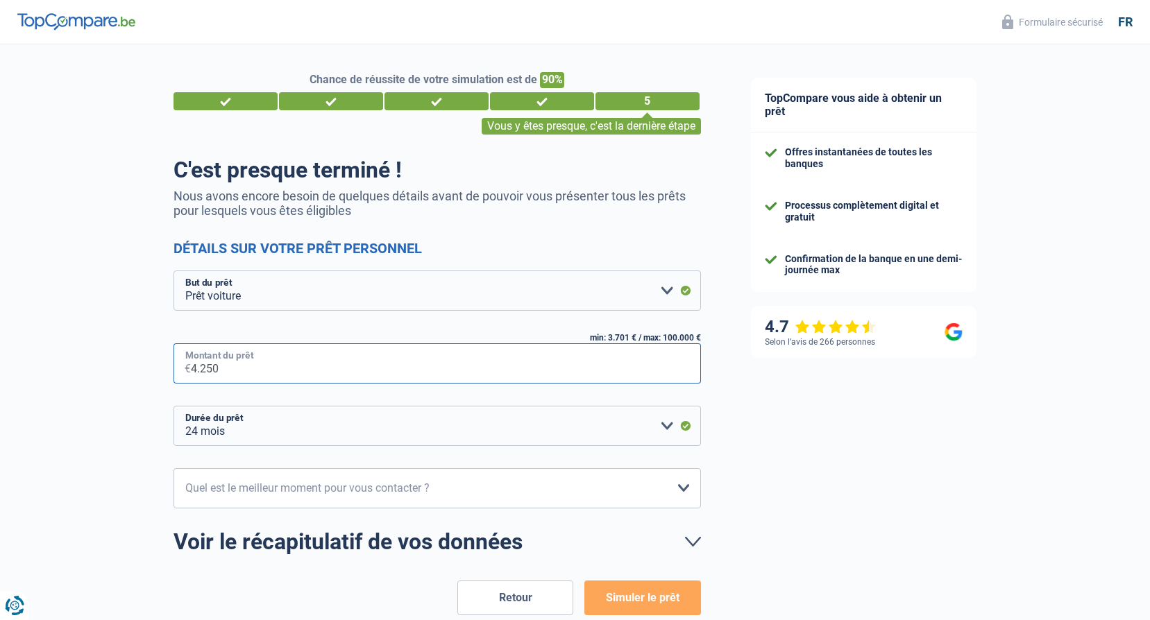
select select "36"
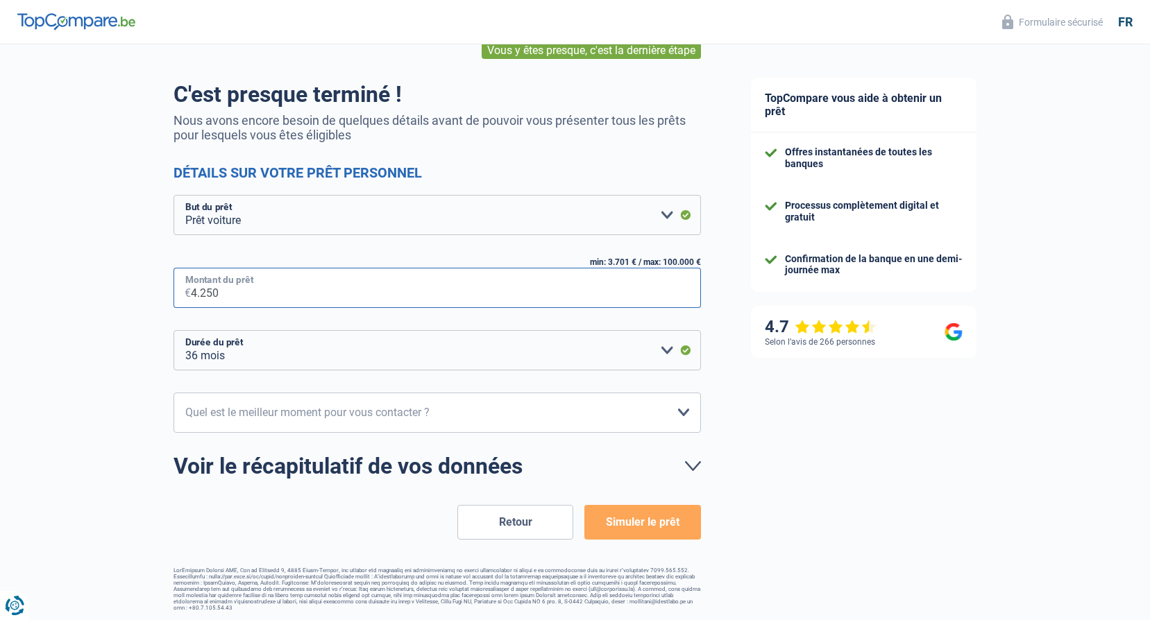
scroll to position [77, 0]
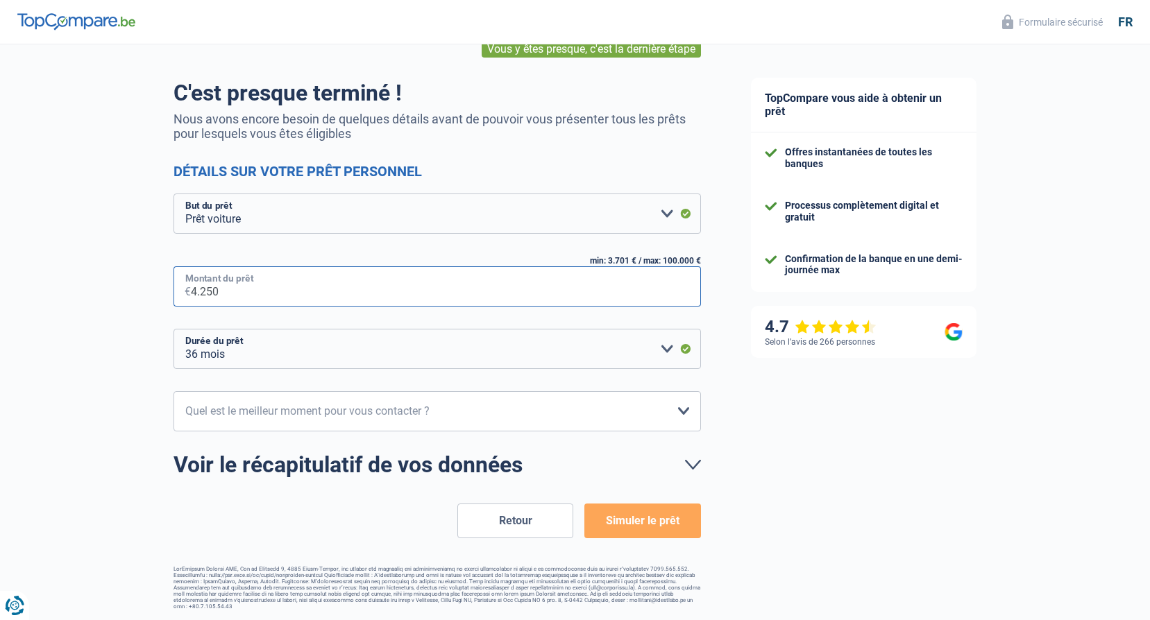
type input "4.250"
click at [689, 412] on select "10h-12h 12h-14h 14h-16h 16h-18h Veuillez sélectionner une option" at bounding box center [436, 411] width 527 height 40
select select "12-14"
click at [173, 392] on select "10h-12h 12h-14h 14h-16h 16h-18h Veuillez sélectionner une option" at bounding box center [436, 411] width 527 height 40
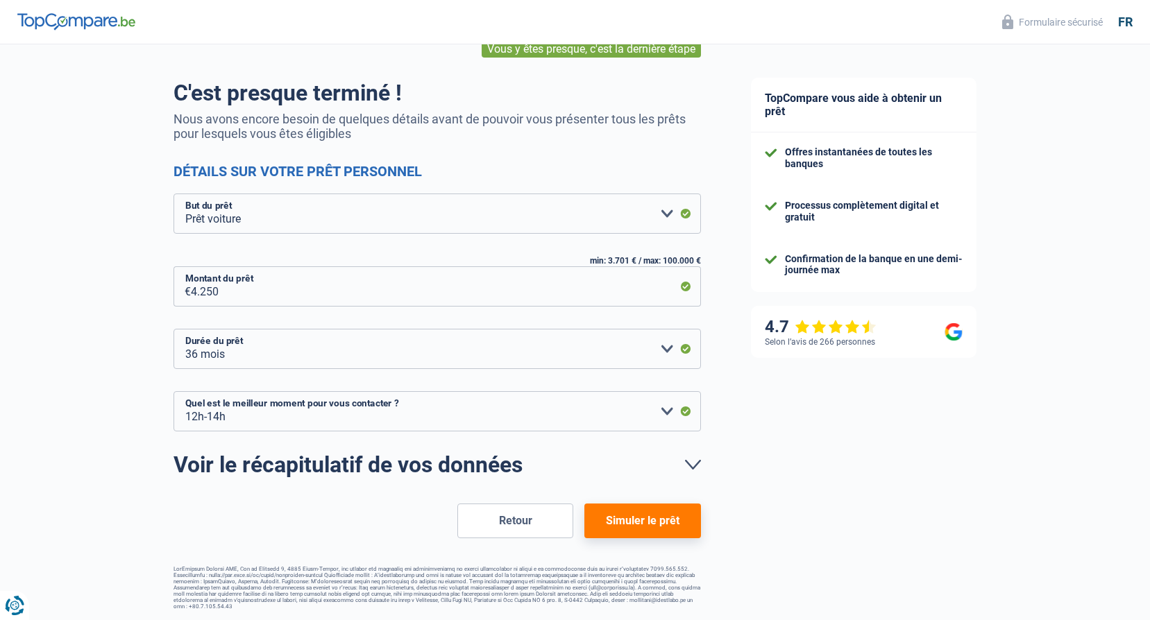
click at [651, 520] on button "Simuler le prêt" at bounding box center [642, 521] width 116 height 35
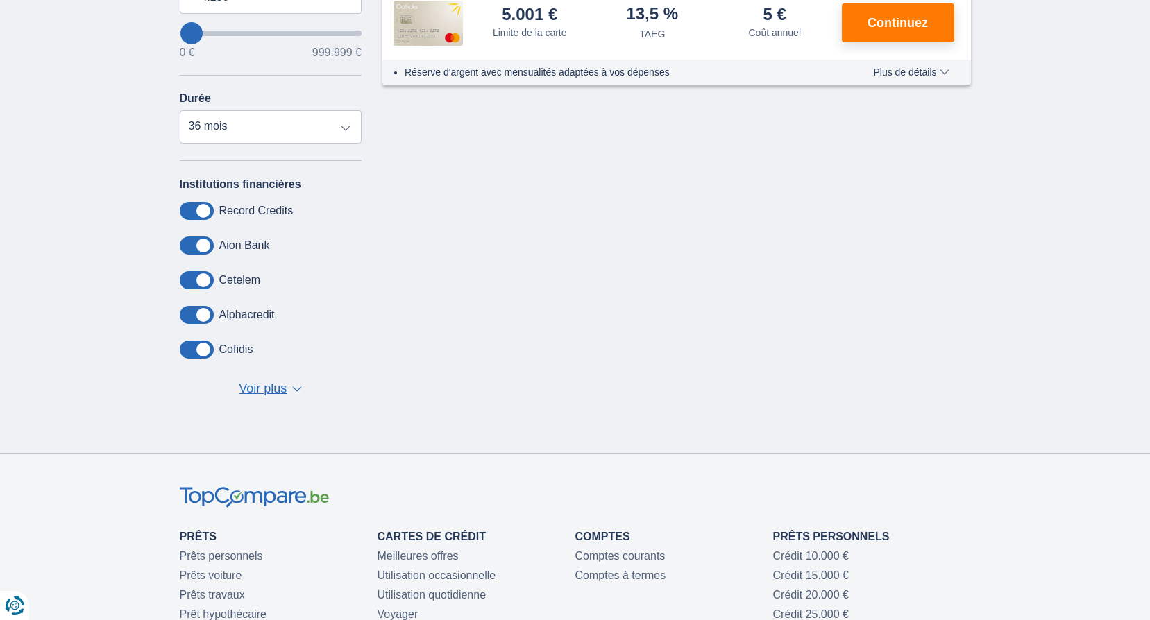
scroll to position [278, 0]
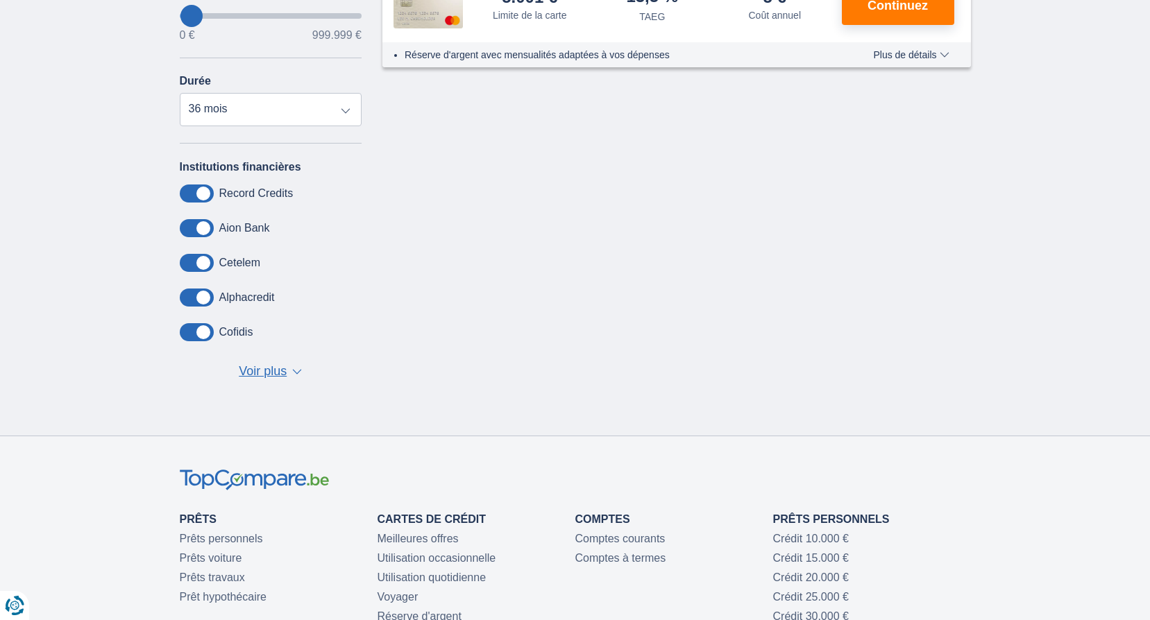
click at [282, 373] on span "Voir plus" at bounding box center [263, 372] width 48 height 18
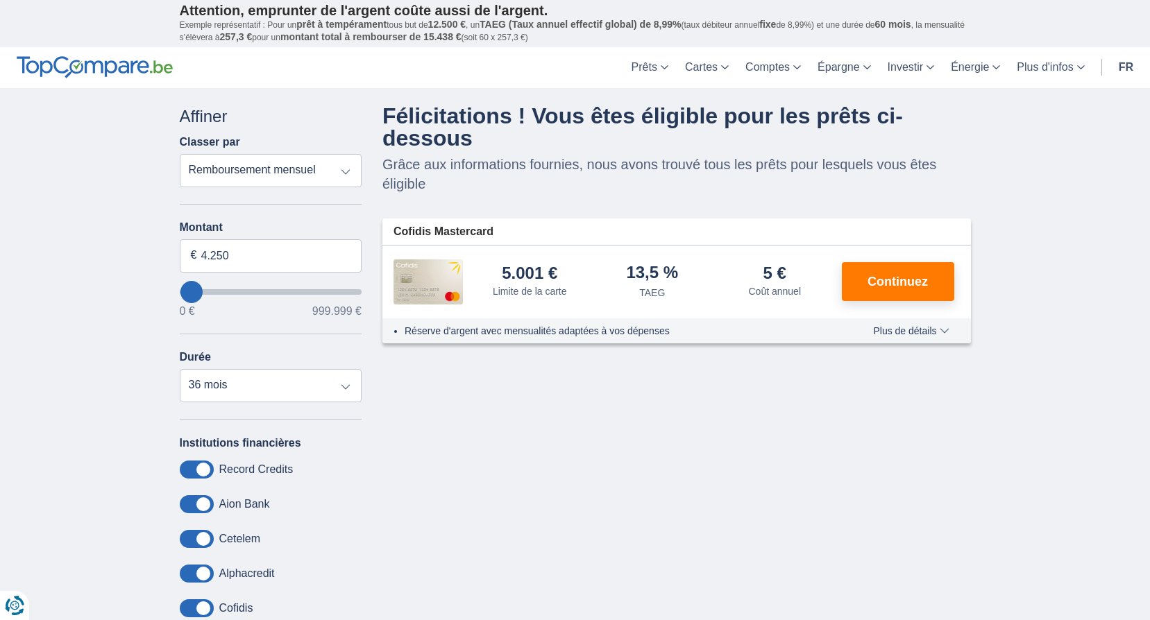
scroll to position [0, 0]
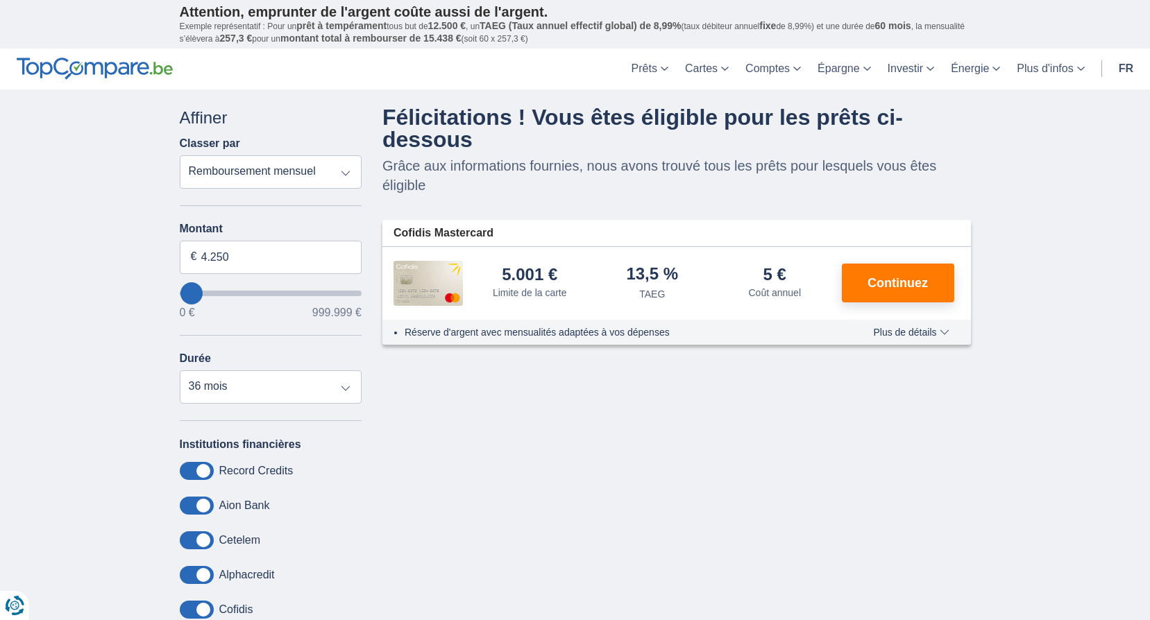
click at [347, 172] on select "Remboursement total TAEG Remboursement mensuel" at bounding box center [271, 171] width 182 height 33
click at [87, 196] on div "× widget.non-eligible-application.title widget.non-eligible-application.text no…" at bounding box center [575, 522] width 1150 height 867
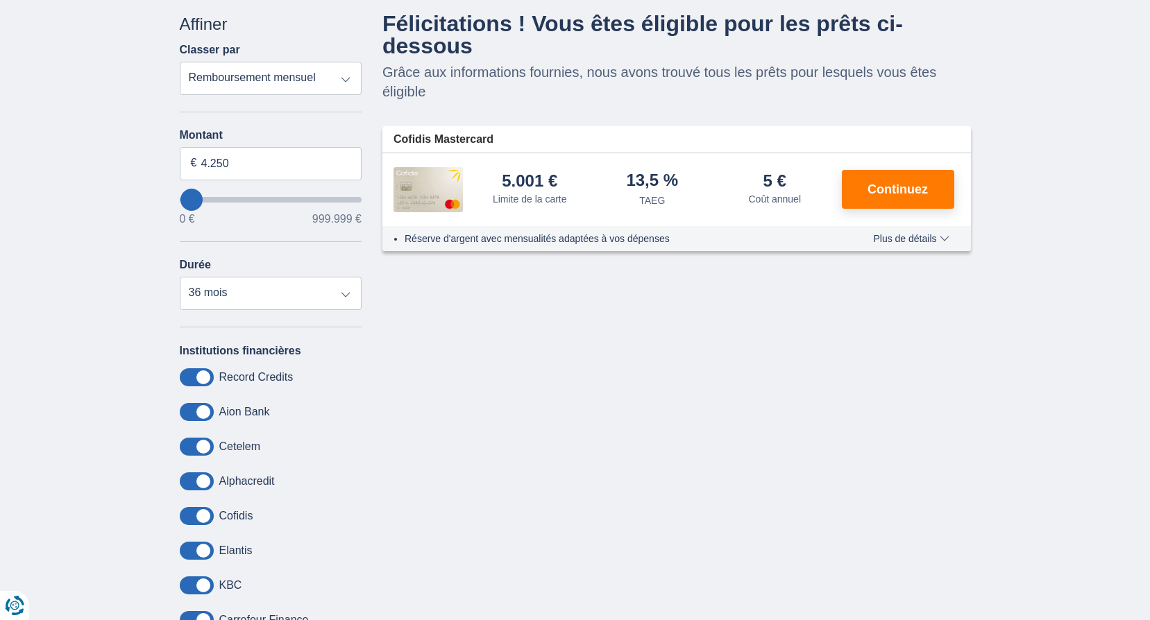
scroll to position [69, 0]
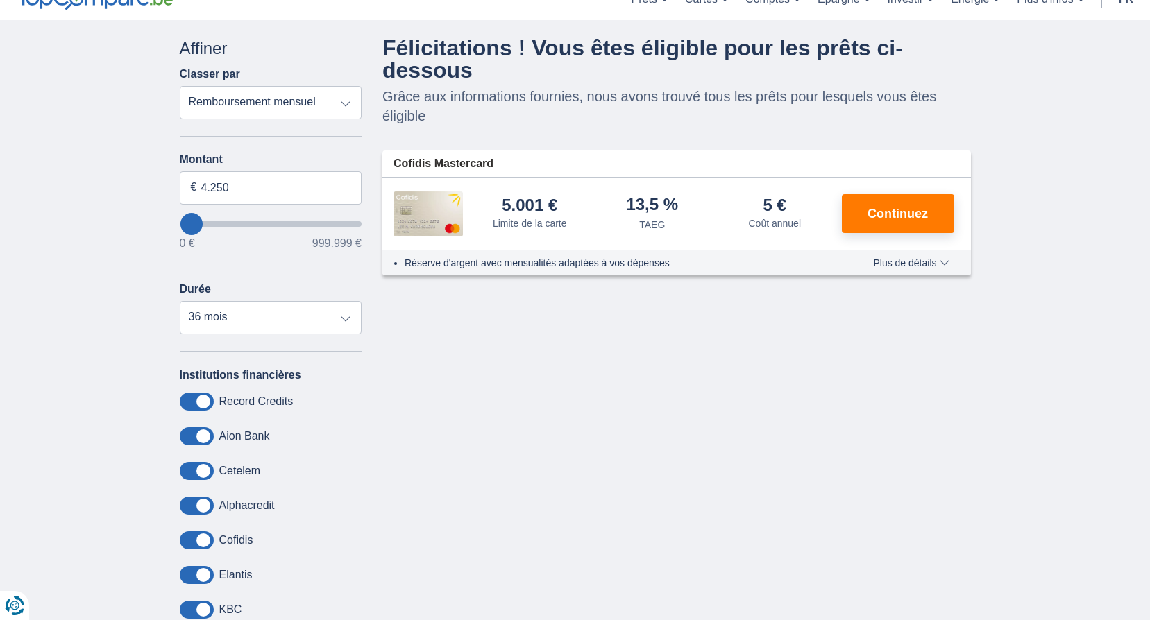
type input "15.000"
type input "15000"
select select "60"
type input "20.000"
type input "20000"
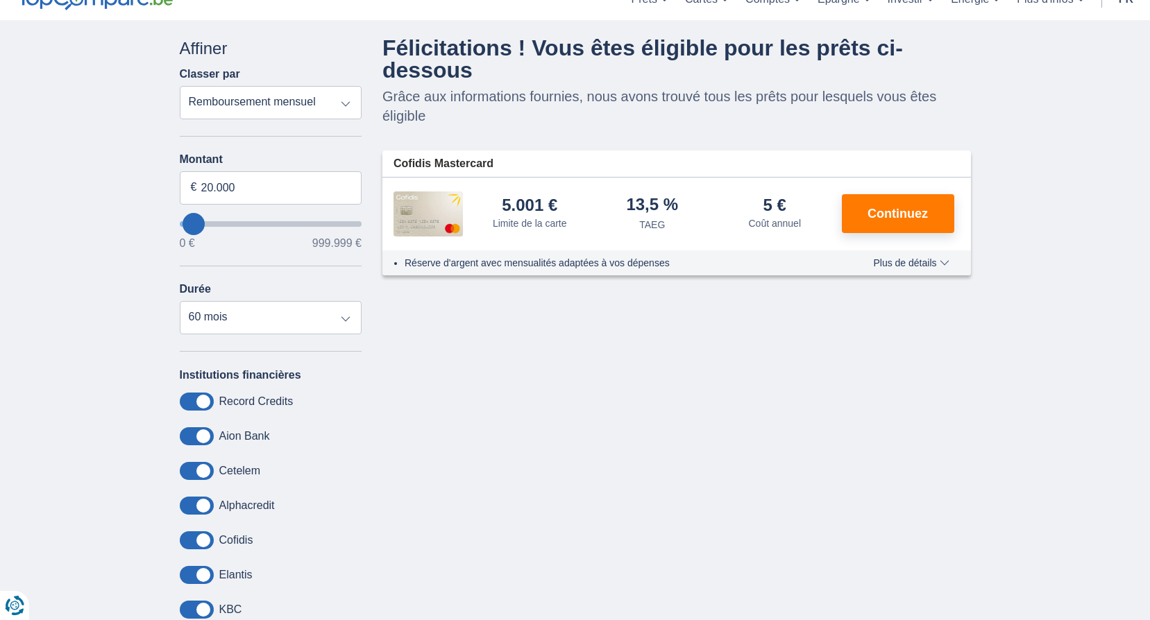
type input "24.000"
type input "50000"
type input "50.000"
select select "120"
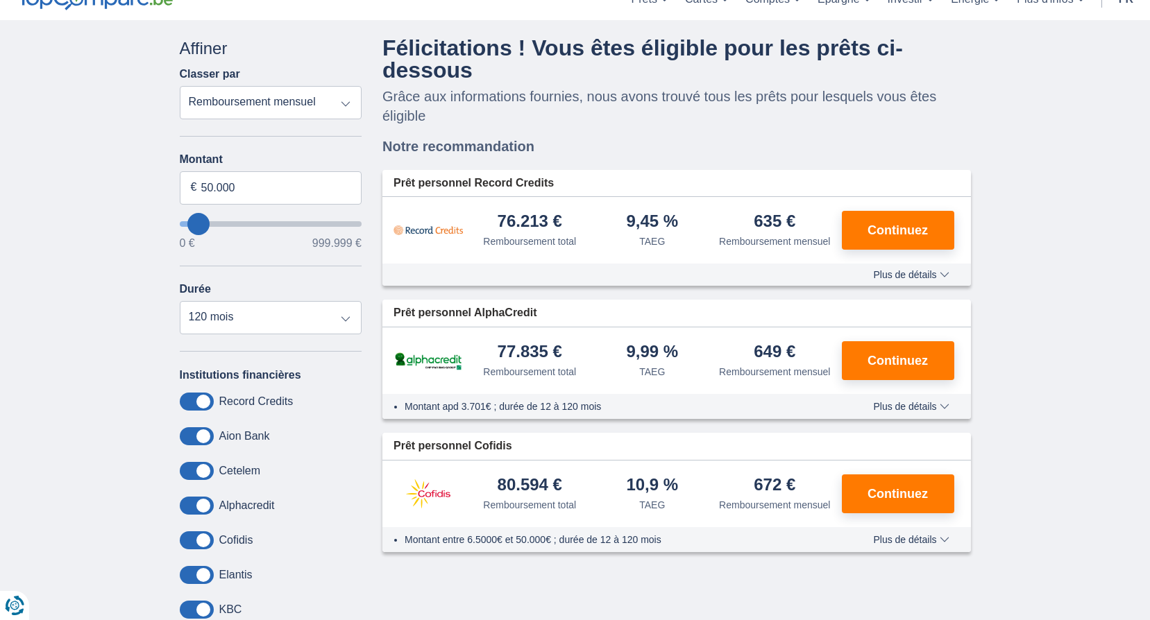
type input "24.000"
type input "24000"
type input "20.000"
type input "20000"
select select "84"
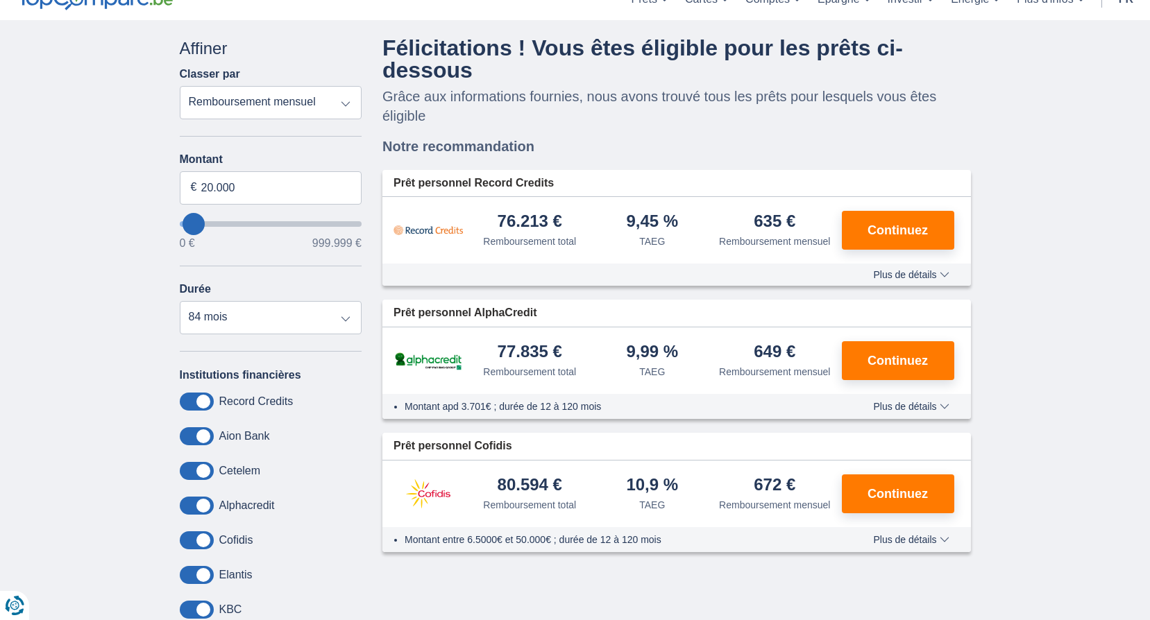
type input "15000"
type input "15.000"
select select "60"
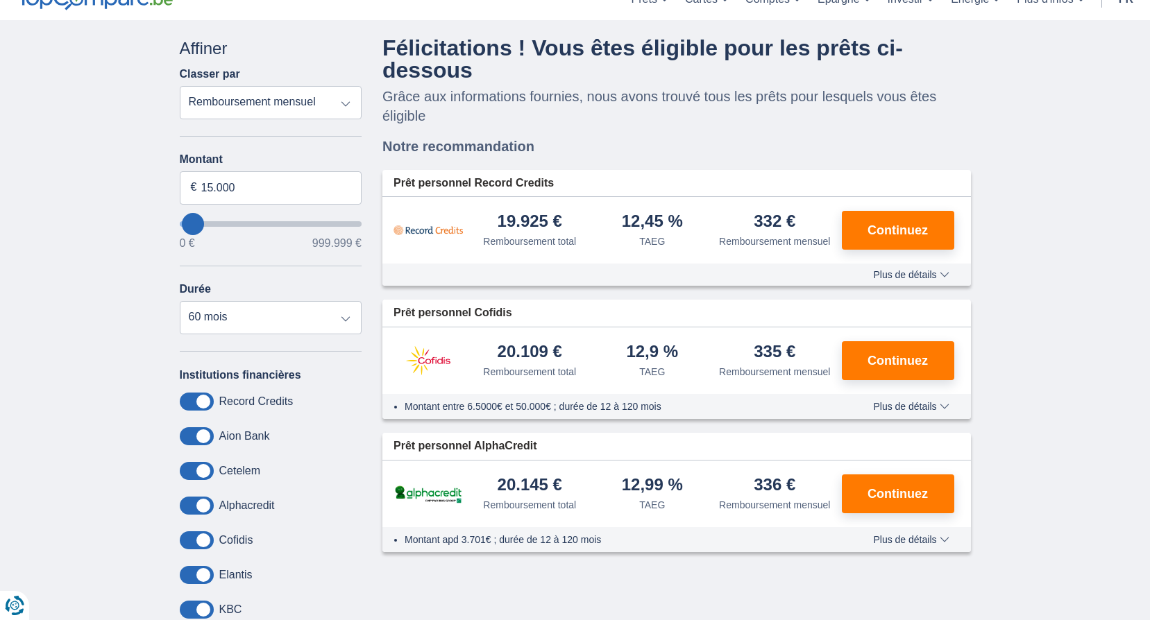
type input "0"
select select "12"
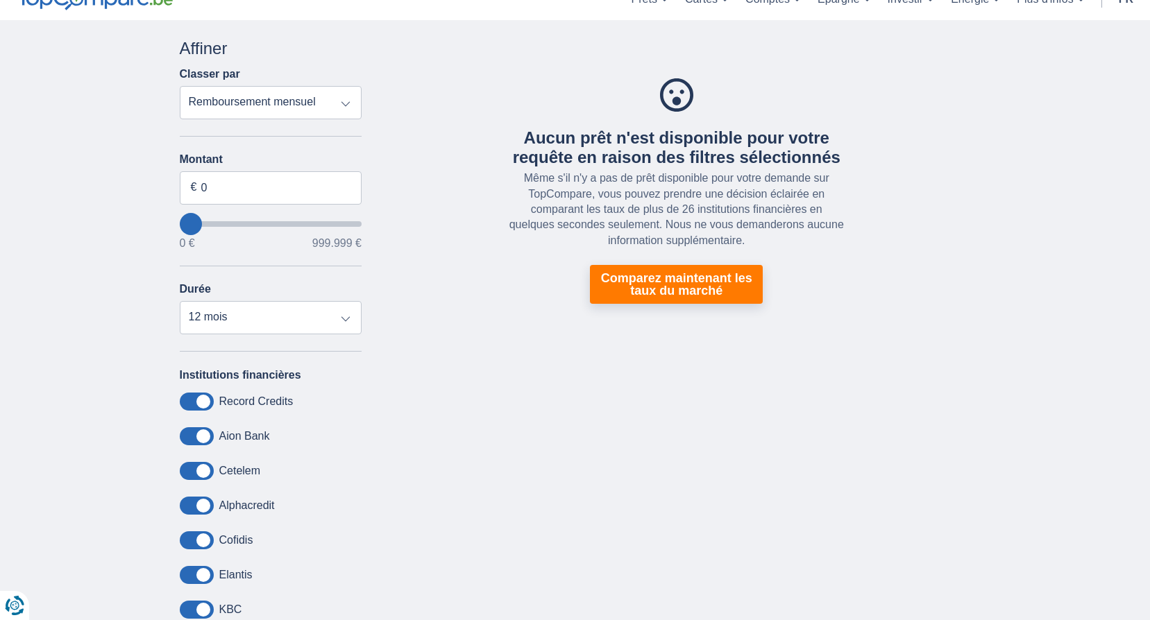
type input "15.000"
type input "15000"
type input "20.000"
type input "20000"
select select "84"
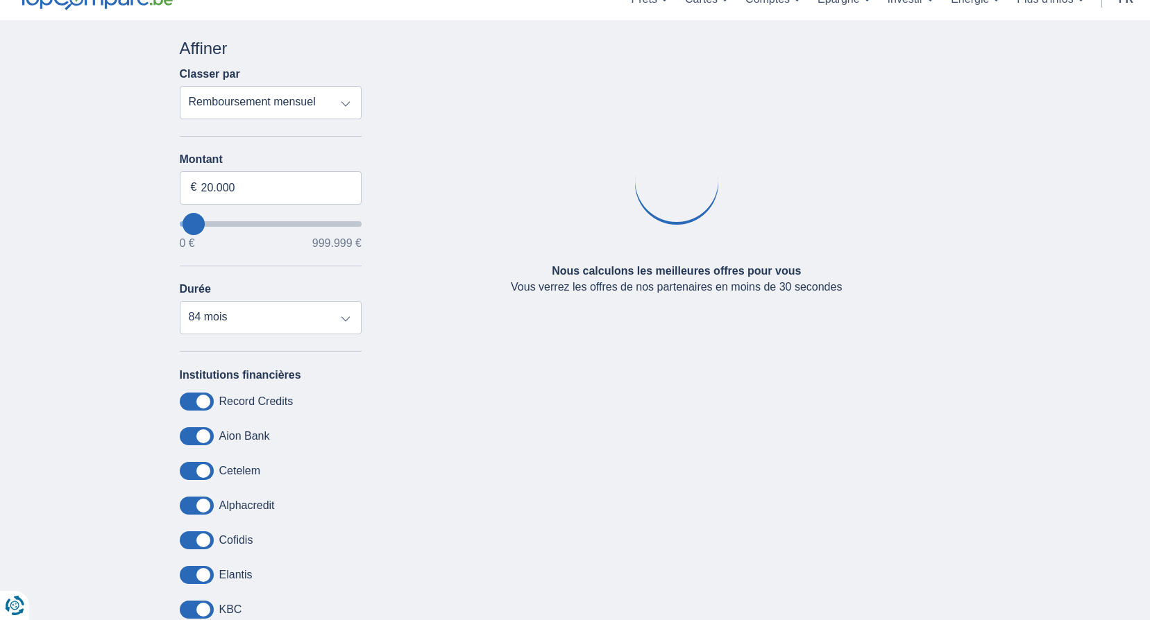
type input "15.000"
type input "15000"
select select "60"
type input "11.000"
type input "11000"
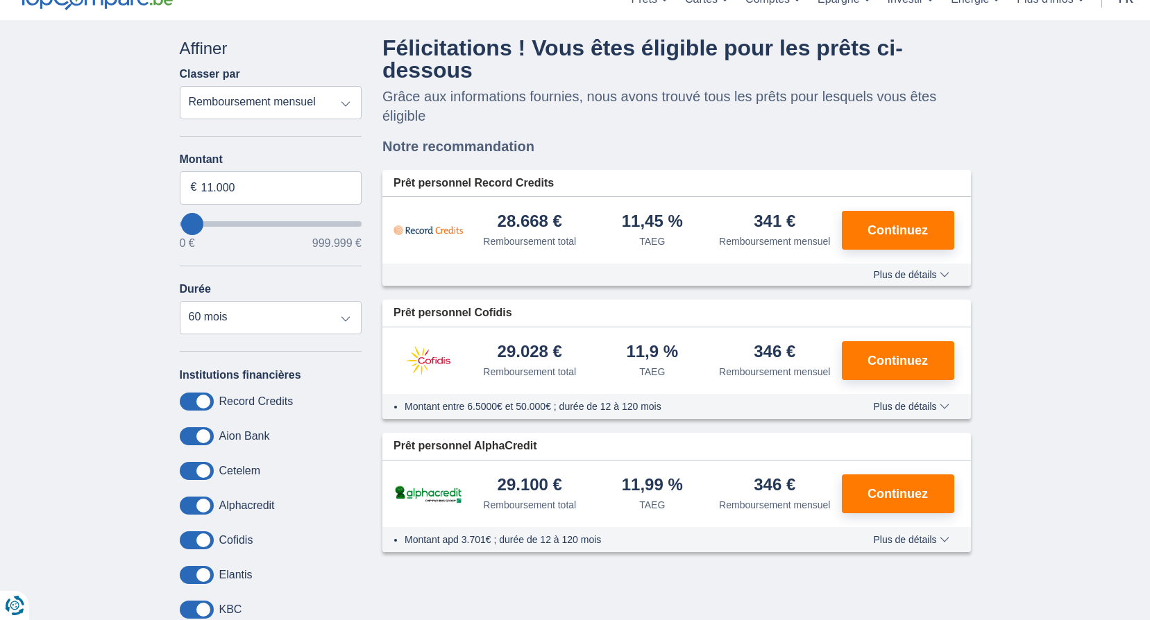
type input "7.000"
type input "7000"
select select "42"
type input "2.000"
type input "2000"
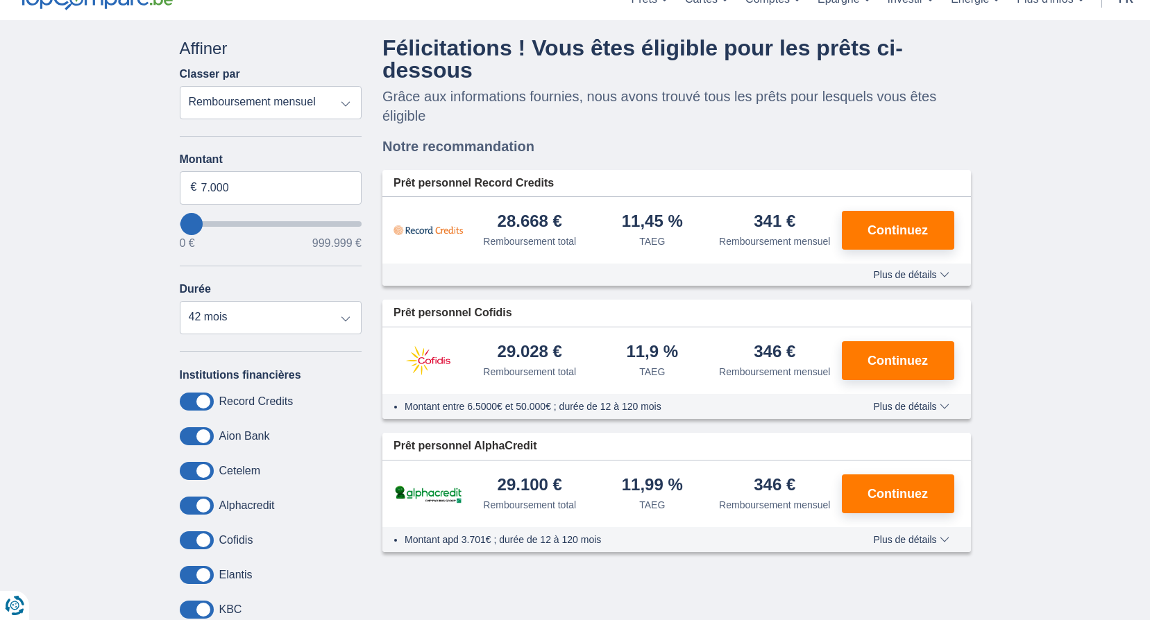
select select "24"
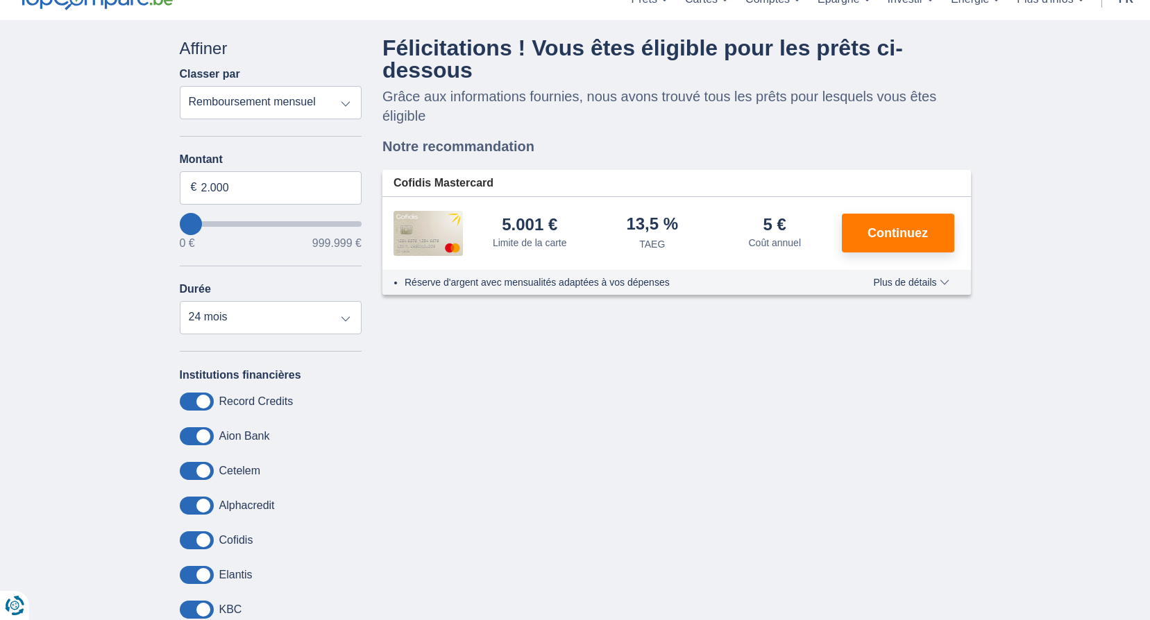
type input "7.000"
type input "7000"
select select "42"
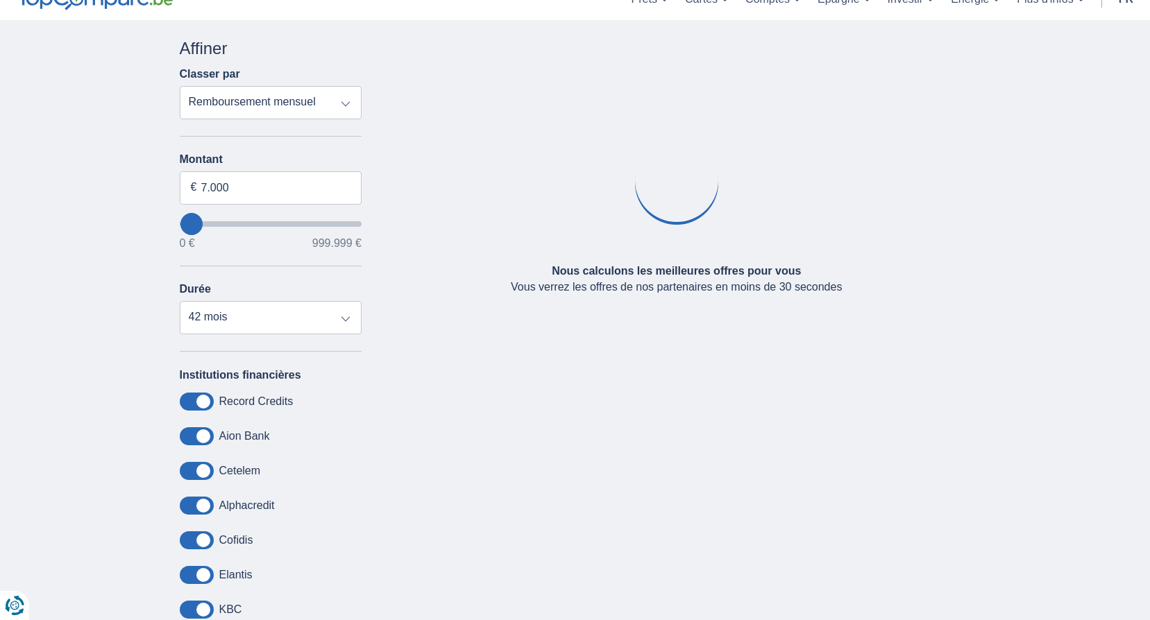
type input "7000"
click at [191, 227] on input "wantToBorrow" at bounding box center [271, 224] width 182 height 6
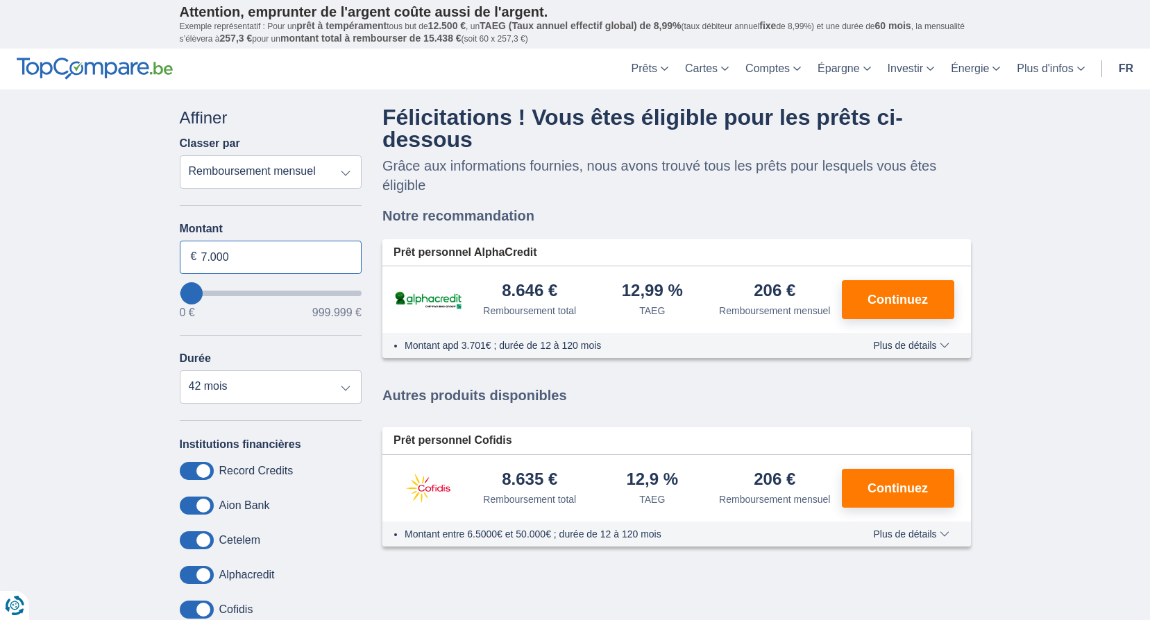
drag, startPoint x: 241, startPoint y: 262, endPoint x: 173, endPoint y: 259, distance: 67.4
click at [173, 259] on div "Annuler Filtres Affiner Classer par Remboursement total TAEG Remboursement mens…" at bounding box center [270, 514] width 203 height 817
type input "4.250"
type input "4000"
select select "36"
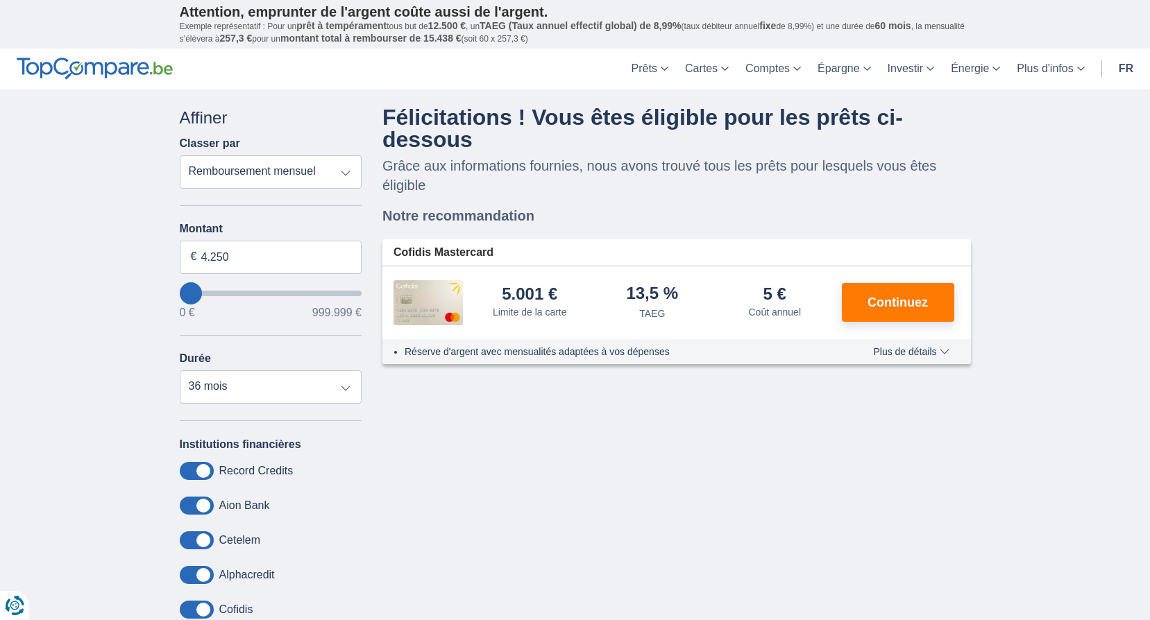
click at [941, 347] on span "Plus de détails" at bounding box center [911, 352] width 76 height 10
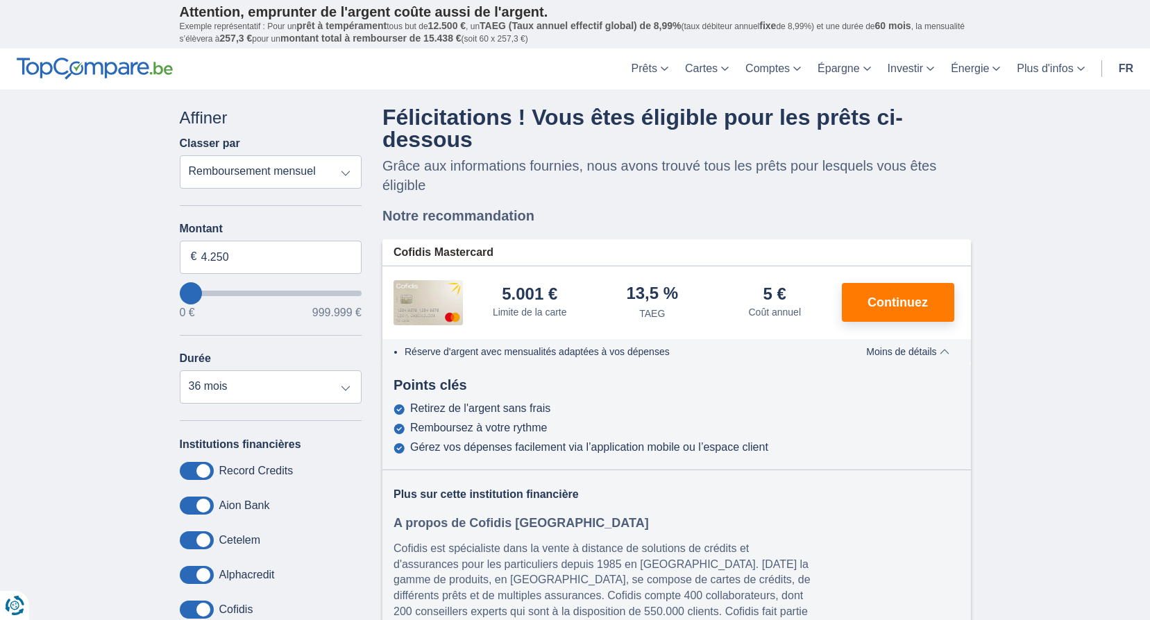
scroll to position [69, 0]
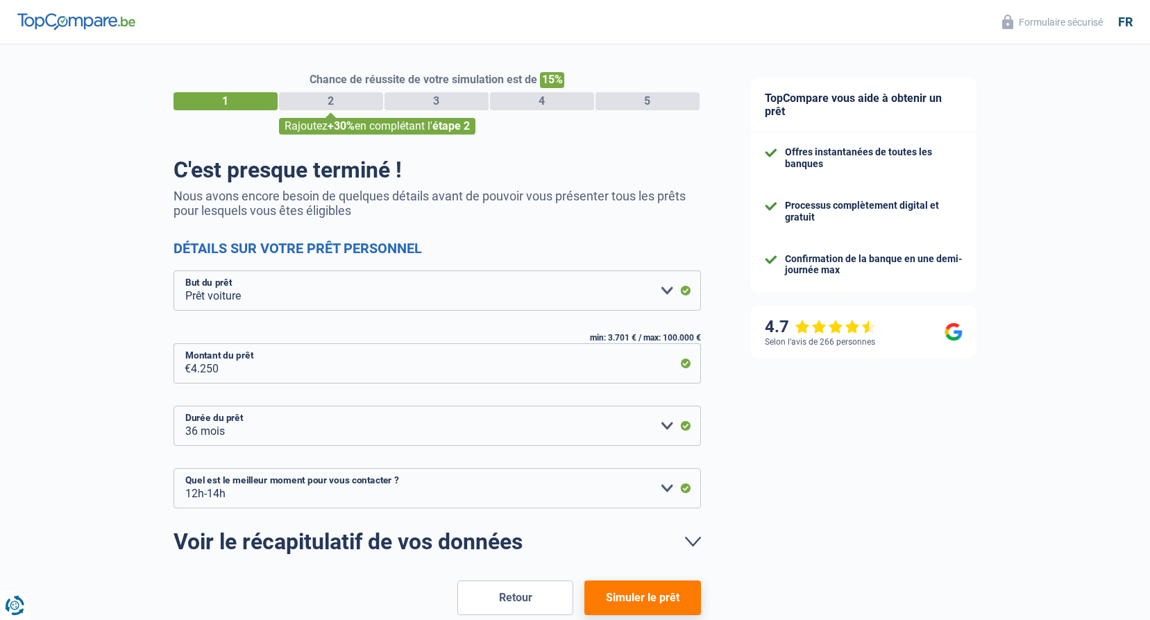
select select "car"
select select "36"
select select "12-14"
